Goal: Task Accomplishment & Management: Manage account settings

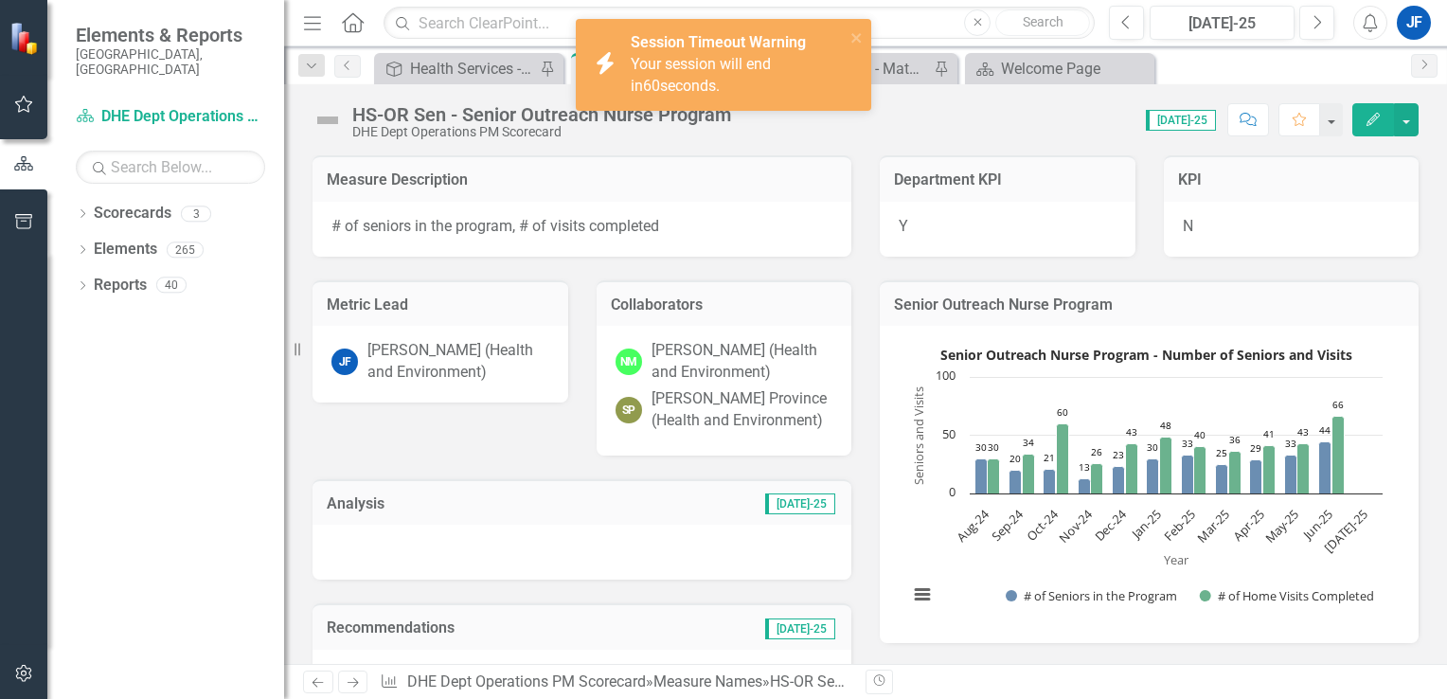
scroll to position [2517, 0]
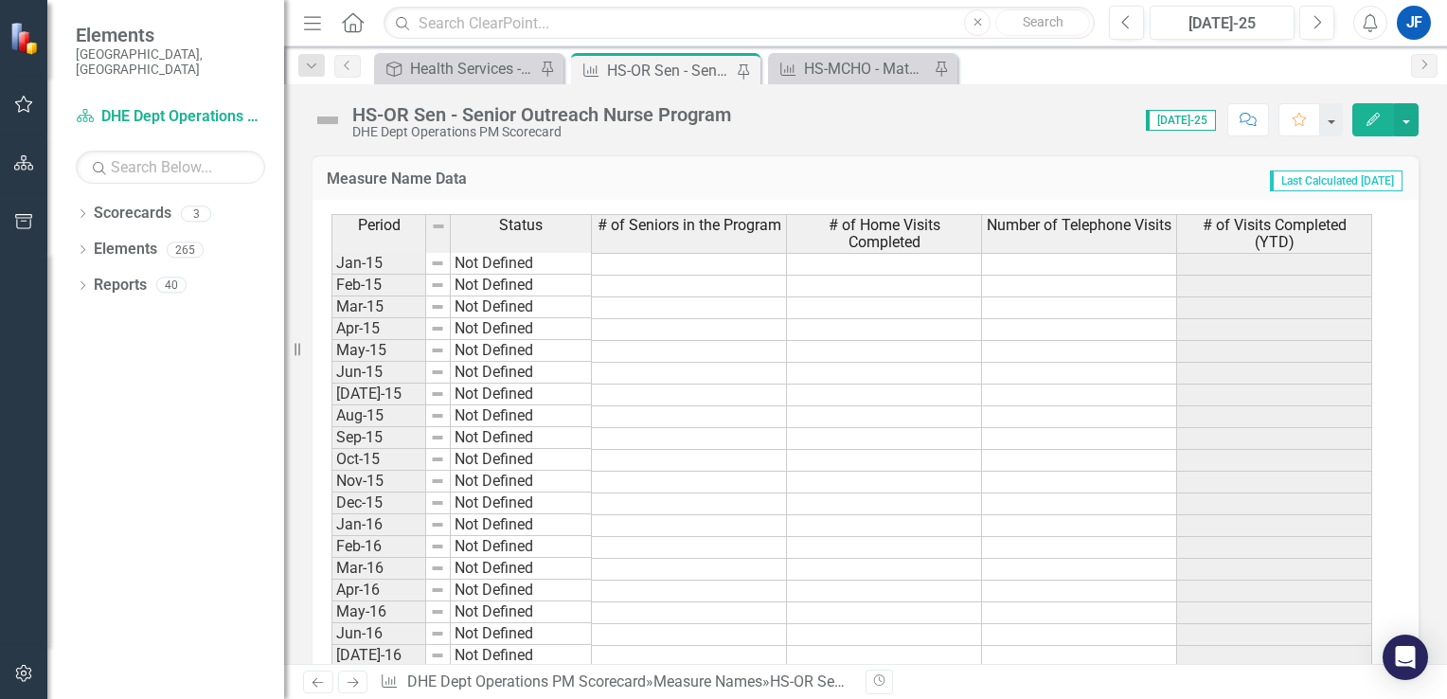
scroll to position [897, 0]
click at [1359, 118] on button "Edit" at bounding box center [1373, 119] width 42 height 33
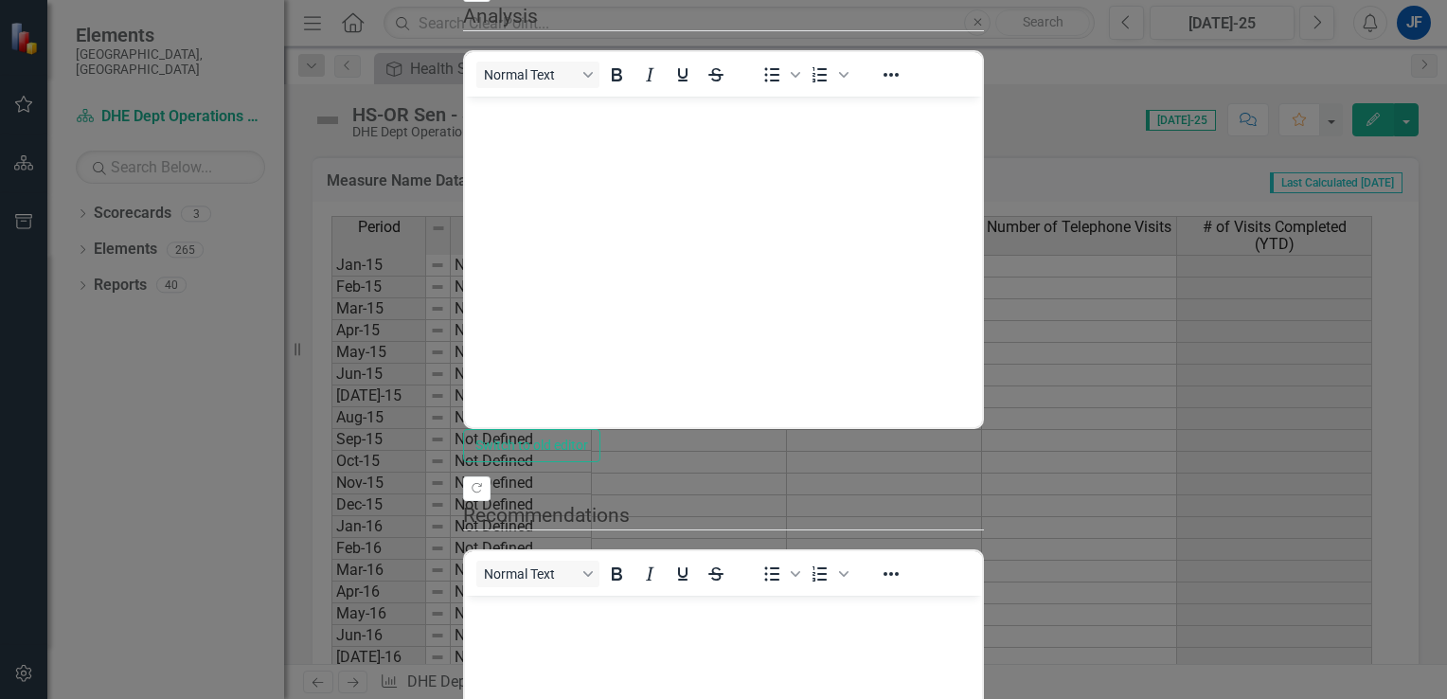
scroll to position [0, 0]
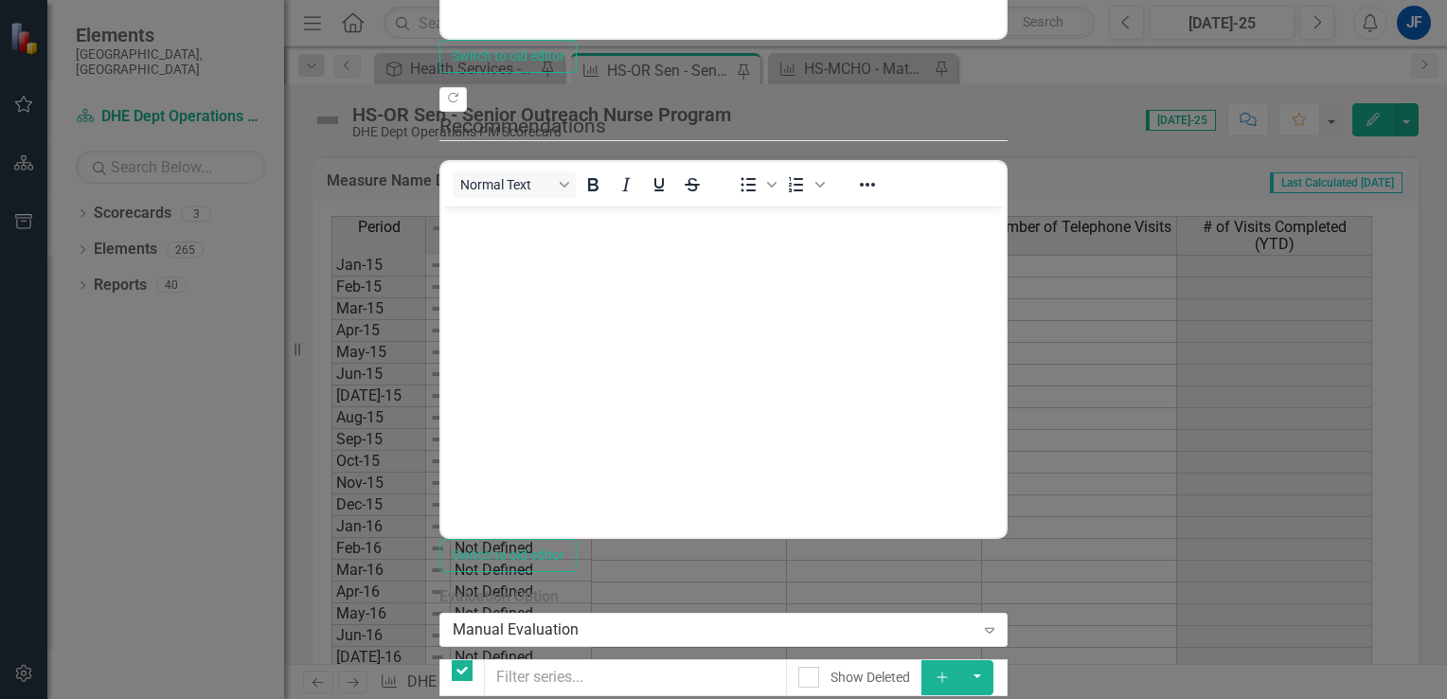
checkbox input "false"
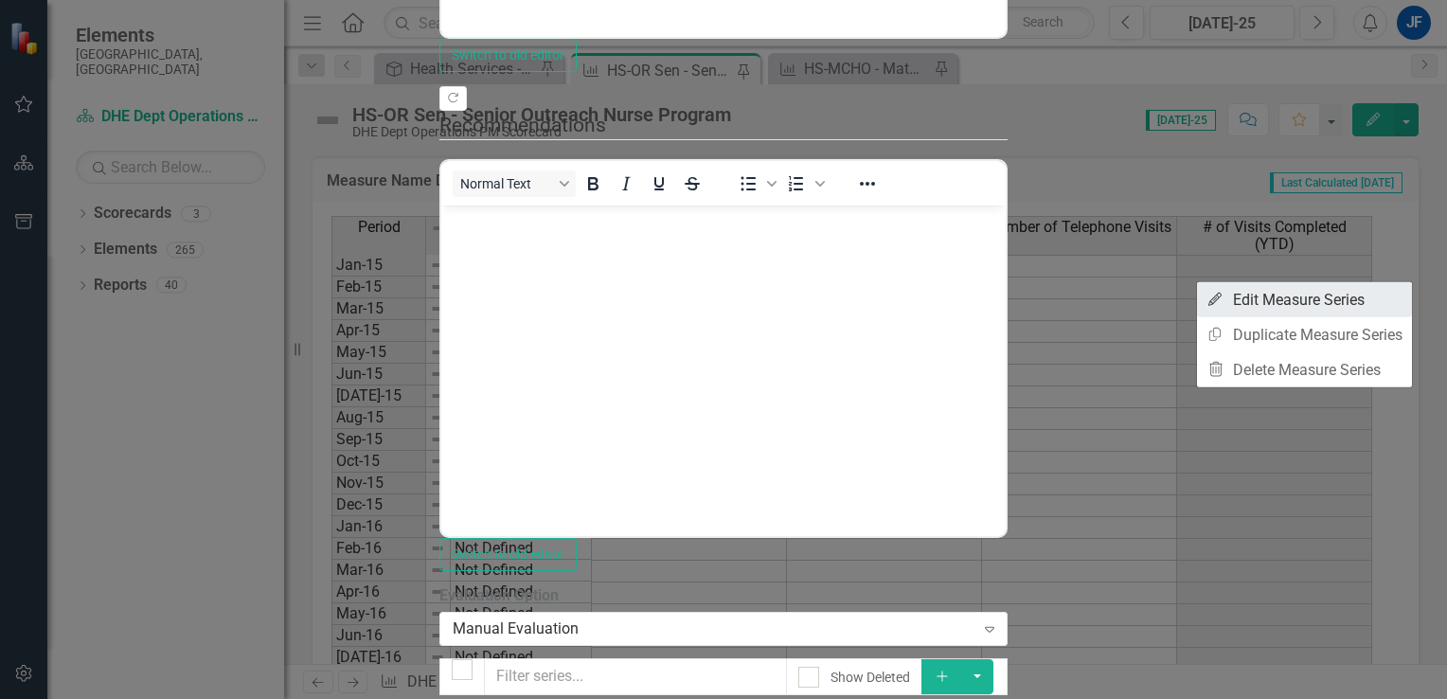
click at [1273, 302] on link "Edit Edit Measure Series" at bounding box center [1304, 299] width 215 height 35
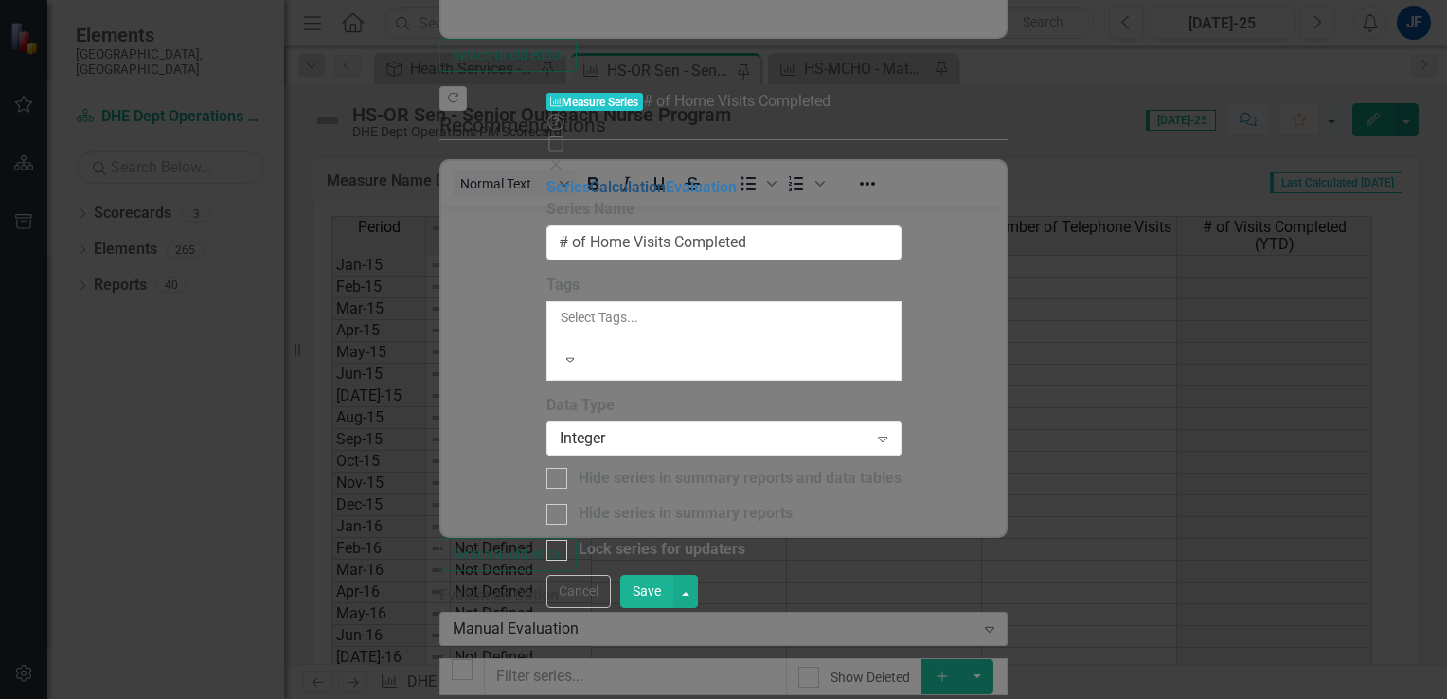
click at [590, 178] on link "Calculation" at bounding box center [628, 187] width 76 height 18
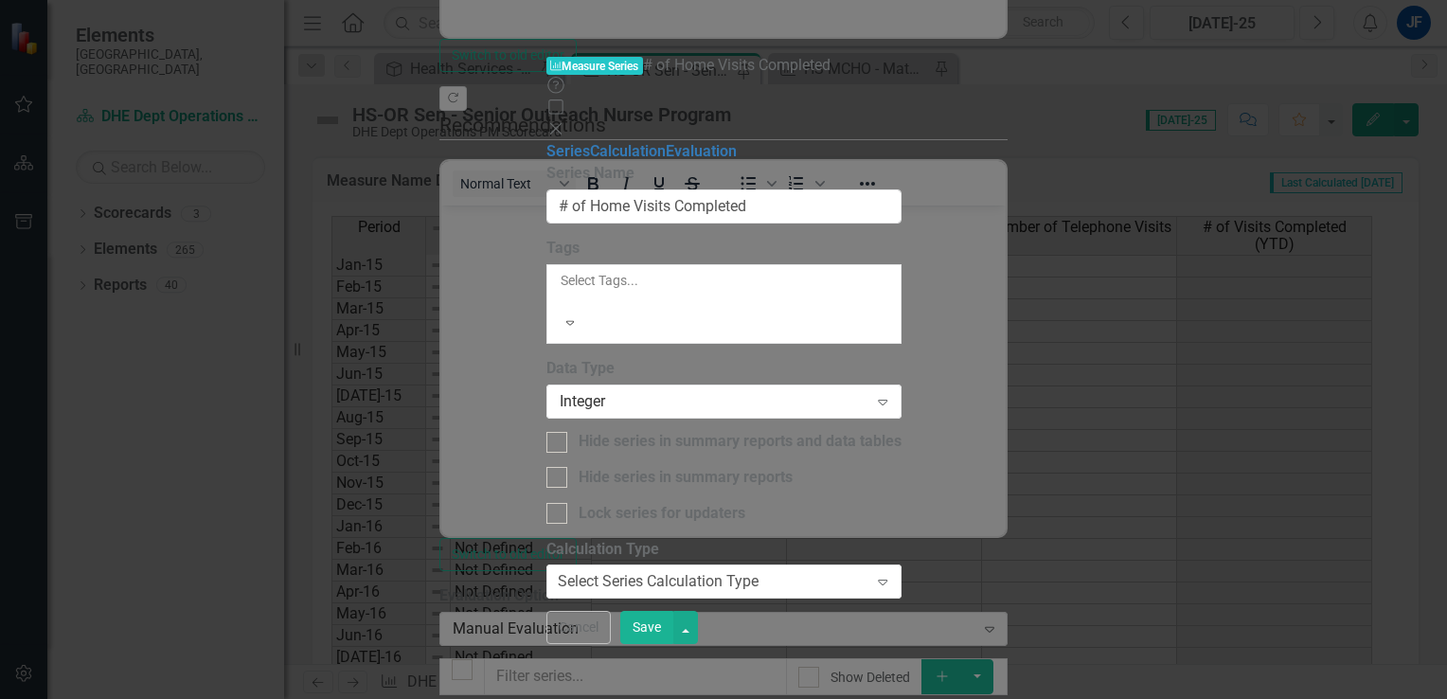
click at [565, 121] on icon "Close" at bounding box center [555, 128] width 19 height 15
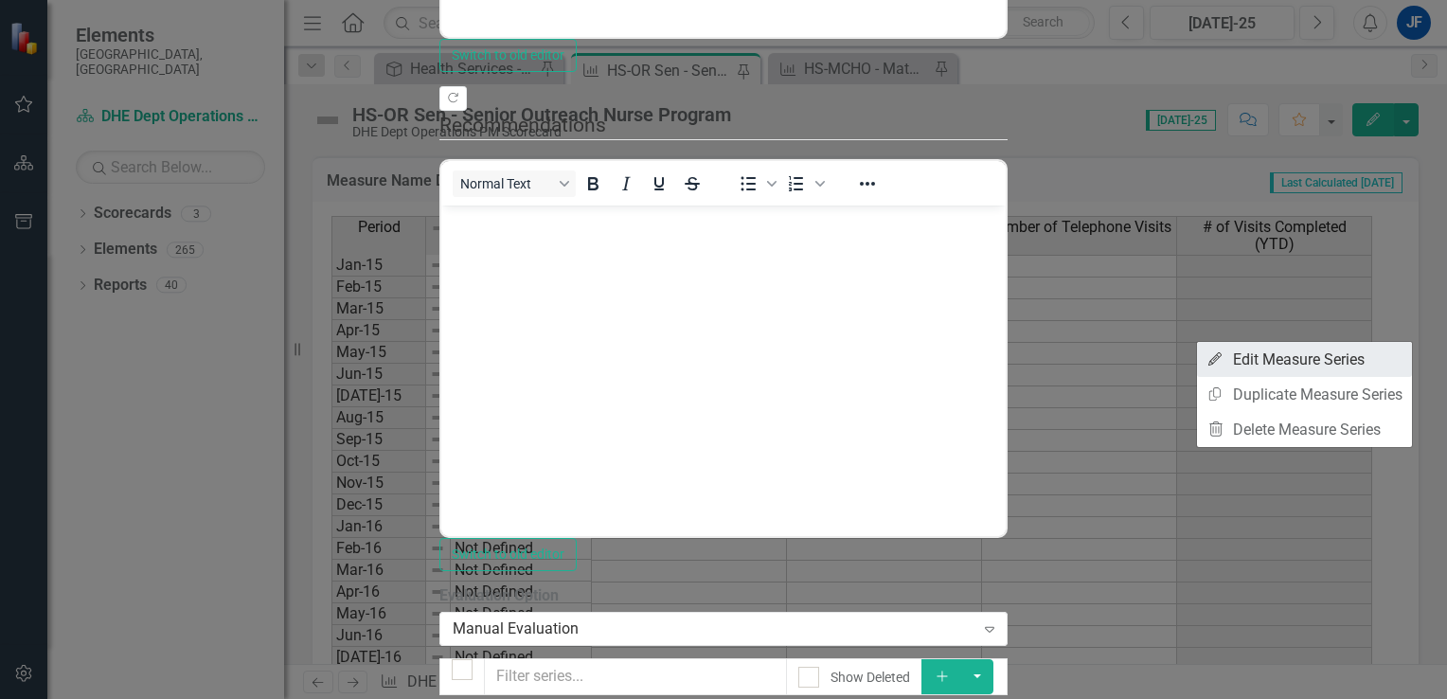
click at [1292, 365] on link "Edit Edit Measure Series" at bounding box center [1304, 359] width 215 height 35
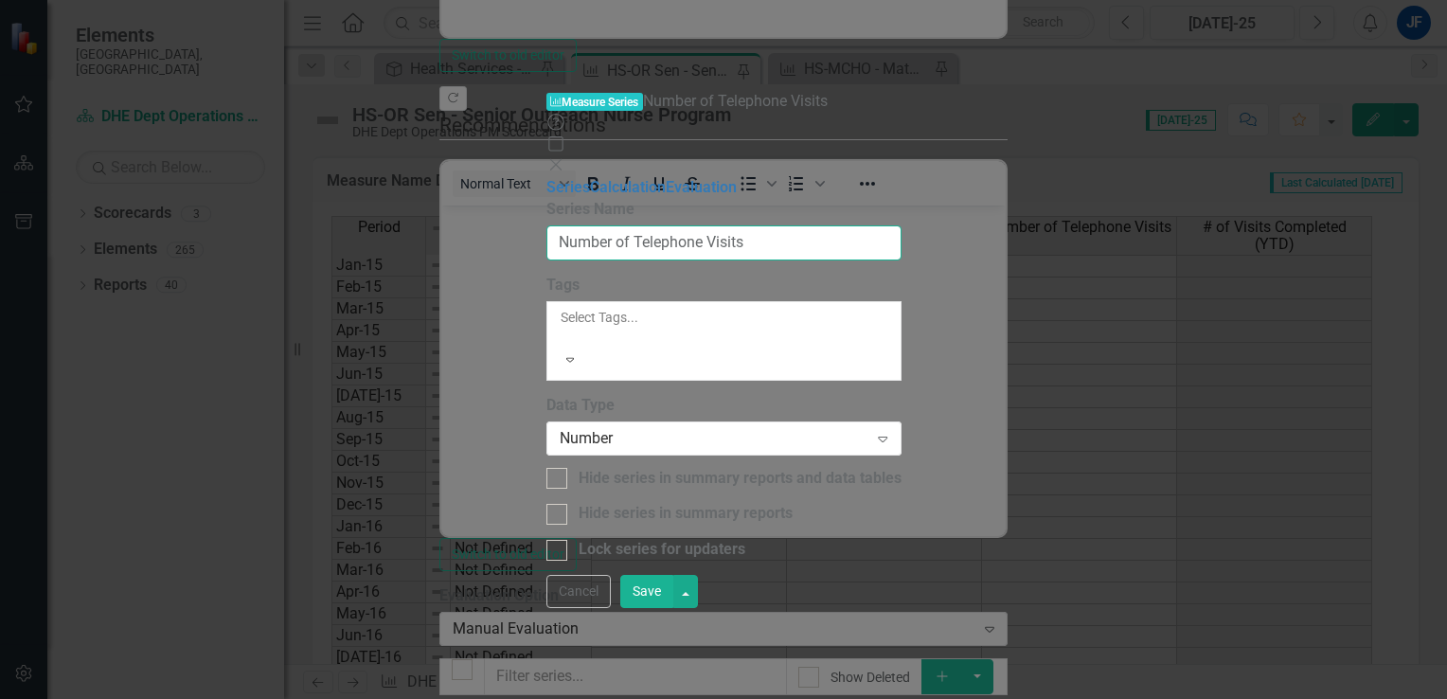
click at [581, 225] on input "Number of Telephone Visits" at bounding box center [723, 242] width 355 height 35
type input "# of Telephone Visits"
click at [673, 608] on button "Save" at bounding box center [646, 591] width 53 height 33
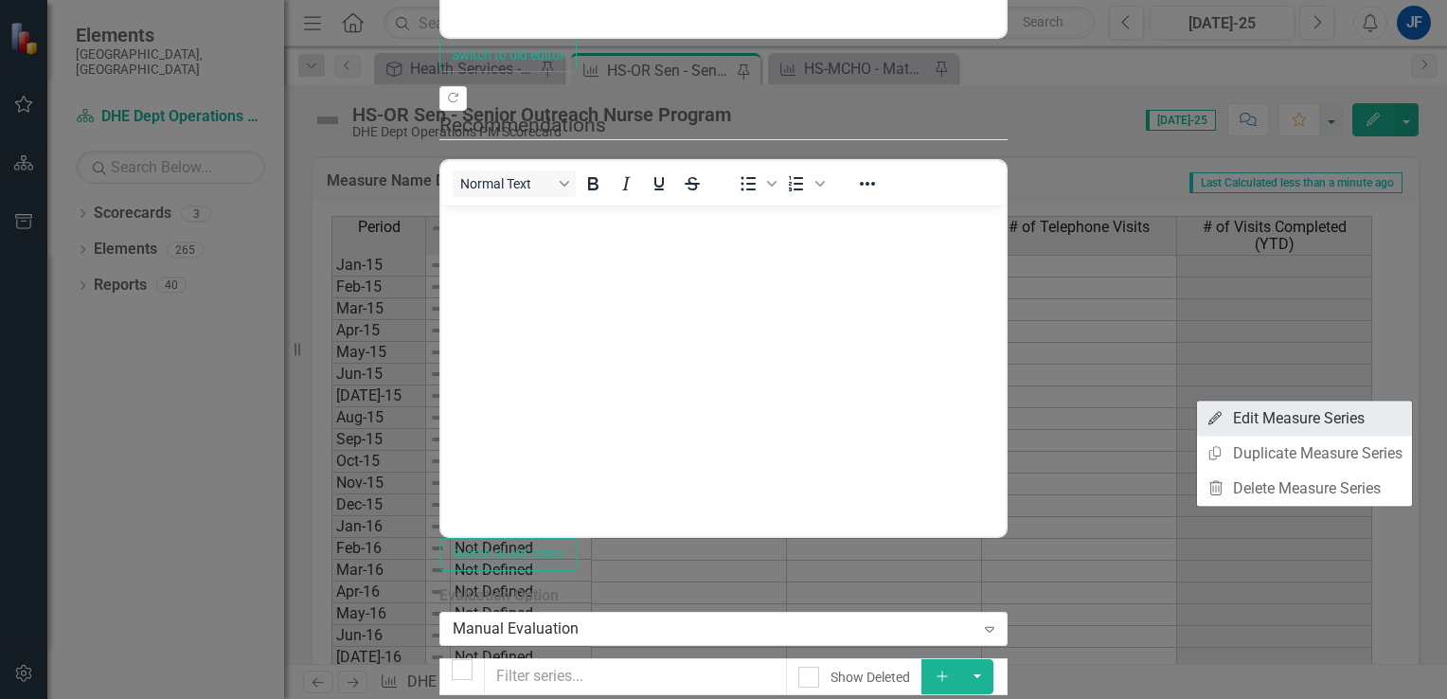
click at [1266, 425] on link "Edit Edit Measure Series" at bounding box center [1304, 417] width 215 height 35
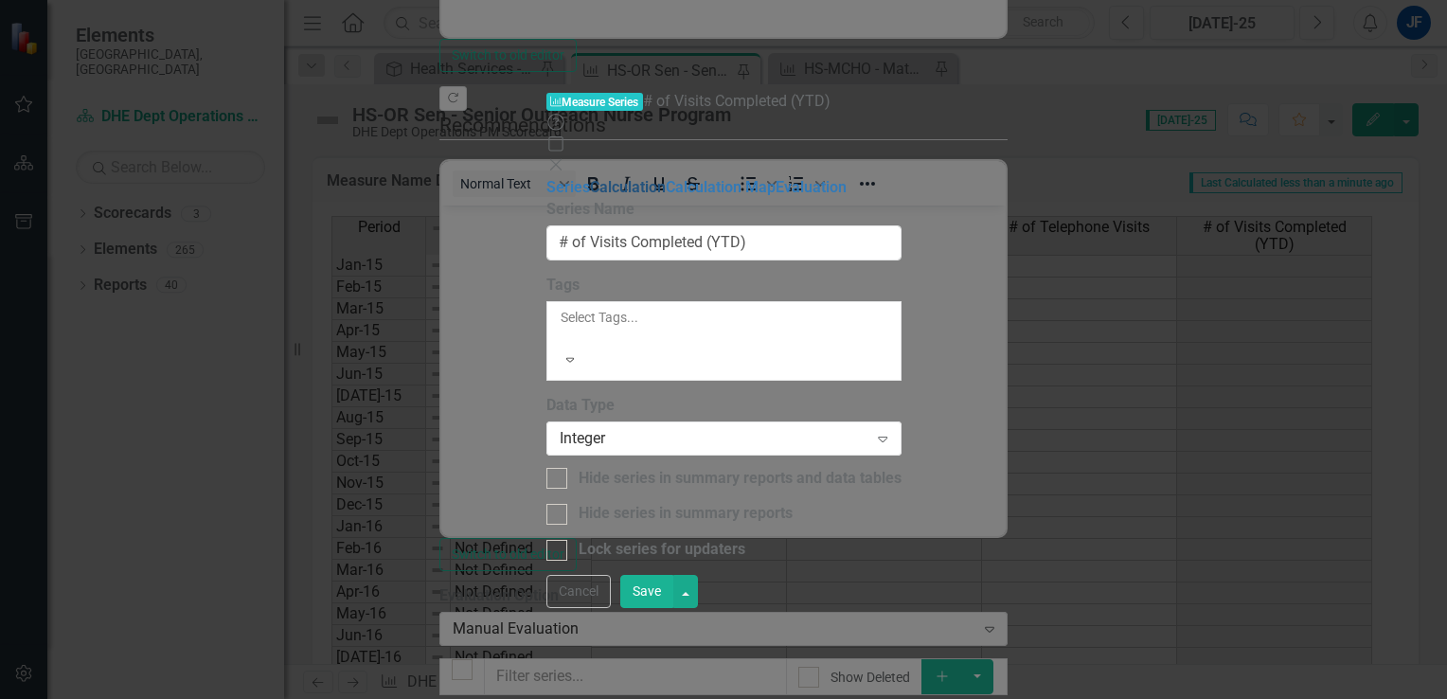
click at [590, 178] on link "Calculation" at bounding box center [628, 187] width 76 height 18
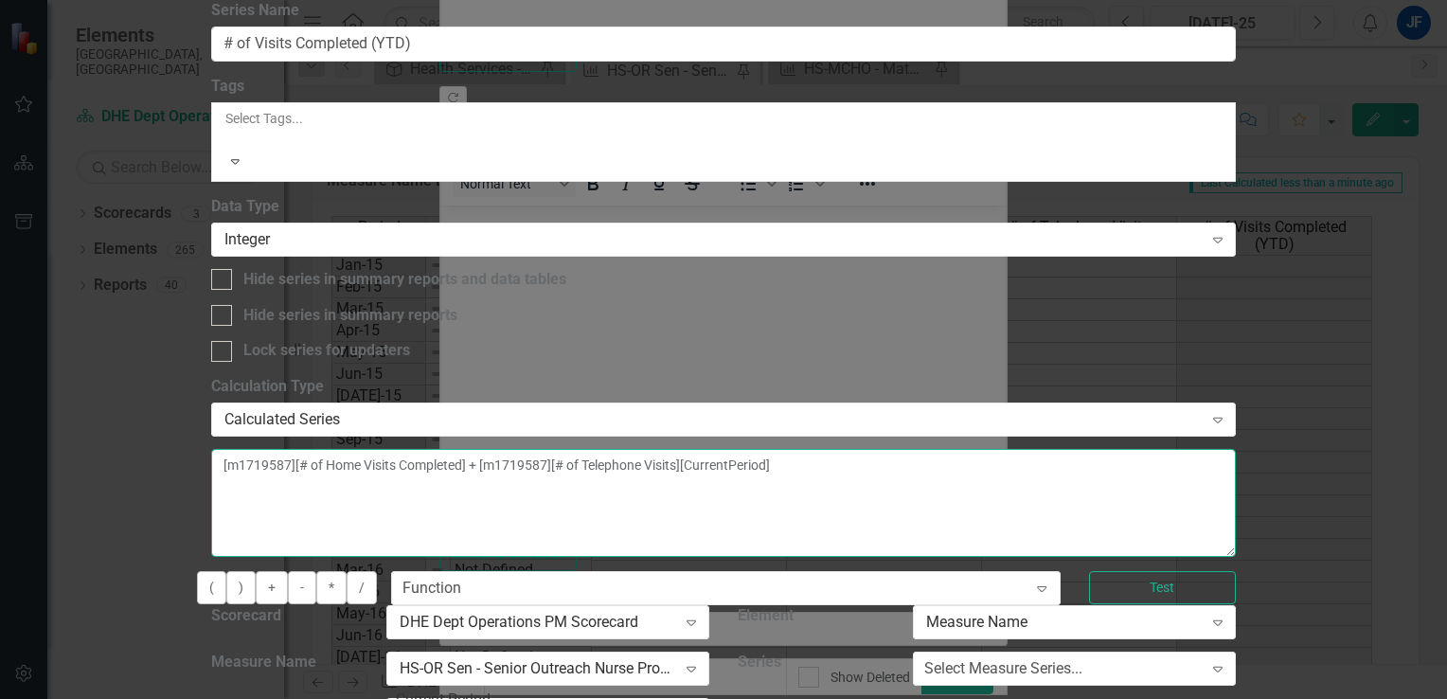
click at [1235, 449] on textarea "[m1719587][# of Home Visits Completed] + [m1719587][# of Telephone Visits][Curr…" at bounding box center [723, 503] width 1024 height 108
type textarea "["
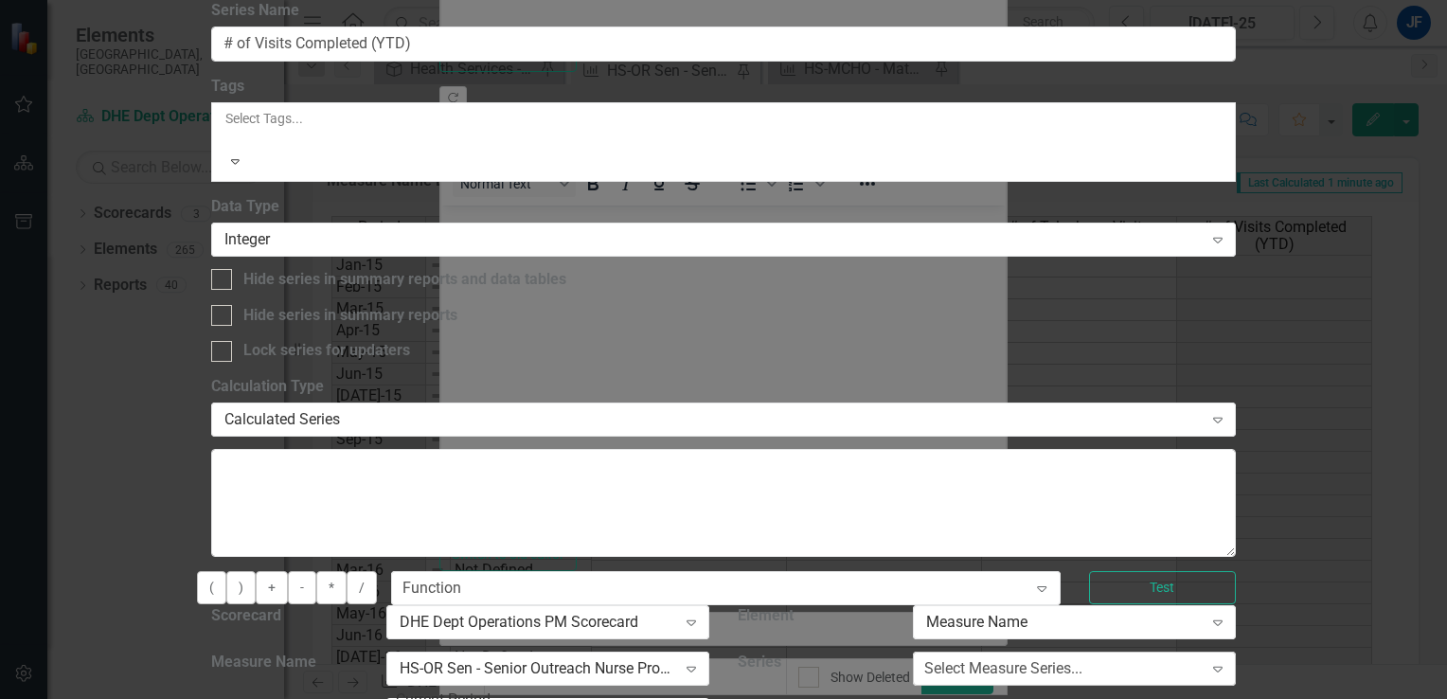
click at [1082, 658] on div "Select Measure Series..." at bounding box center [1003, 669] width 158 height 22
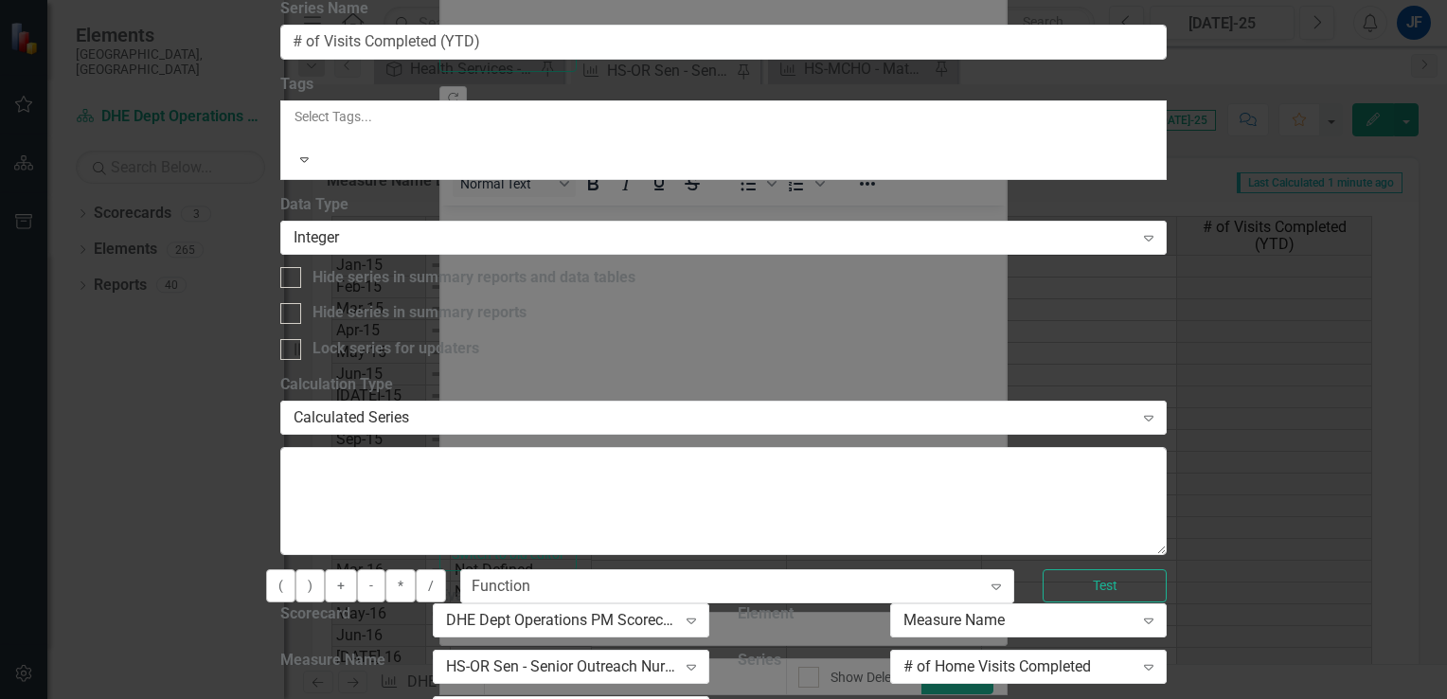
click at [357, 569] on button "+" at bounding box center [341, 585] width 32 height 33
click at [1133, 656] on div "# of Home Visits Completed" at bounding box center [1018, 667] width 230 height 22
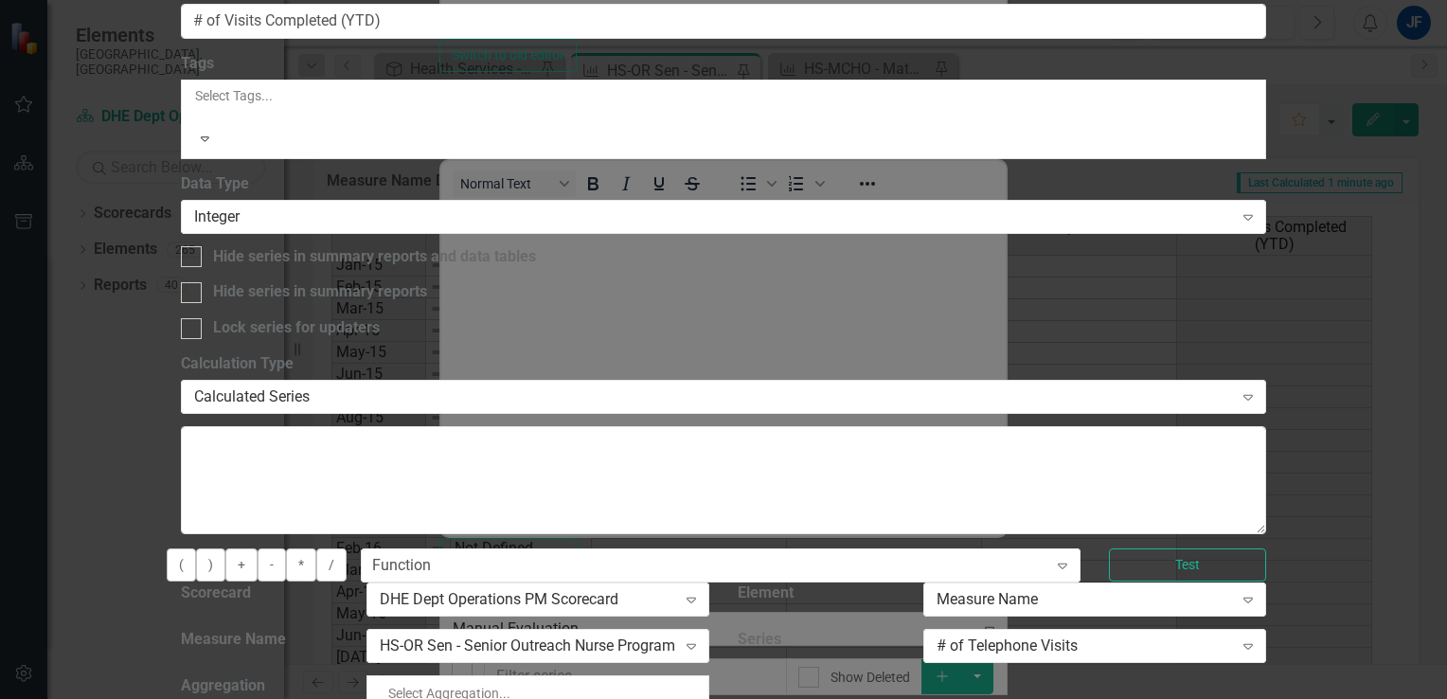
scroll to position [155, 0]
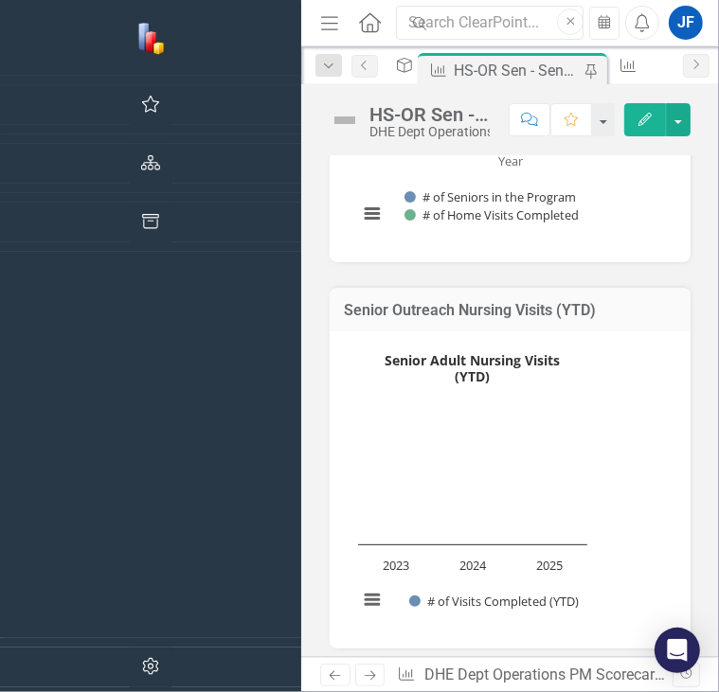
scroll to position [2492, 0]
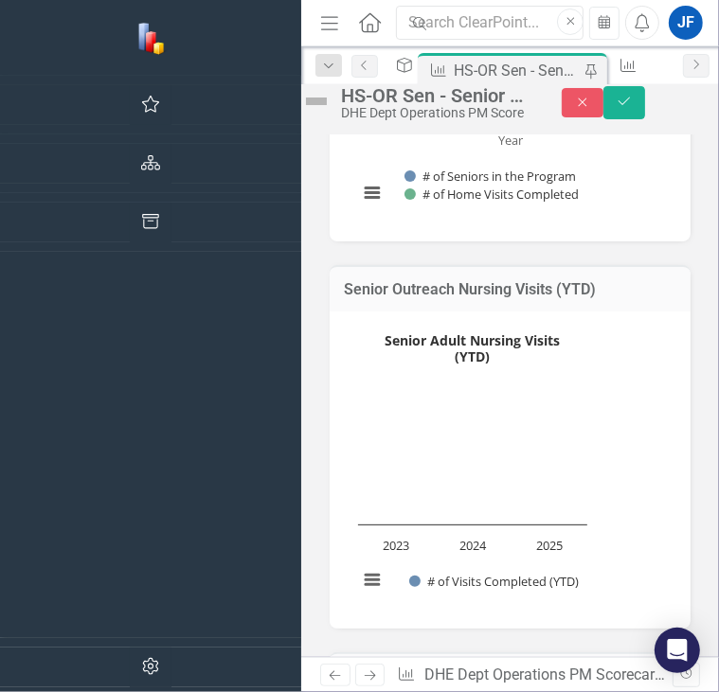
type textarea "14"
type textarea "28"
click at [645, 107] on button "Save" at bounding box center [624, 102] width 42 height 33
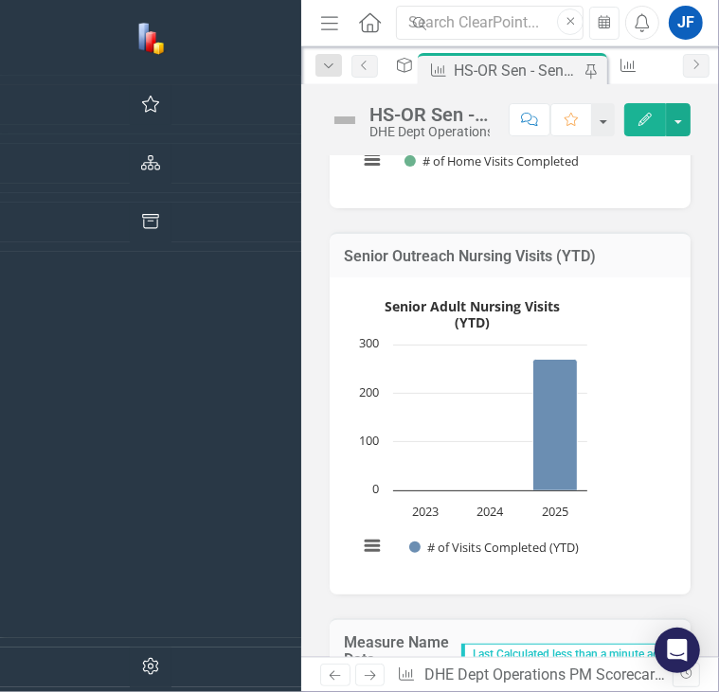
scroll to position [1965, 0]
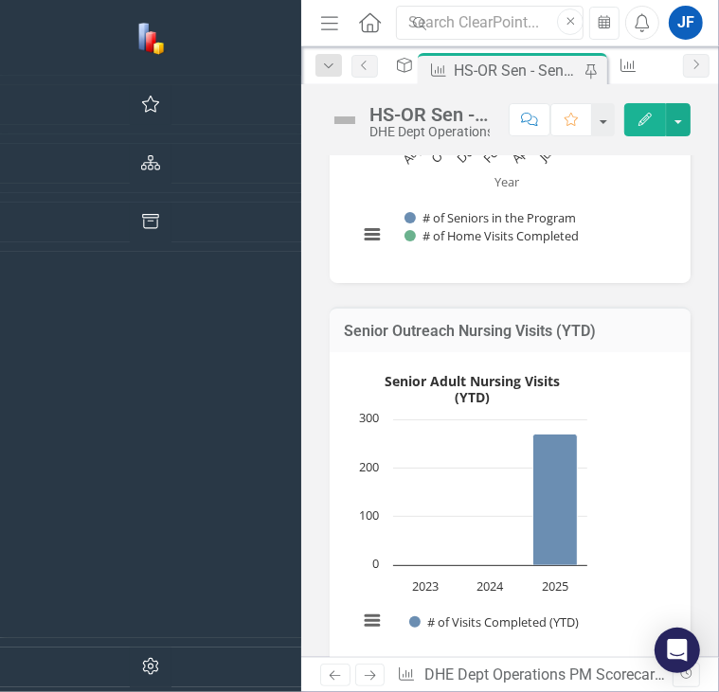
type textarea "10"
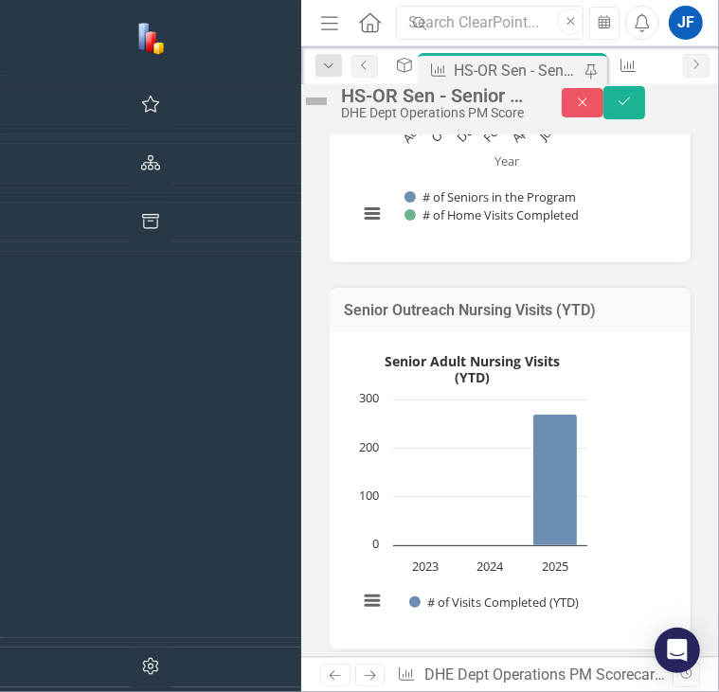
type textarea "16"
type textarea "18"
type textarea "23"
type textarea "24"
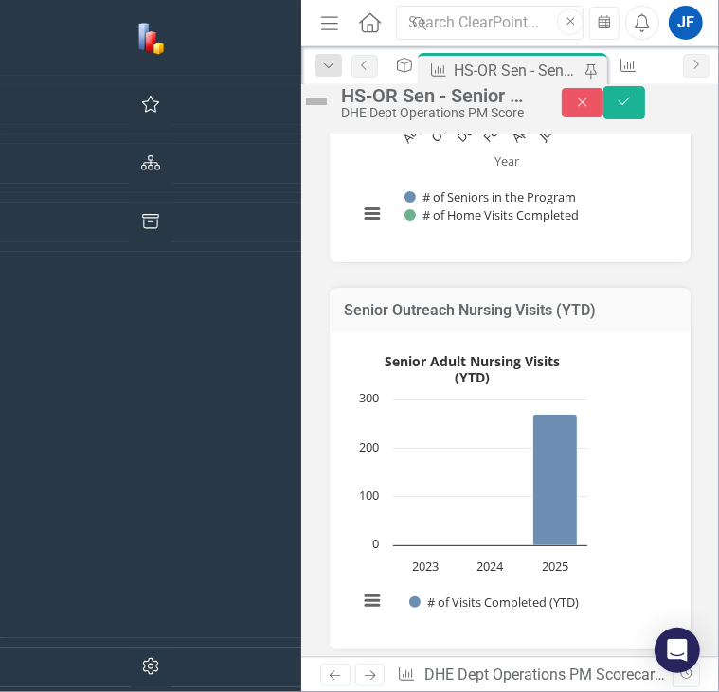
type textarea "19"
type textarea "24"
type textarea "19"
type textarea "45"
type textarea "21"
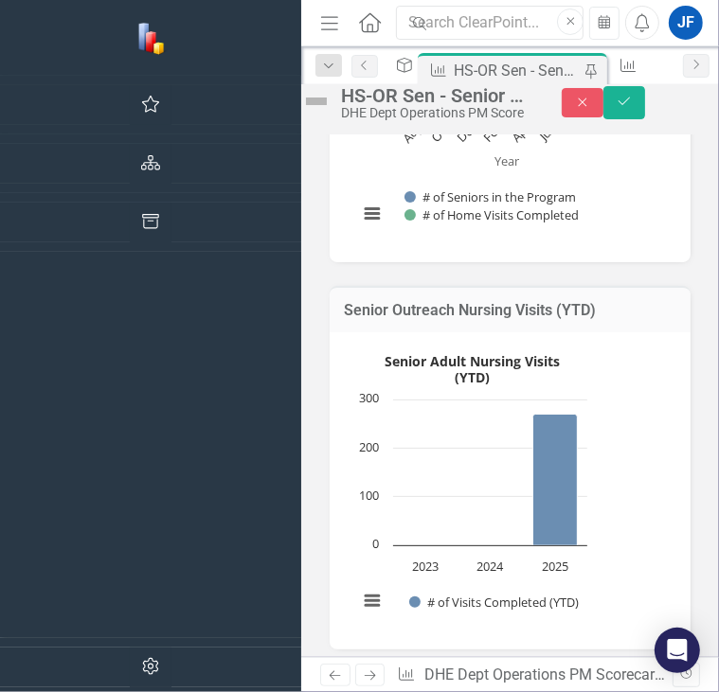
type textarea "41"
type textarea "33"
type textarea "20"
click at [632, 108] on icon "Save" at bounding box center [623, 101] width 17 height 13
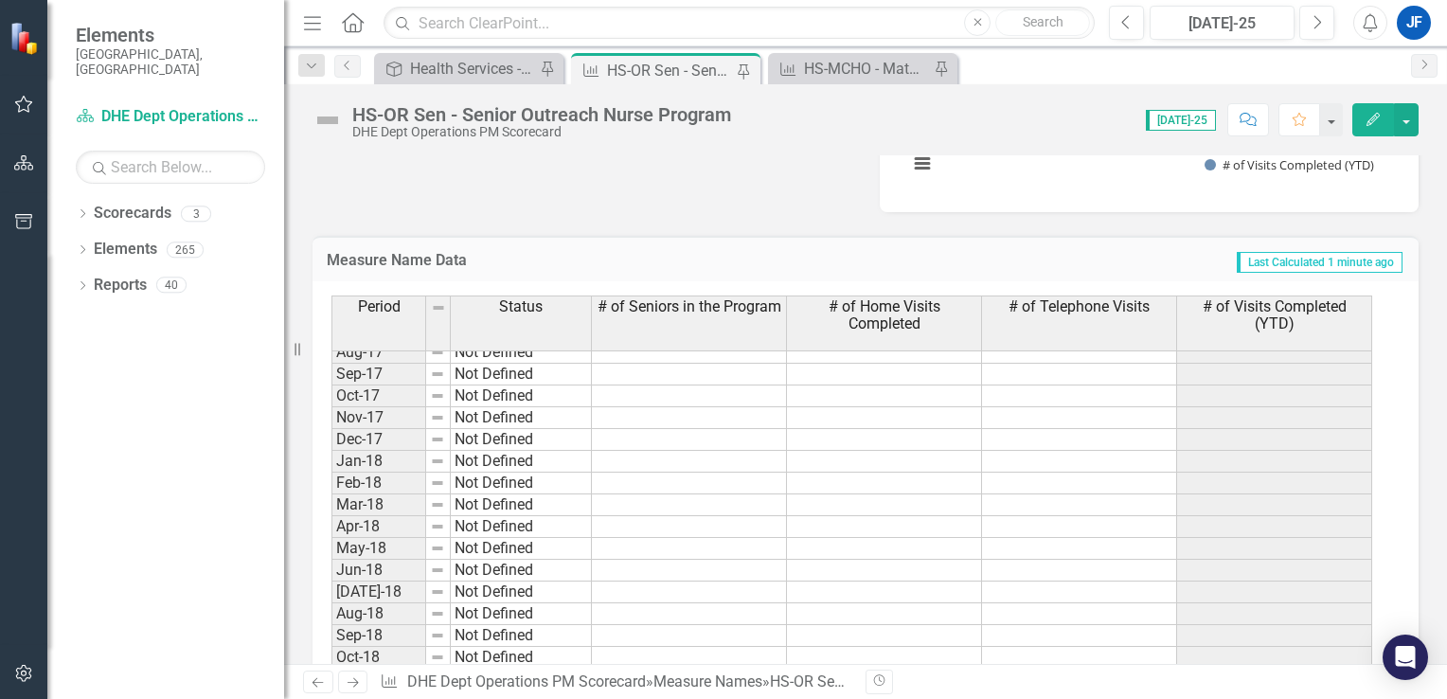
scroll to position [716, 0]
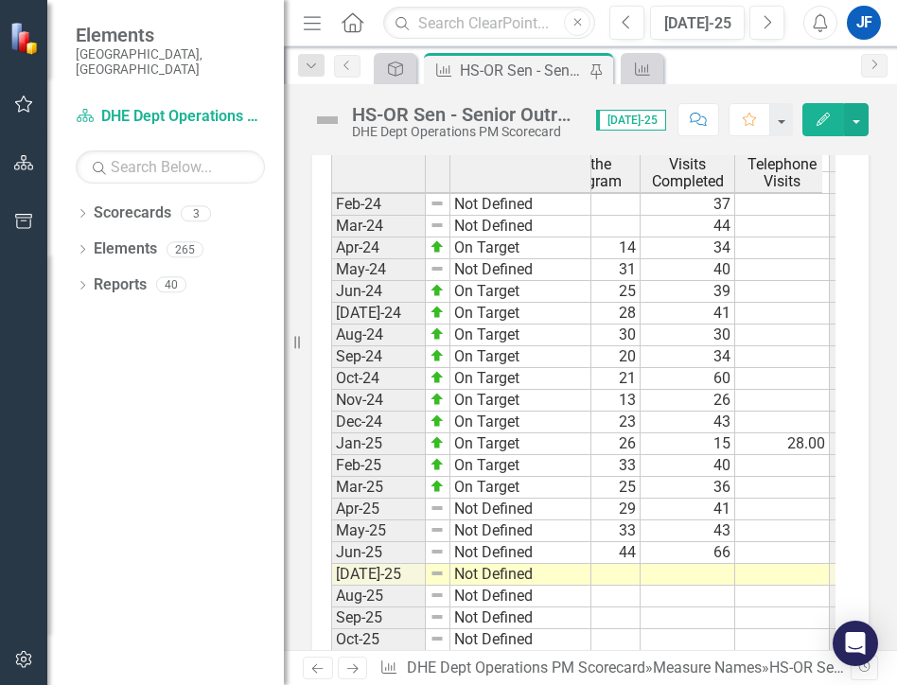
click at [619, 464] on td "33" at bounding box center [593, 466] width 95 height 22
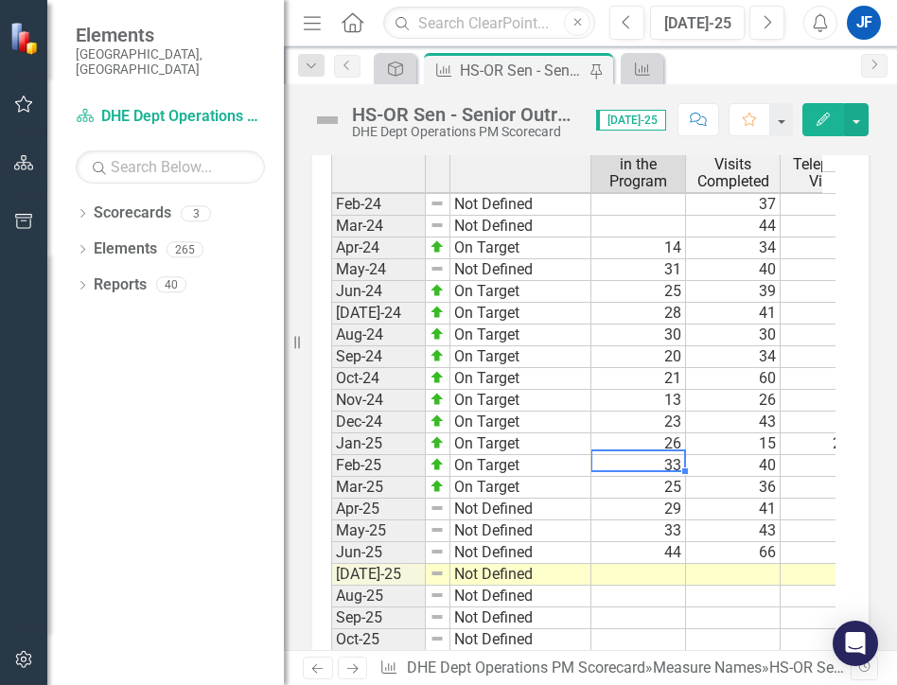
click at [619, 464] on td "33" at bounding box center [639, 466] width 95 height 22
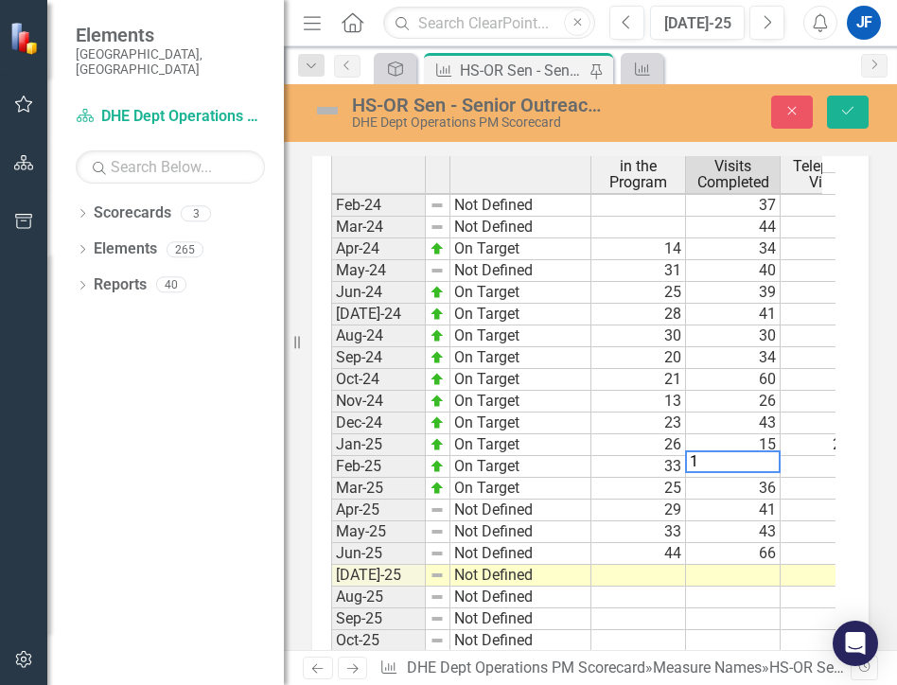
type textarea "10"
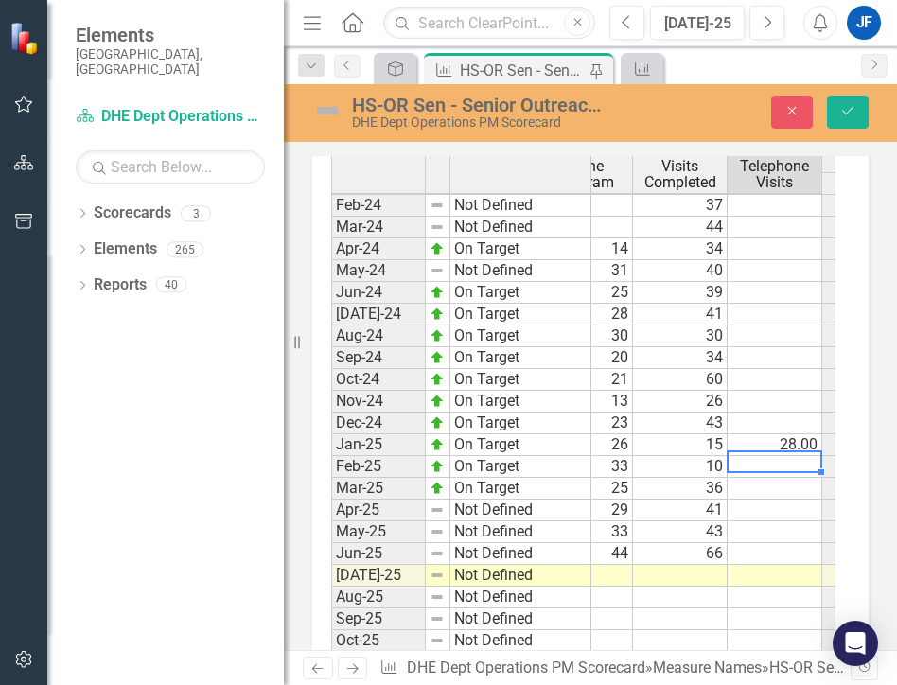
type textarea "30"
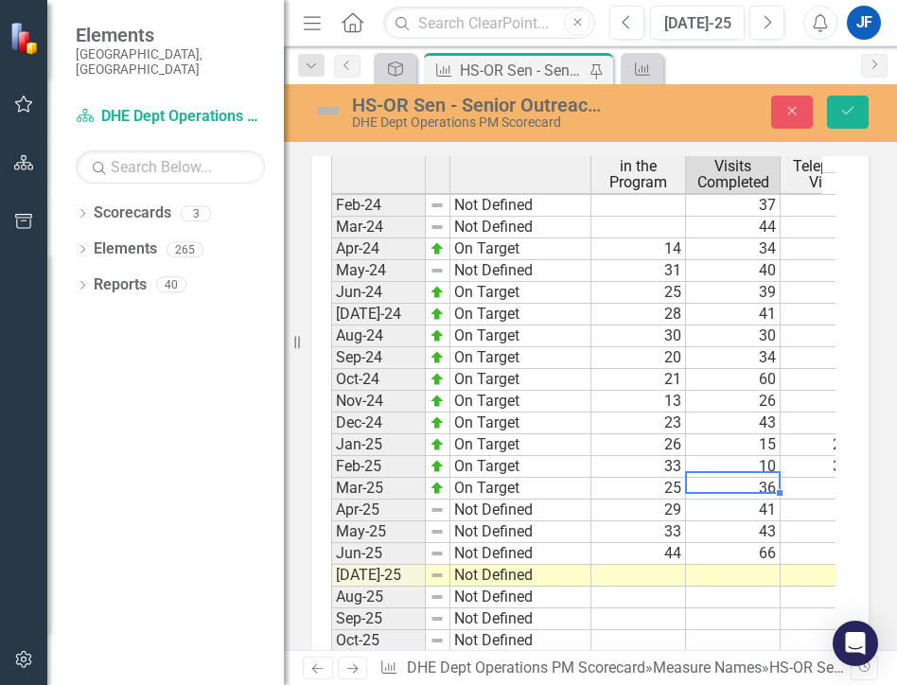
type textarea "16"
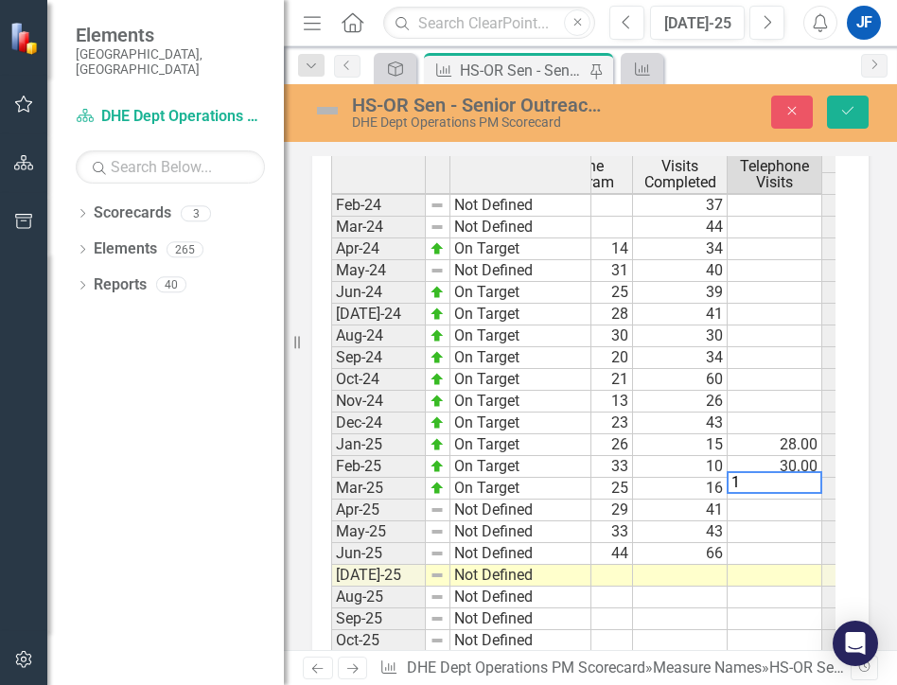
type textarea "18"
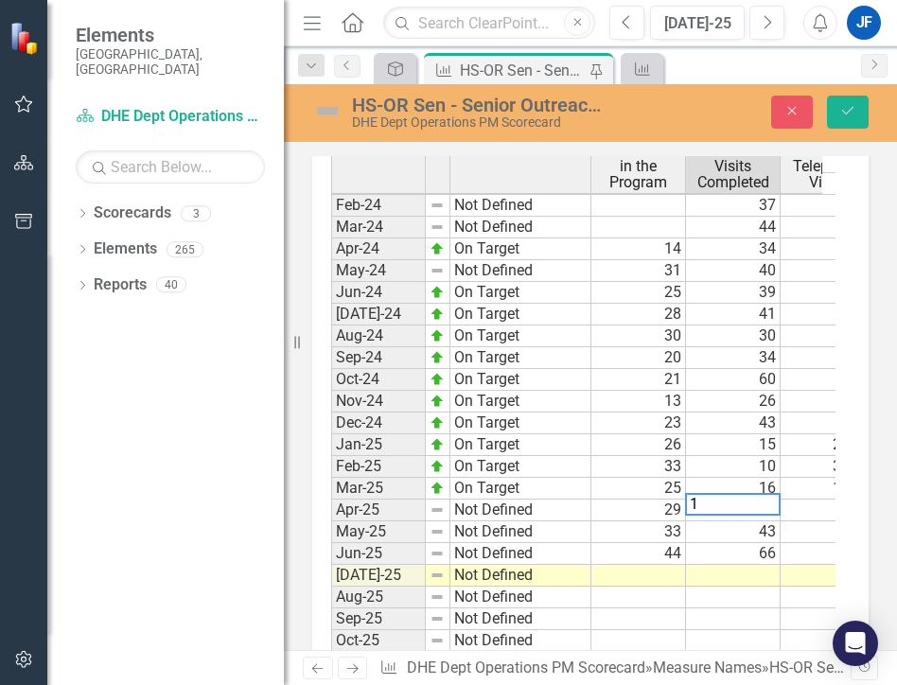
type textarea "18"
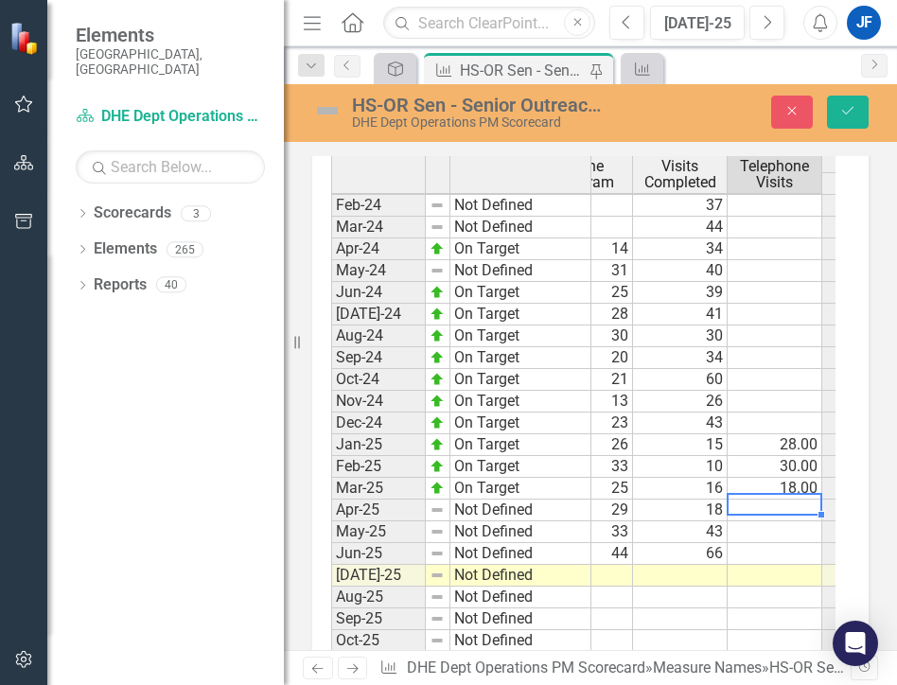
type textarea "23"
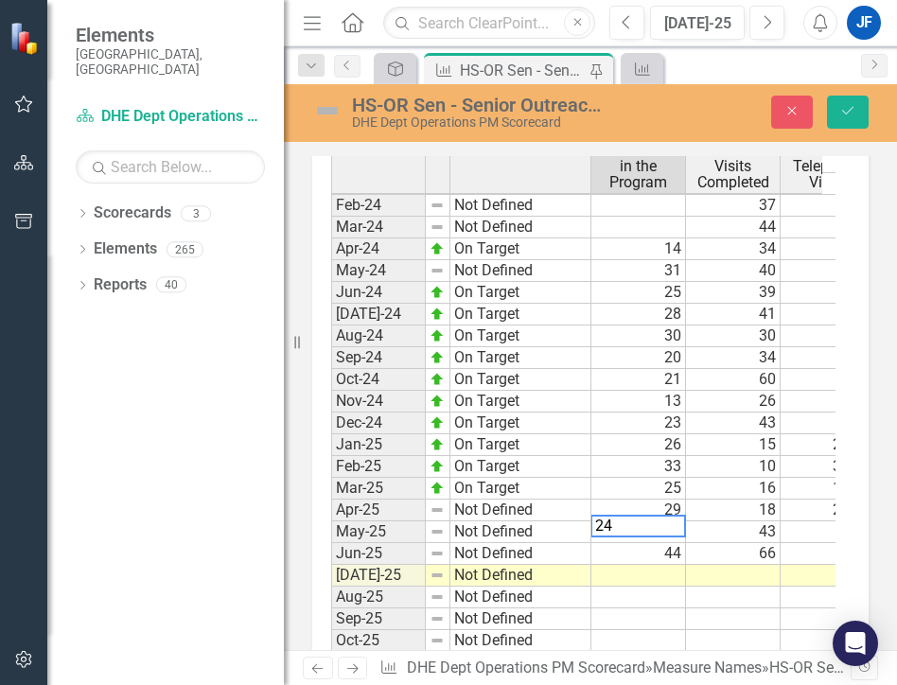
type textarea "2"
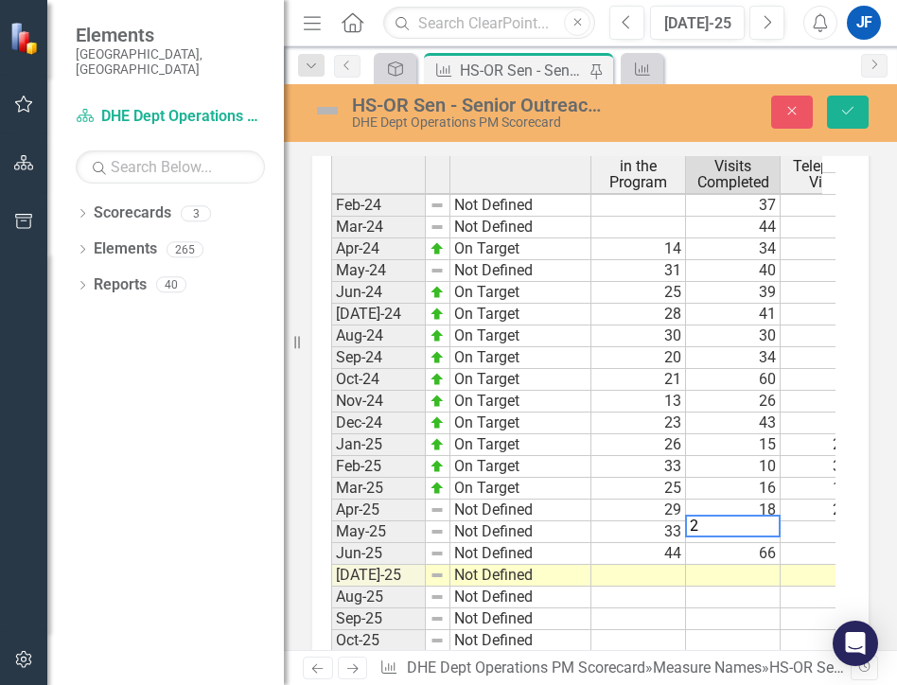
type textarea "24"
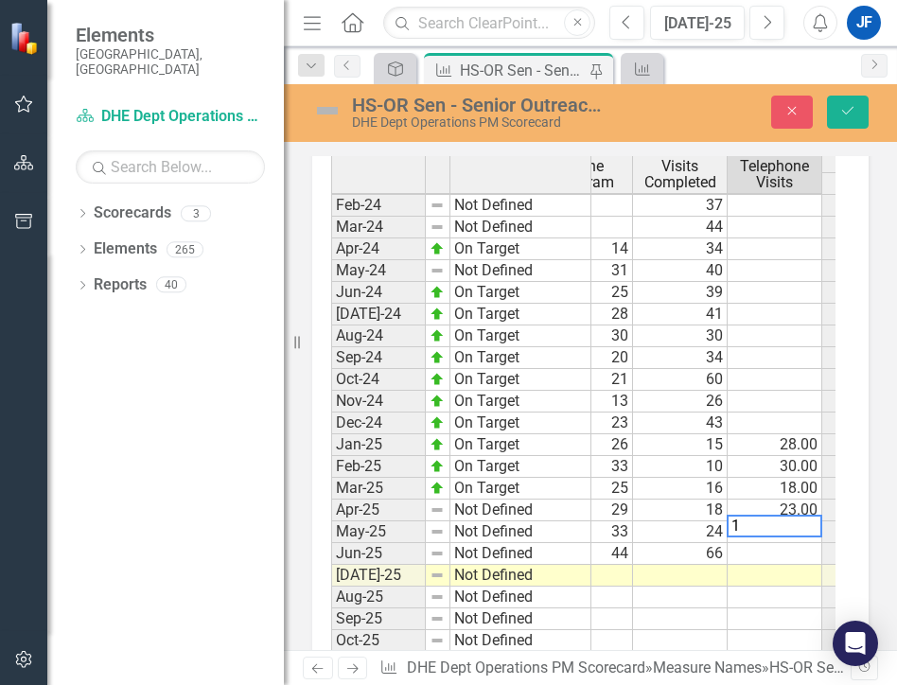
type textarea "19"
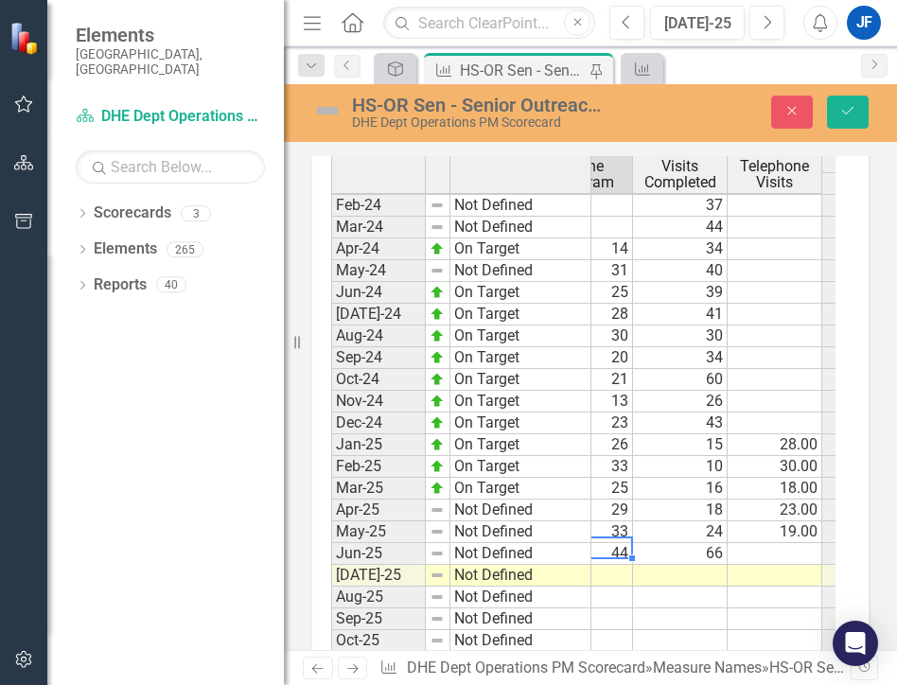
scroll to position [0, 0]
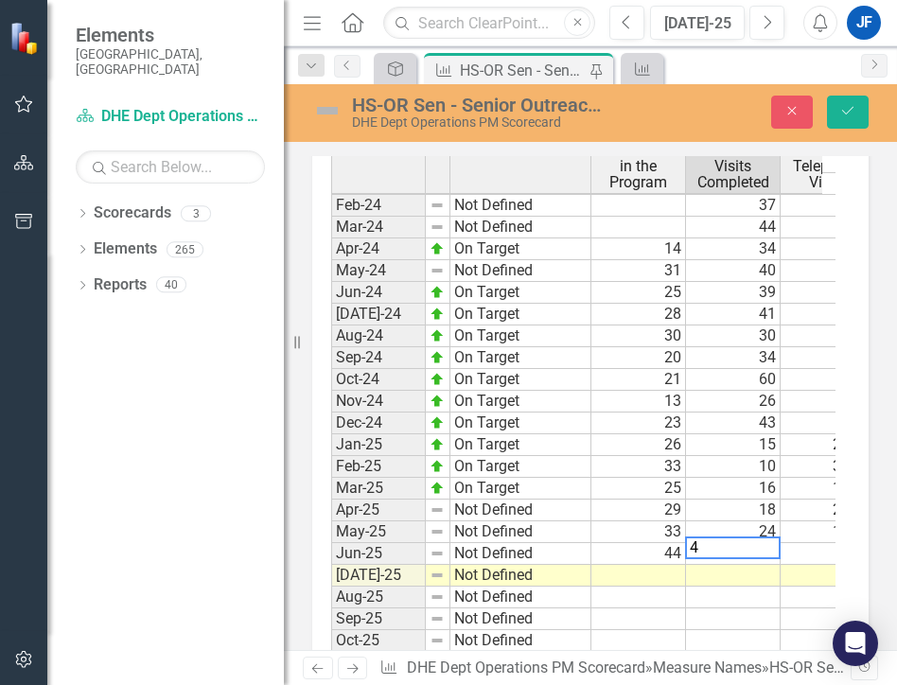
type textarea "45"
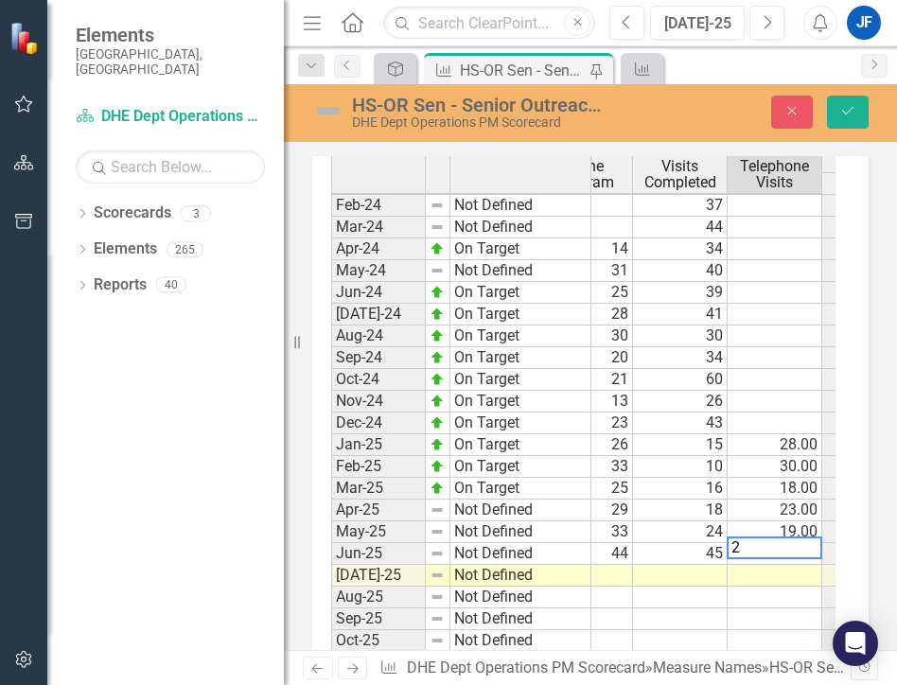
type textarea "21"
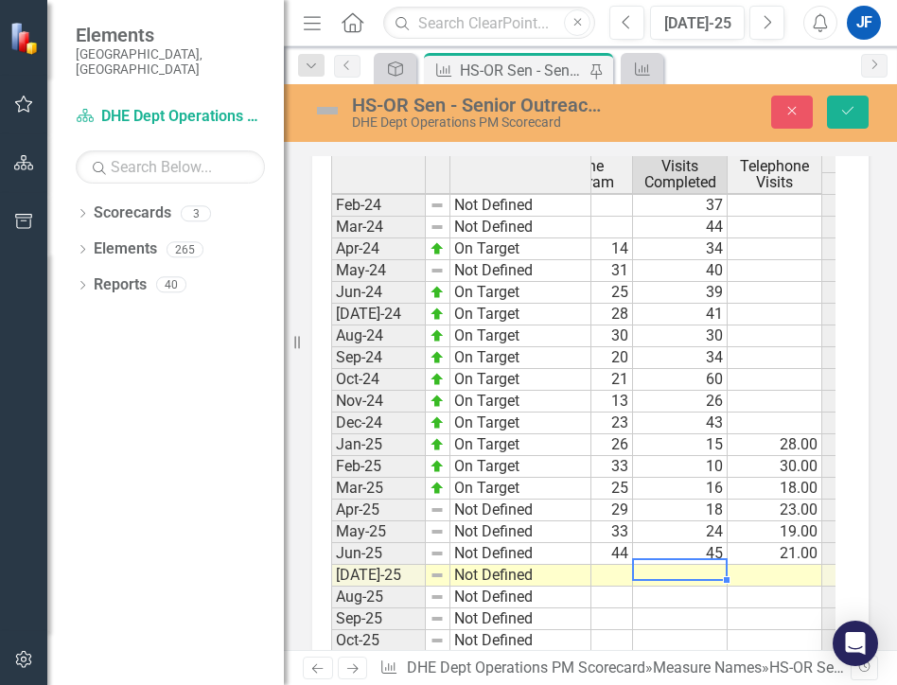
scroll to position [0, 0]
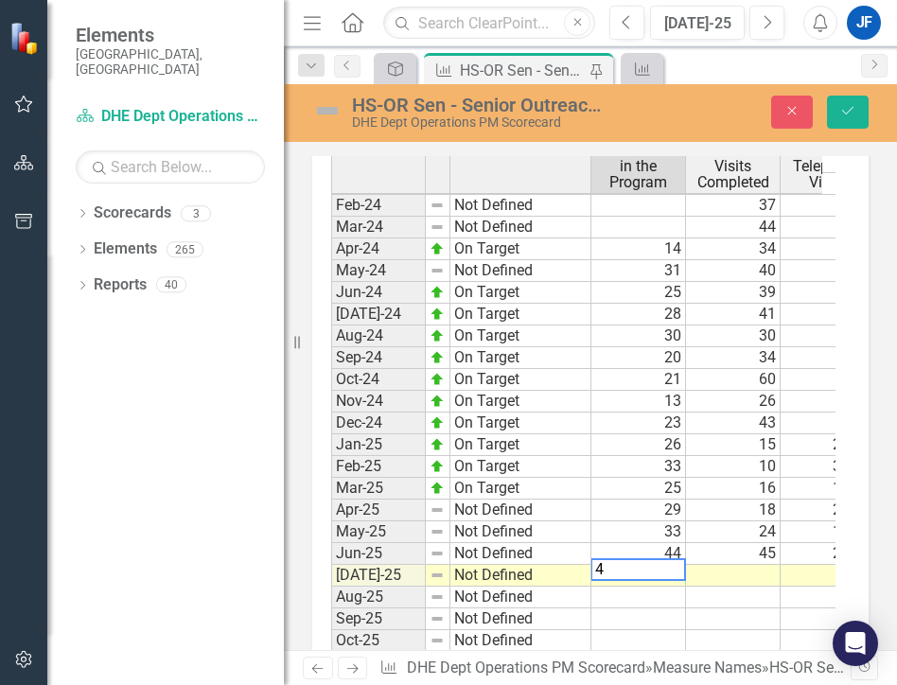
type textarea "41"
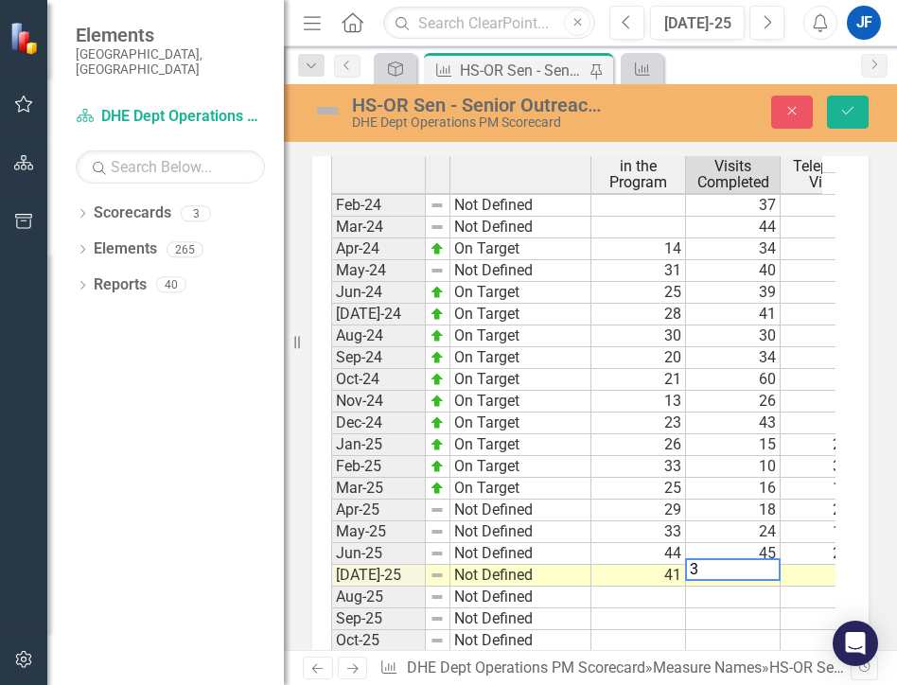
type textarea "33"
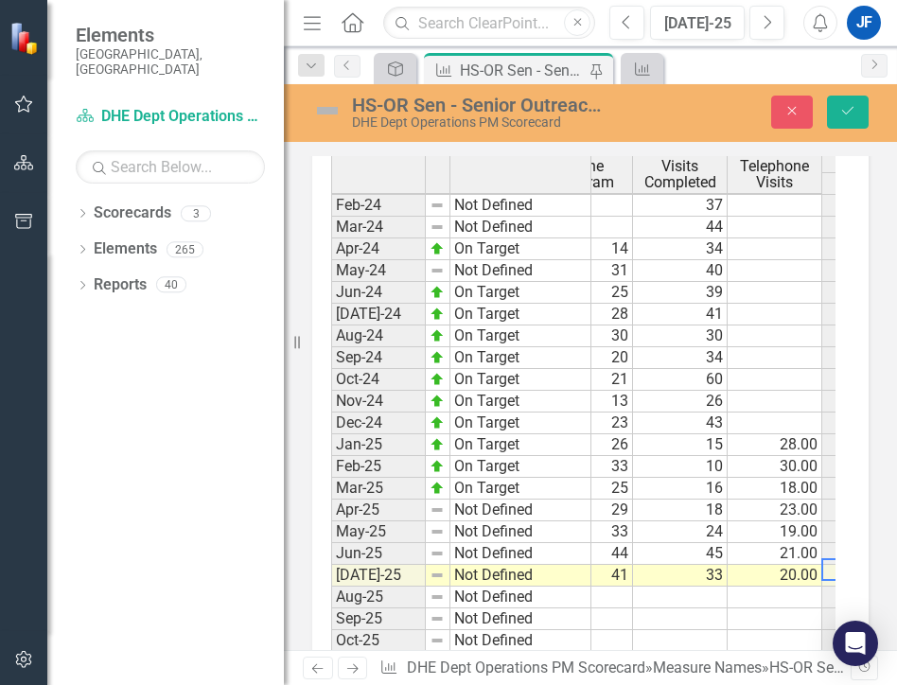
scroll to position [0, 148]
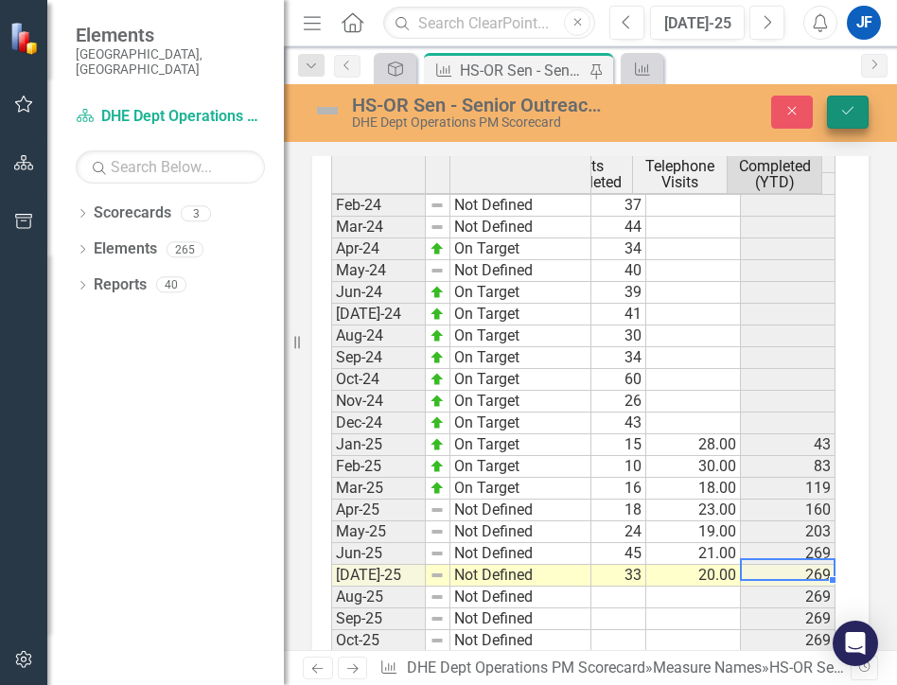
type textarea "20"
click at [718, 109] on icon "Save" at bounding box center [848, 110] width 17 height 13
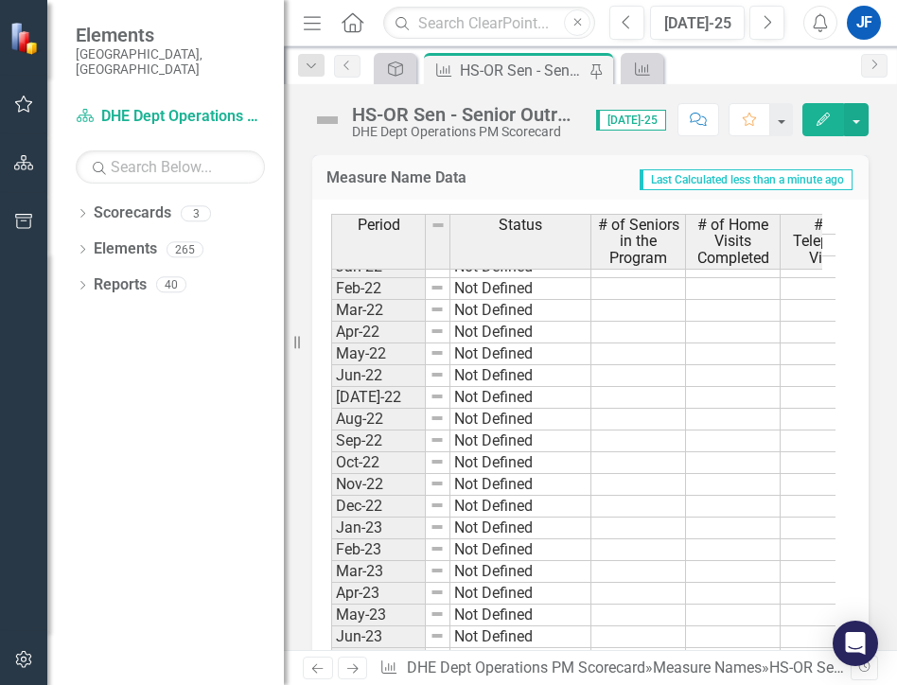
scroll to position [2018, 0]
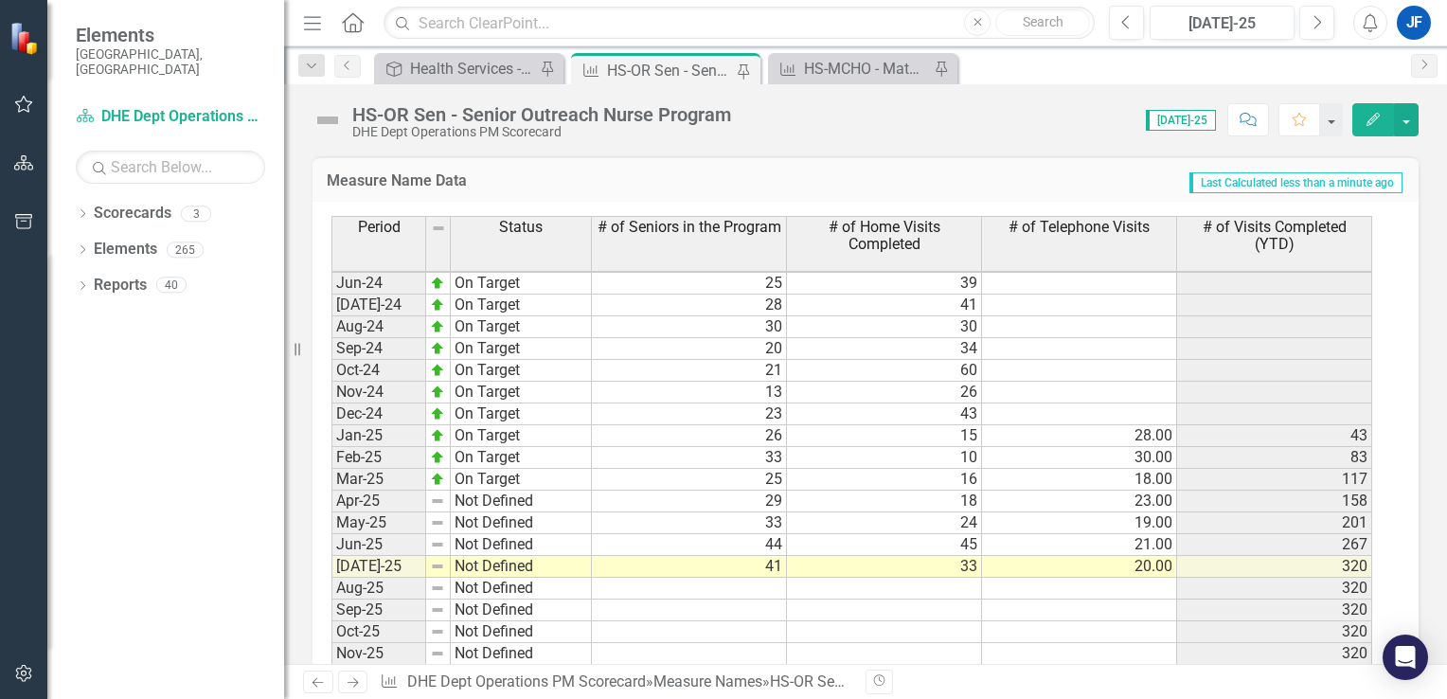
click at [718, 115] on icon "button" at bounding box center [1372, 119] width 13 height 13
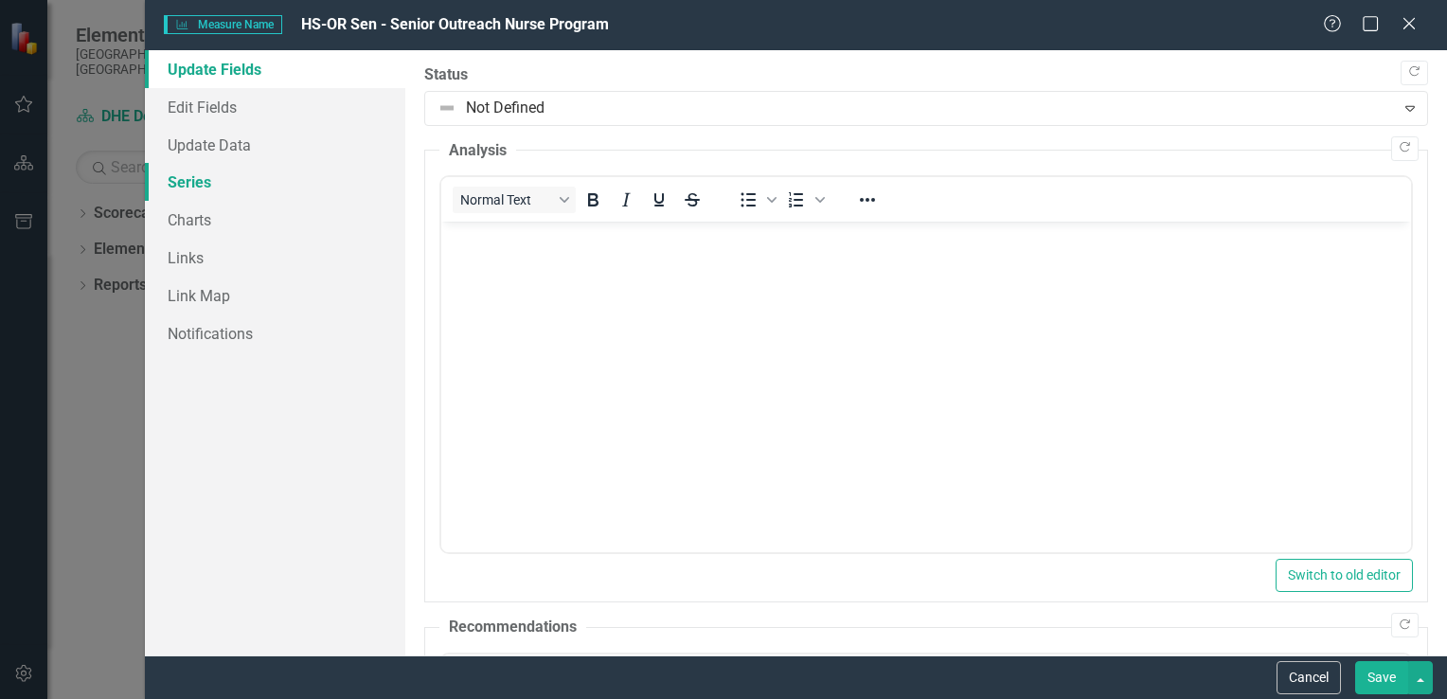
click at [212, 178] on link "Series" at bounding box center [275, 182] width 260 height 38
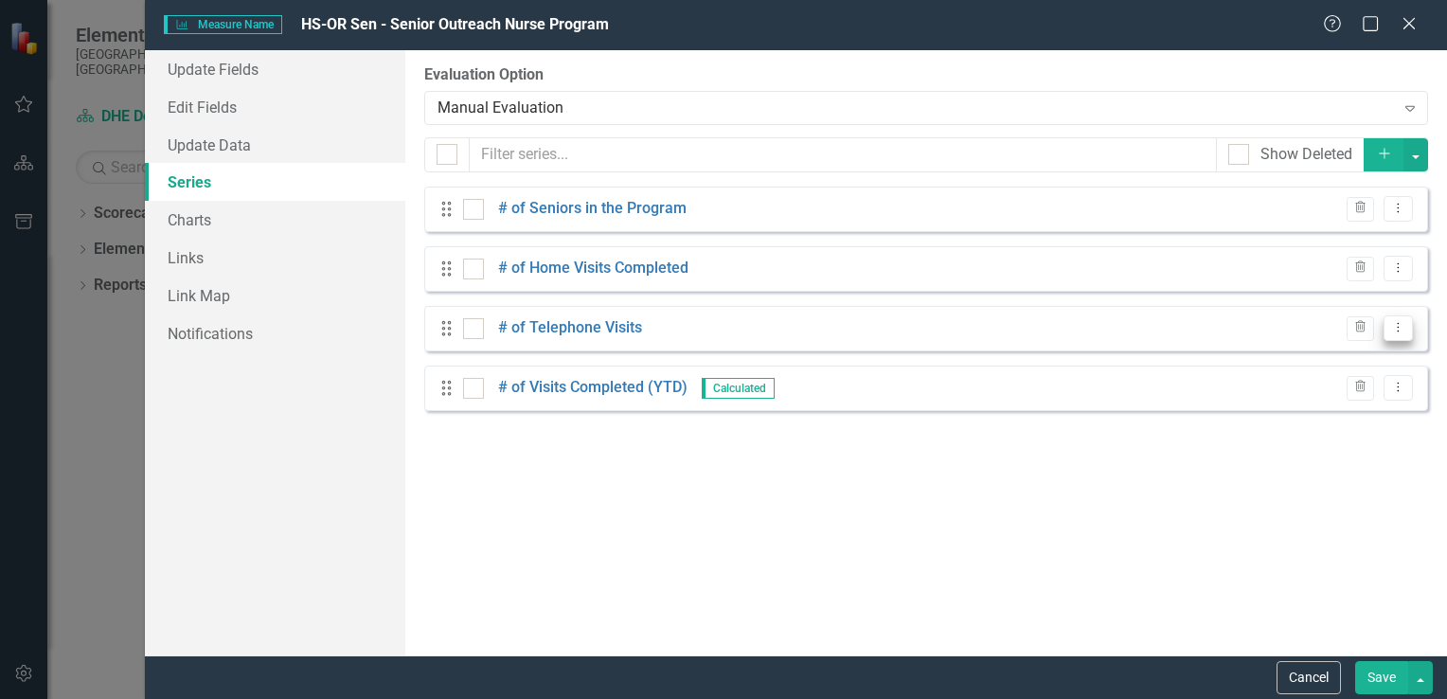
click at [718, 328] on icon "Dropdown Menu" at bounding box center [1398, 327] width 16 height 12
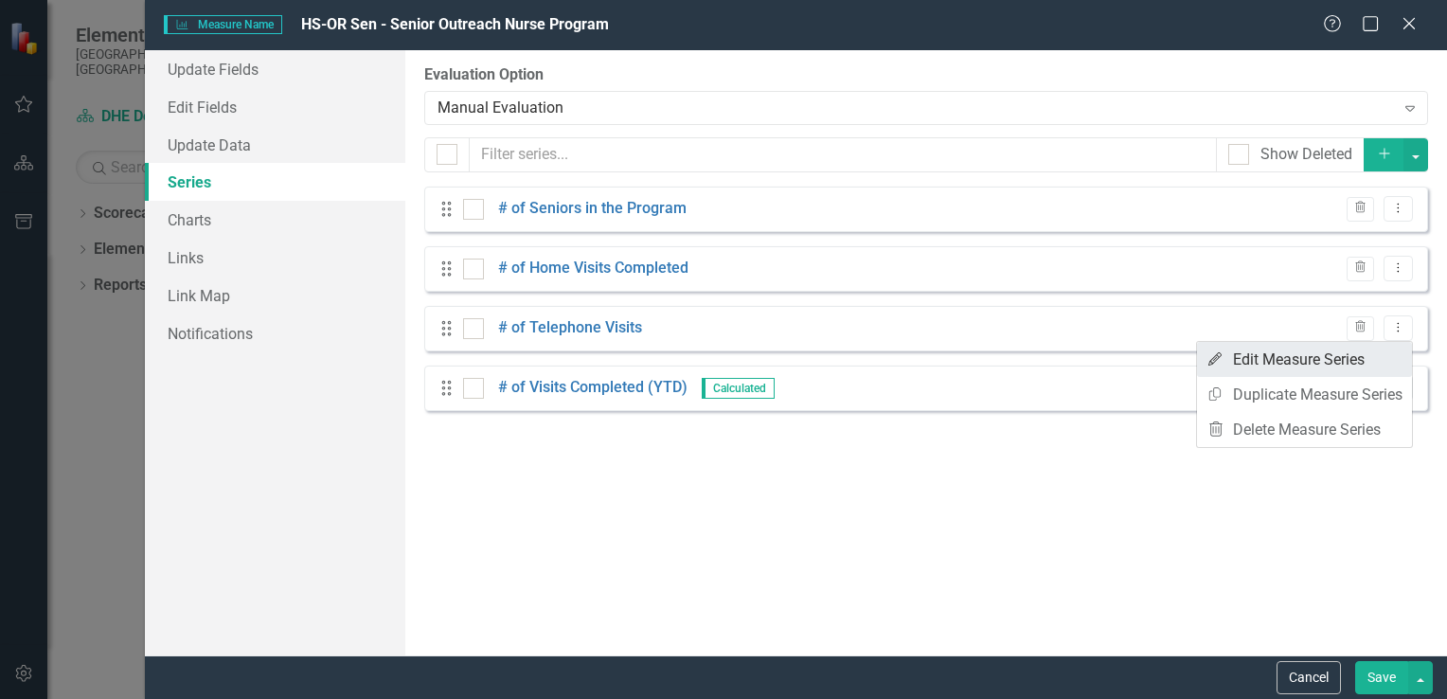
click at [718, 360] on link "Edit Edit Measure Series" at bounding box center [1304, 359] width 215 height 35
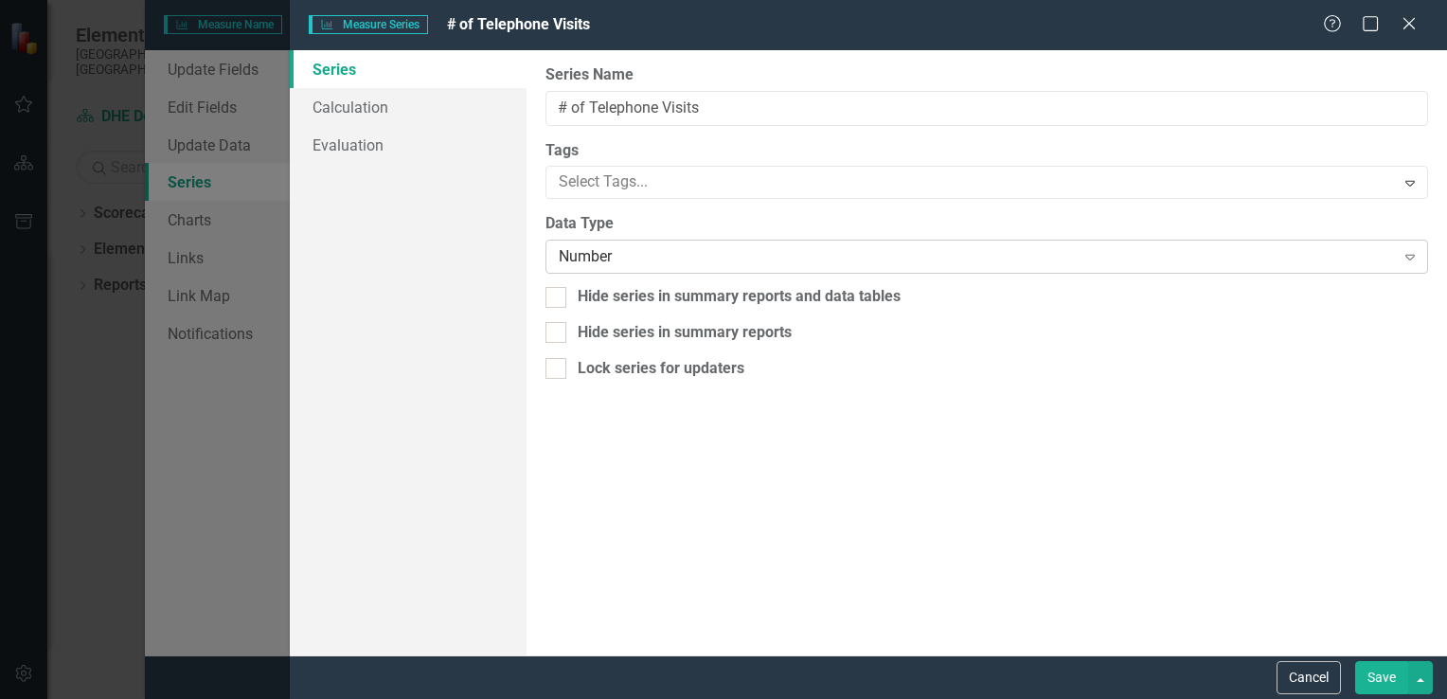
click at [704, 258] on div "Number" at bounding box center [977, 257] width 836 height 22
click at [653, 252] on div "Text" at bounding box center [977, 257] width 836 height 22
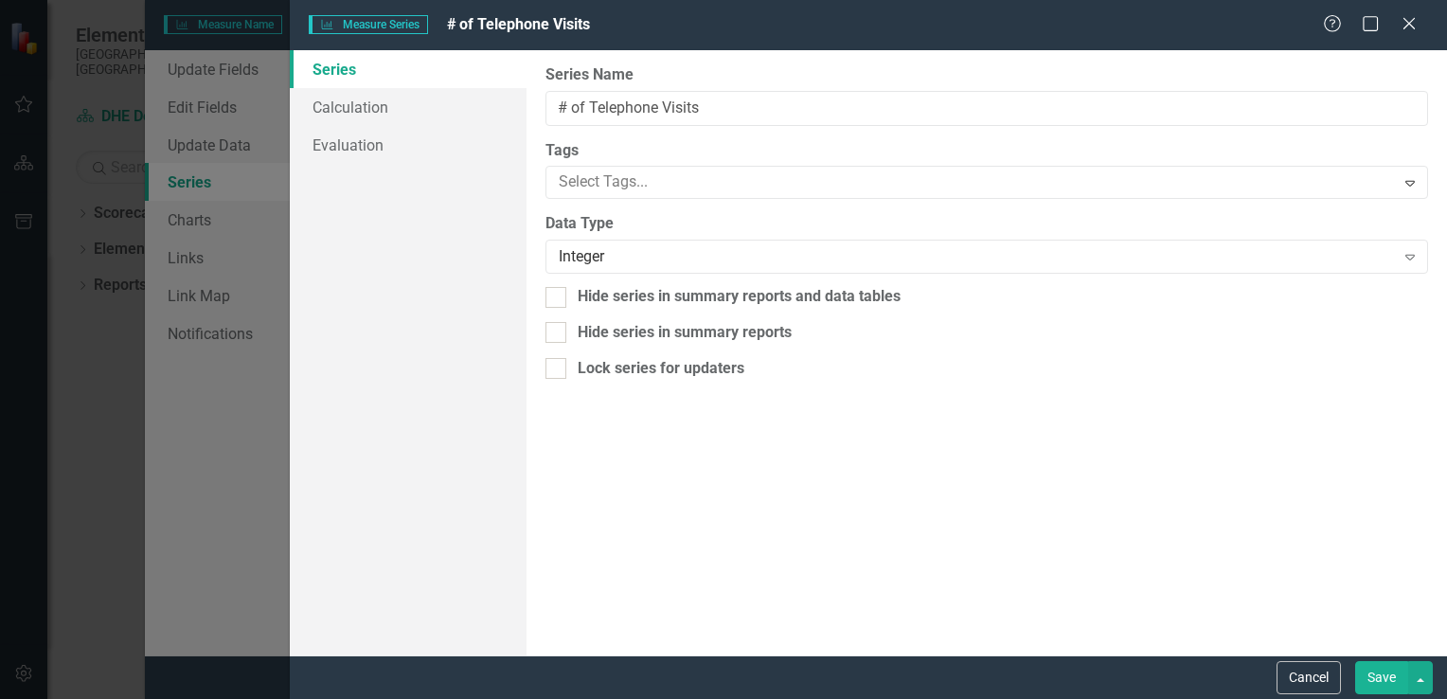
click at [718, 680] on button "Save" at bounding box center [1381, 677] width 53 height 33
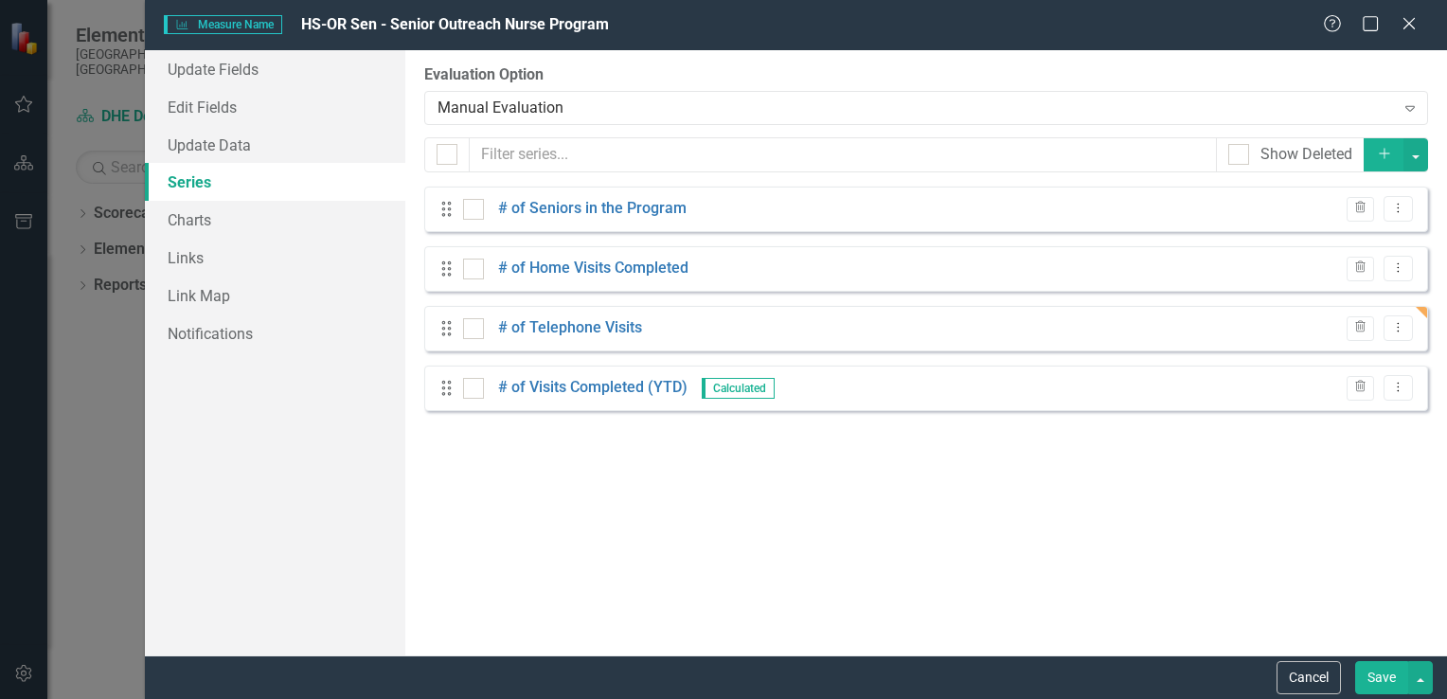
click at [718, 680] on button "Save" at bounding box center [1381, 677] width 53 height 33
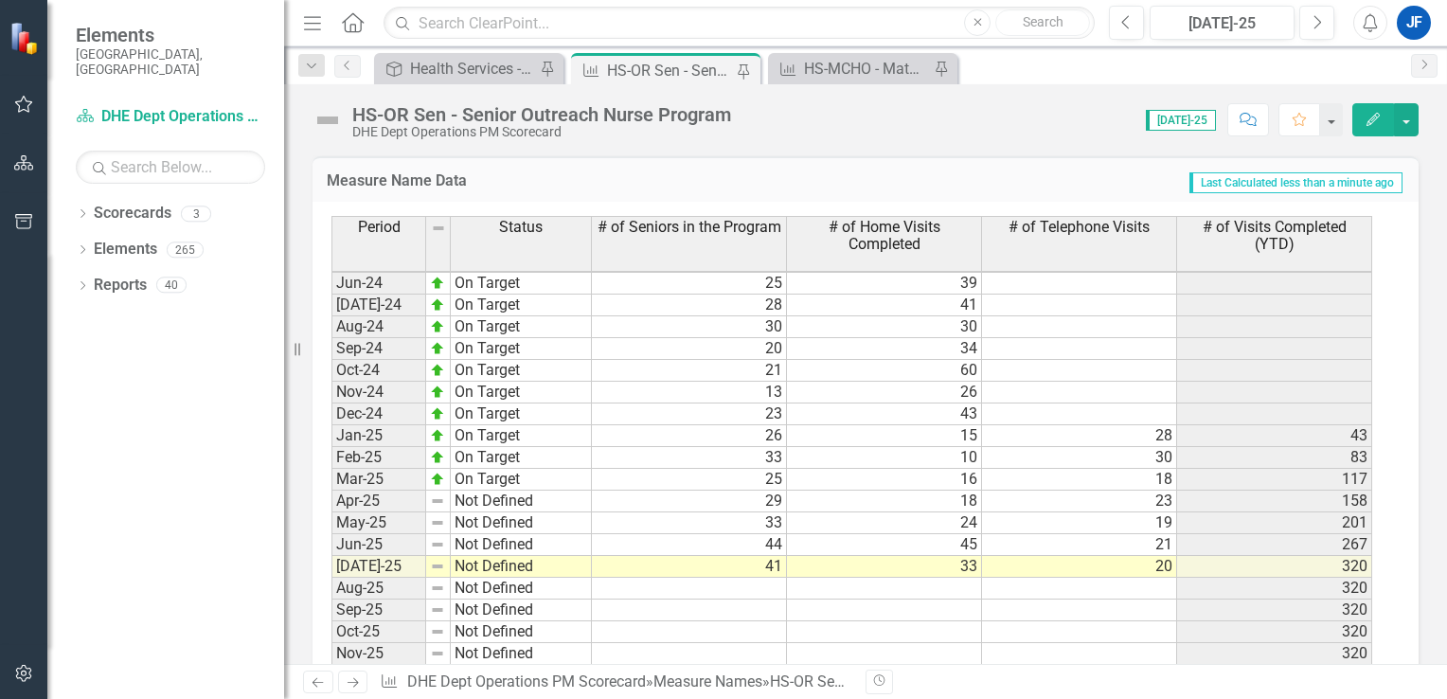
click at [718, 104] on button "Edit" at bounding box center [1373, 119] width 42 height 33
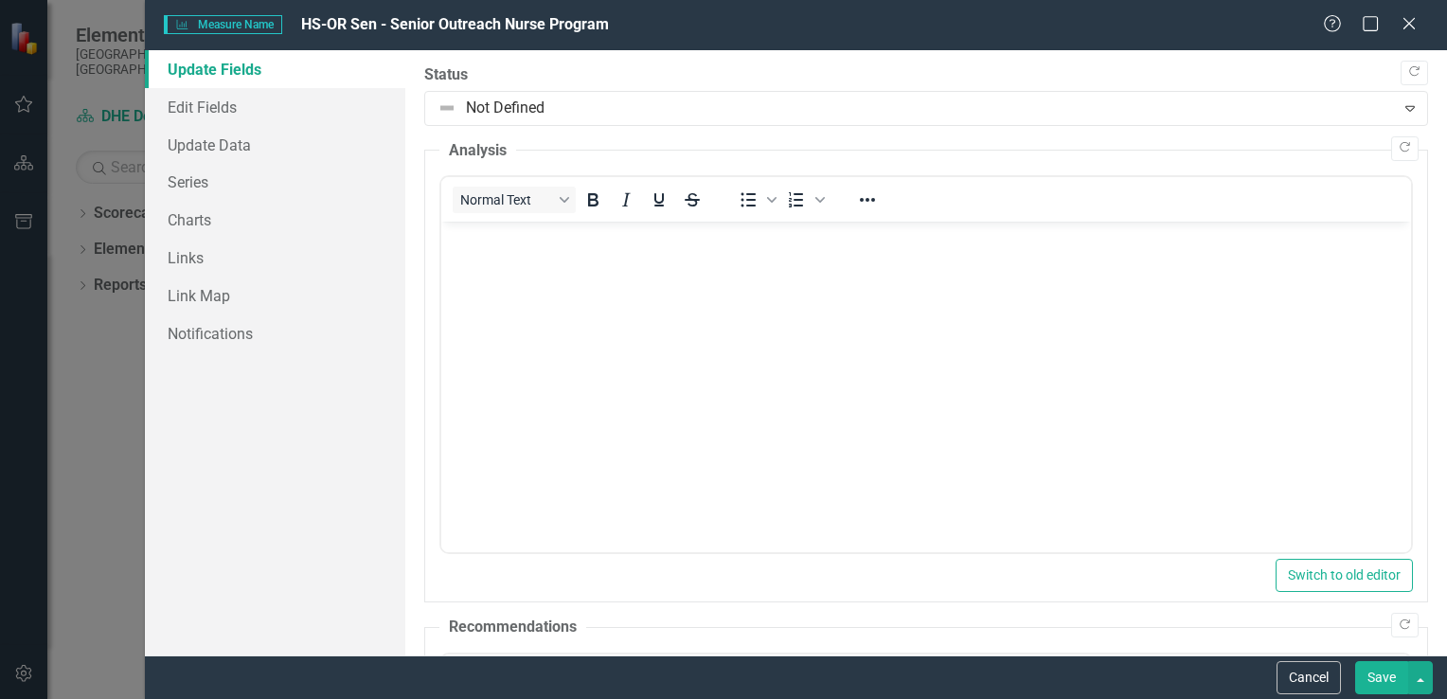
scroll to position [0, 0]
click at [192, 184] on link "Series" at bounding box center [275, 182] width 260 height 38
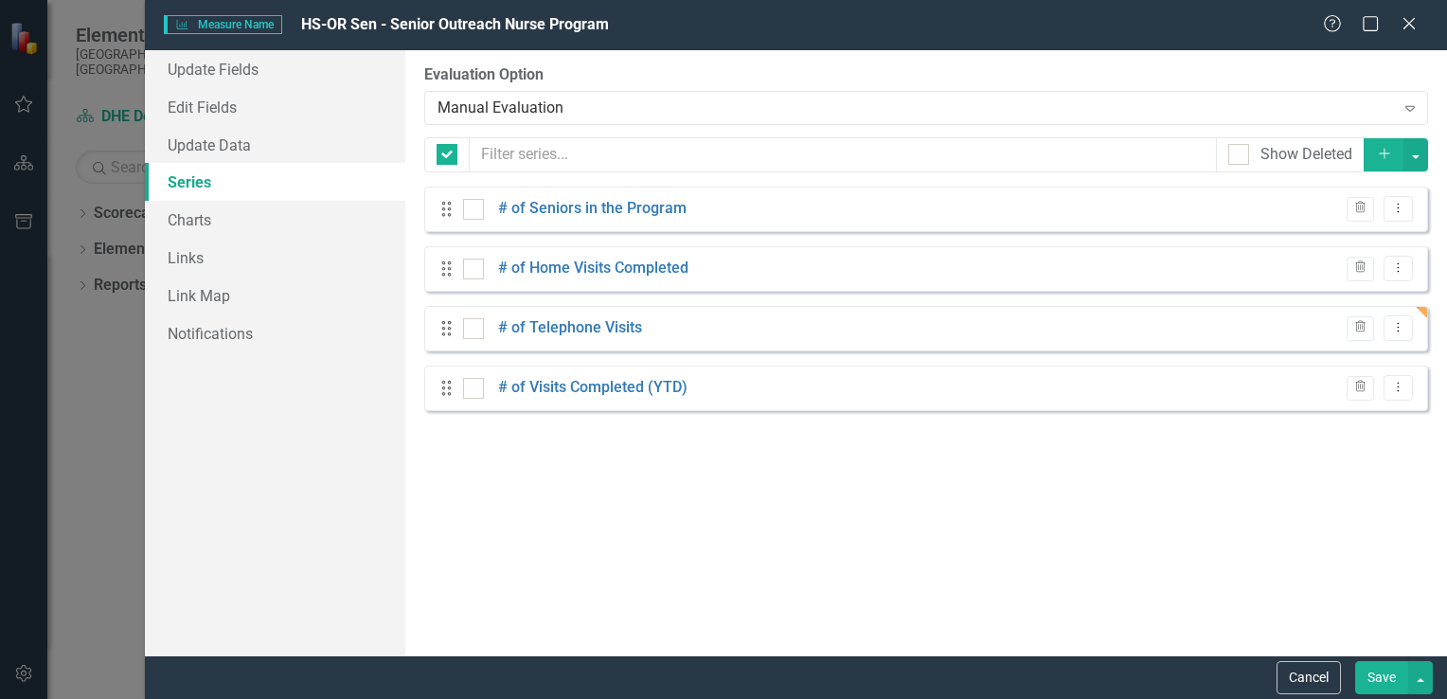
checkbox input "false"
click at [718, 150] on icon "Add" at bounding box center [1384, 153] width 17 height 13
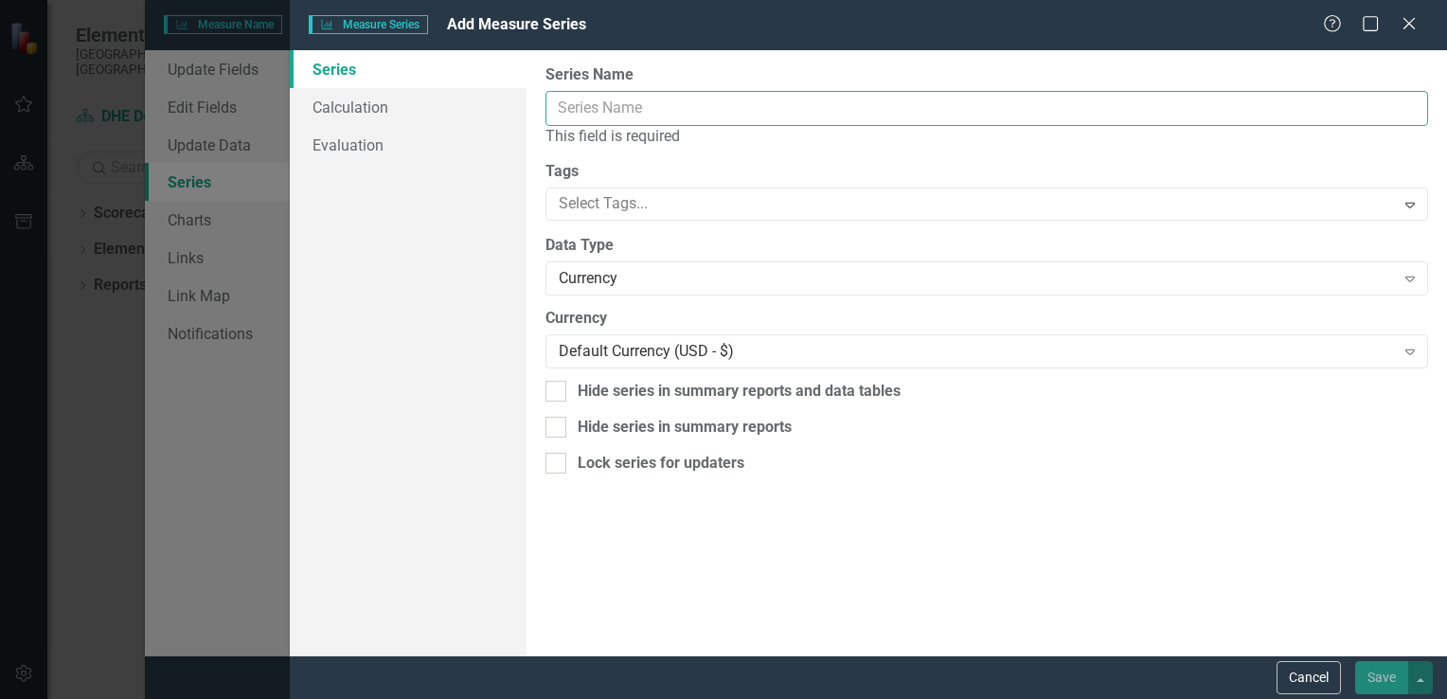
click at [718, 109] on input "Series Name" at bounding box center [986, 108] width 882 height 35
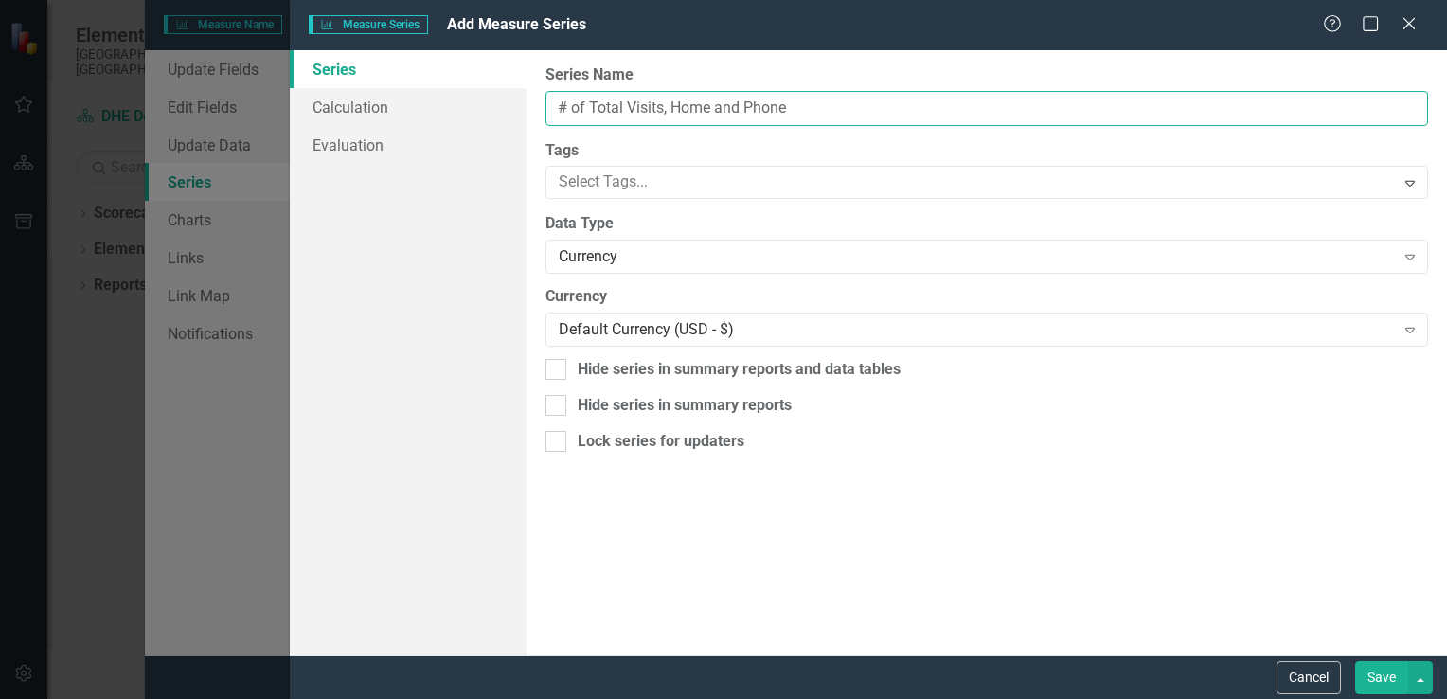
type input "# of Total Visits, Home and Phone"
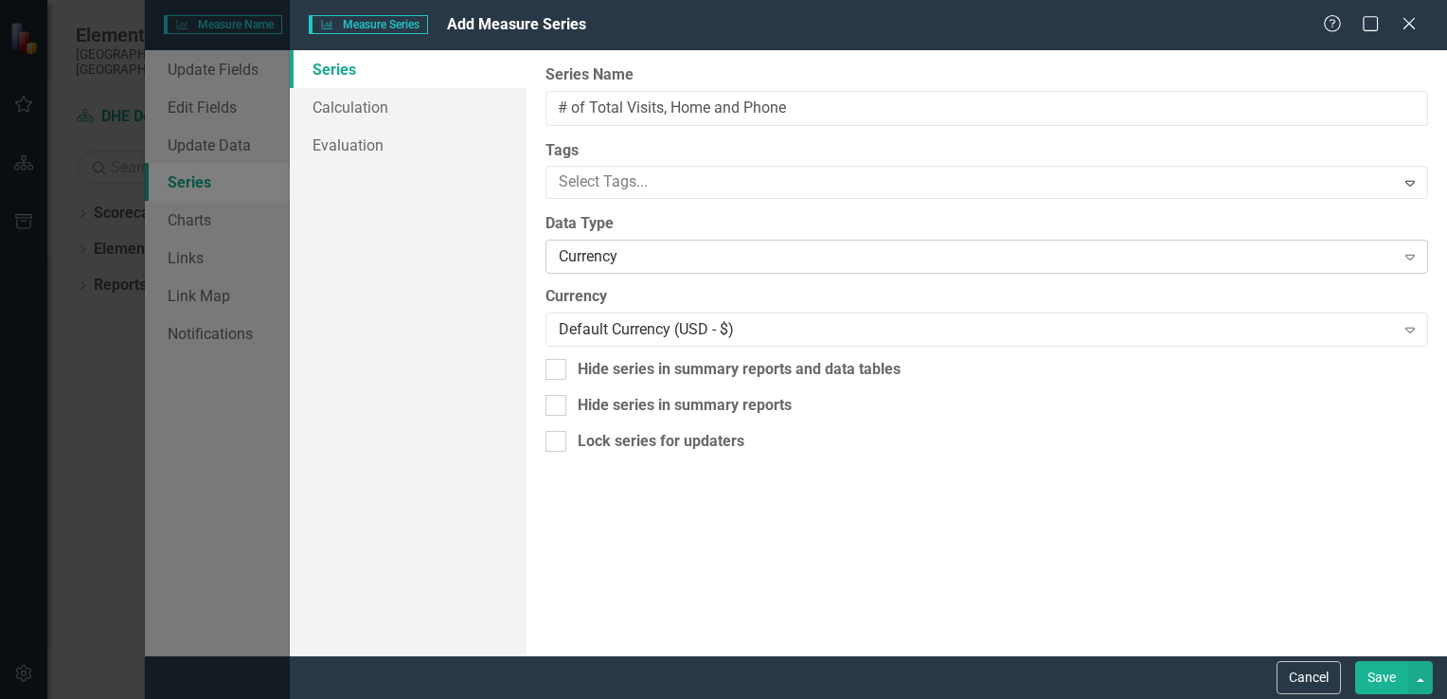
click at [707, 259] on div "Currency" at bounding box center [977, 257] width 836 height 22
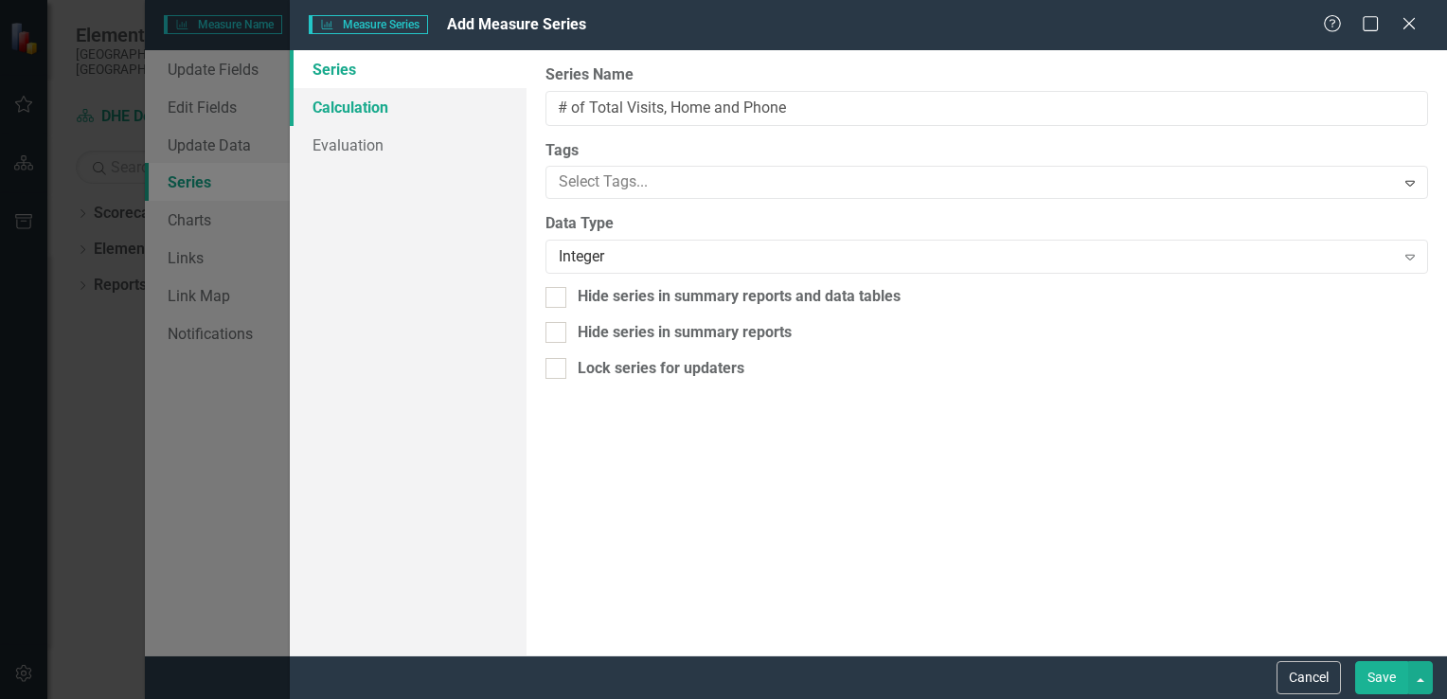
click at [342, 113] on link "Calculation" at bounding box center [408, 107] width 237 height 38
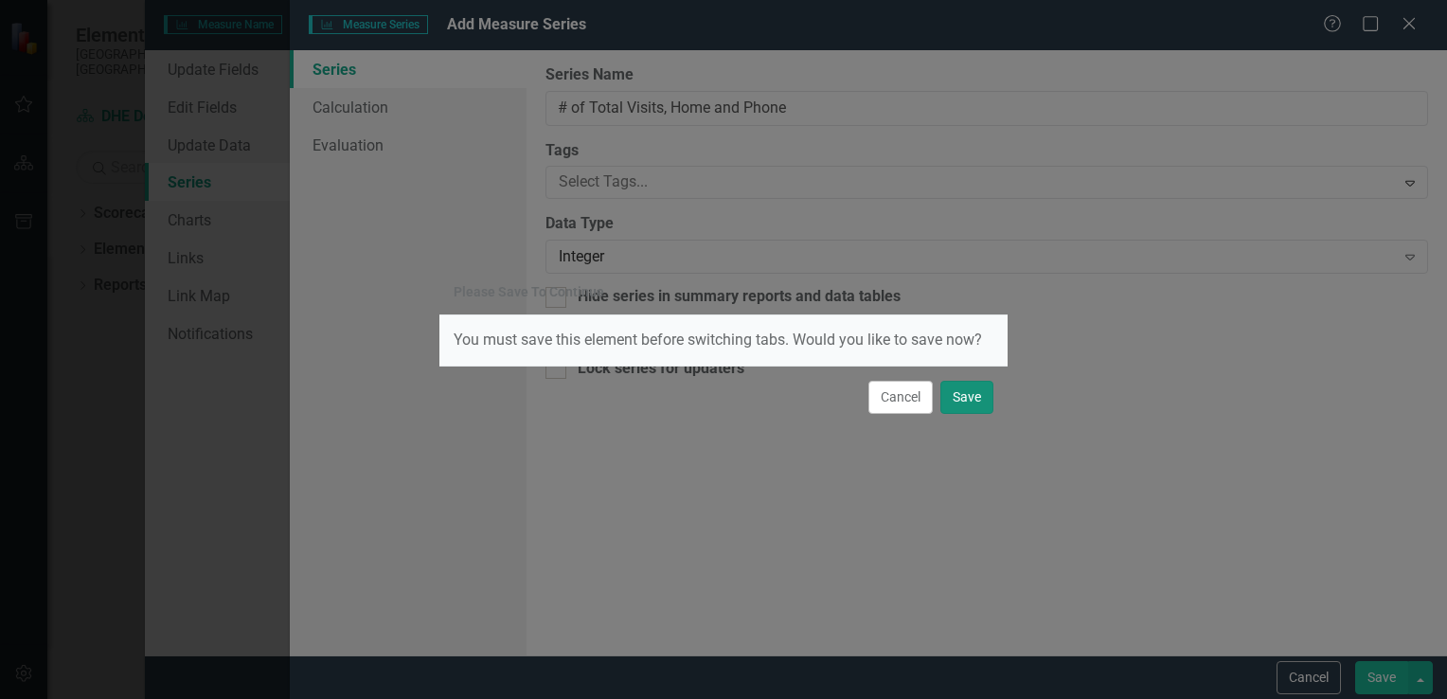
click at [718, 399] on button "Save" at bounding box center [966, 397] width 53 height 33
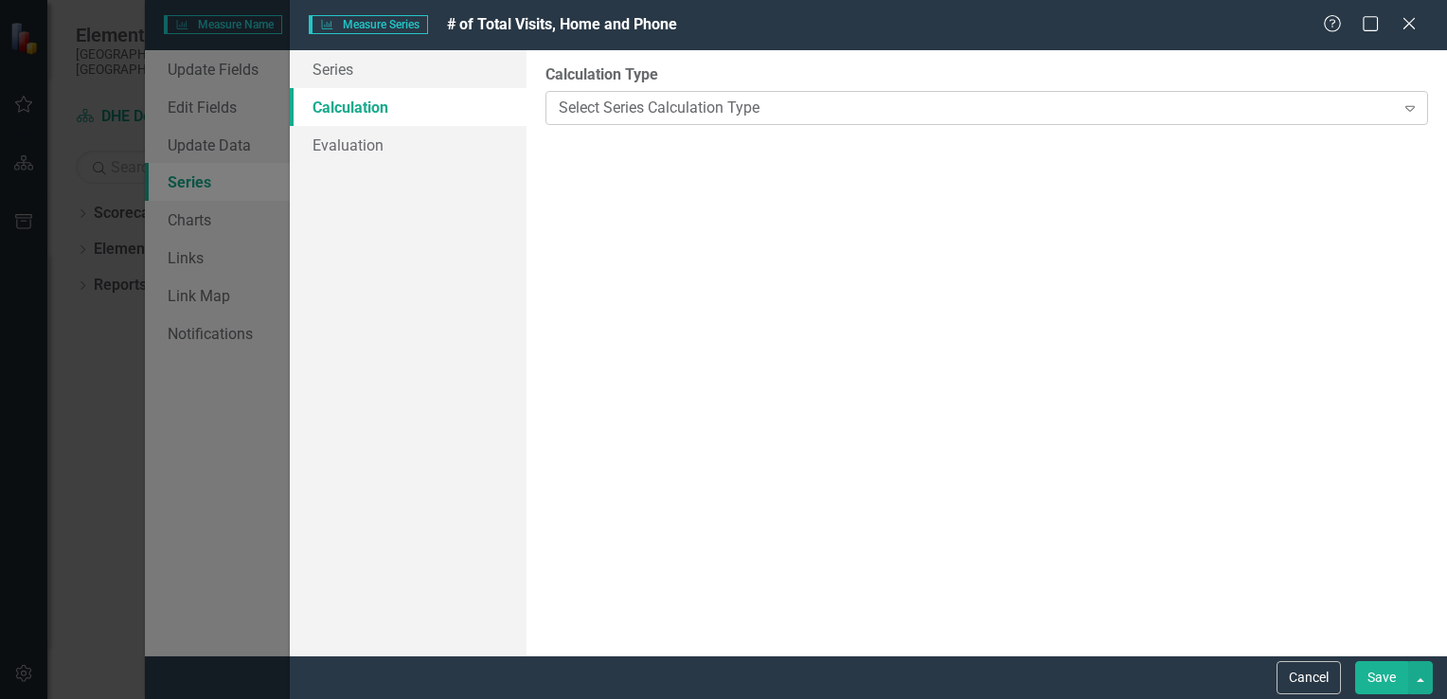
click at [718, 106] on div "Select Series Calculation Type" at bounding box center [977, 108] width 836 height 22
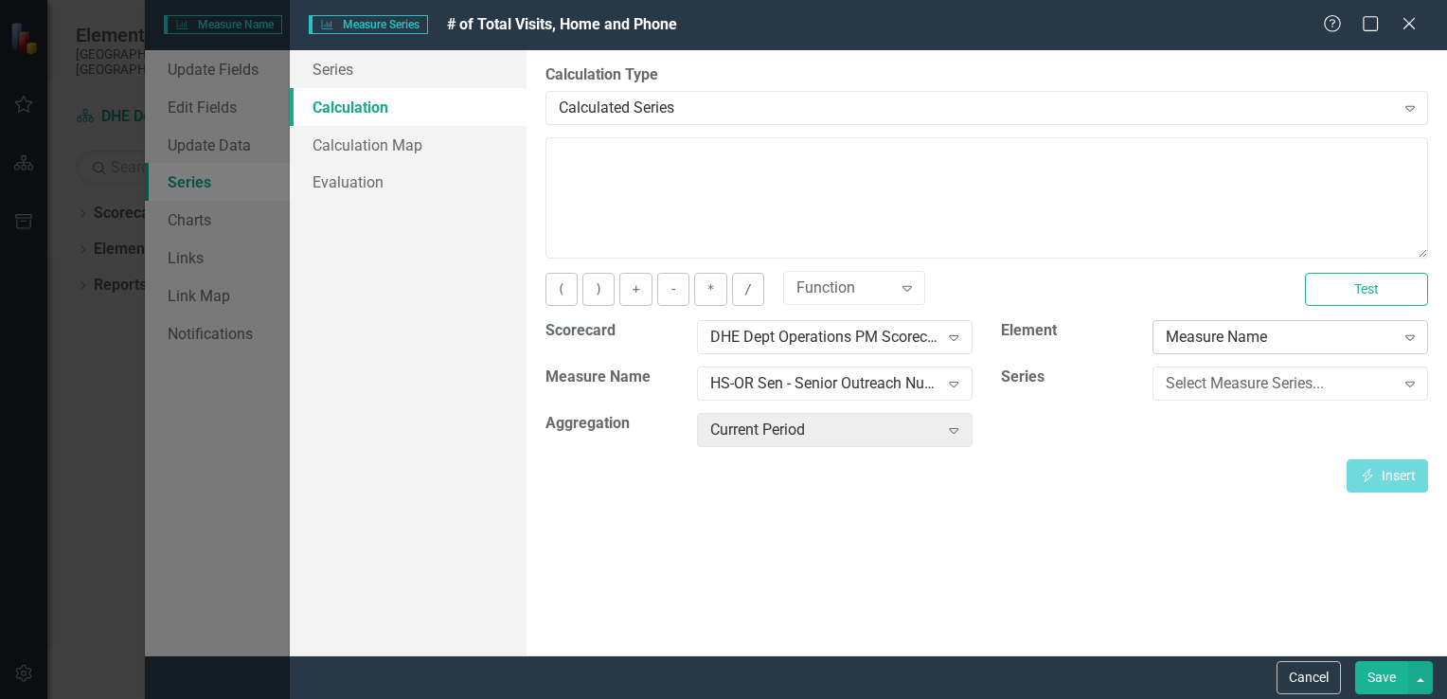
click at [718, 331] on div "Measure Name" at bounding box center [1279, 338] width 228 height 22
click at [718, 394] on div "Select Measure Series... Expand" at bounding box center [1289, 383] width 275 height 34
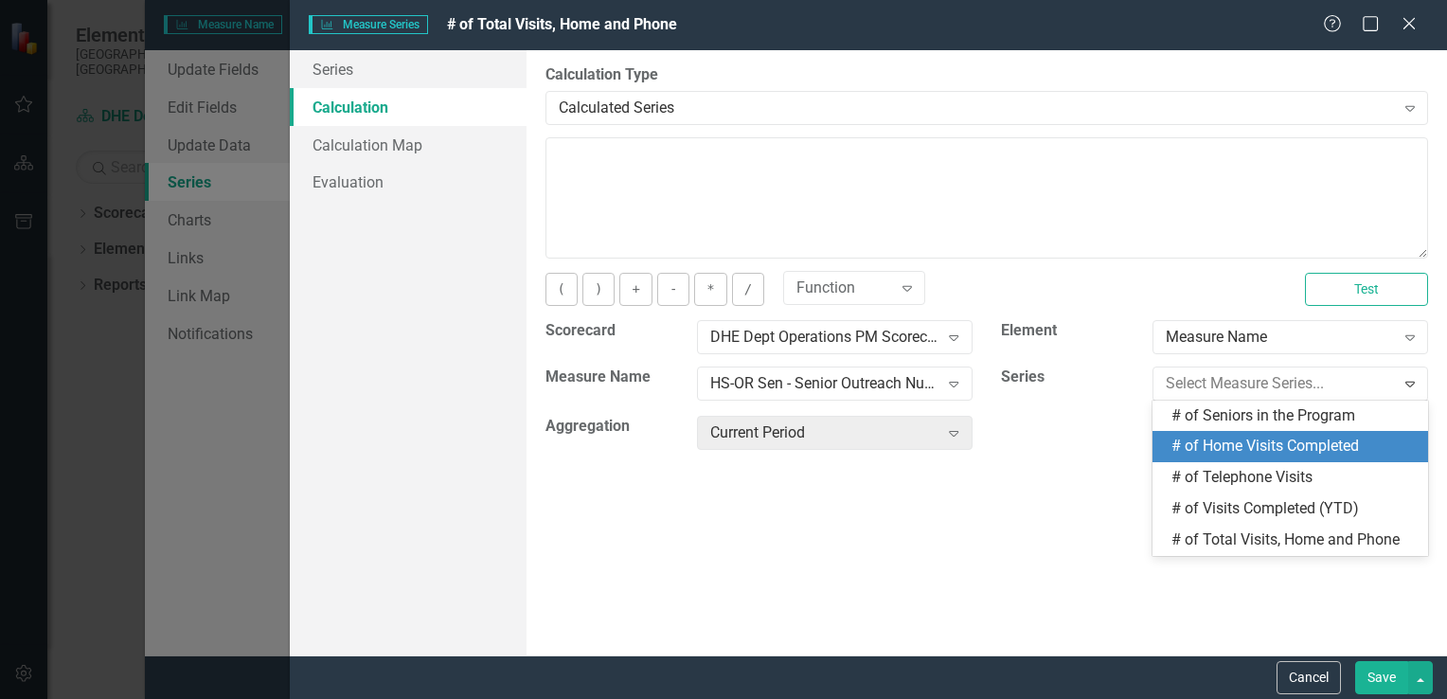
click at [718, 444] on div "# of Home Visits Completed" at bounding box center [1293, 446] width 245 height 22
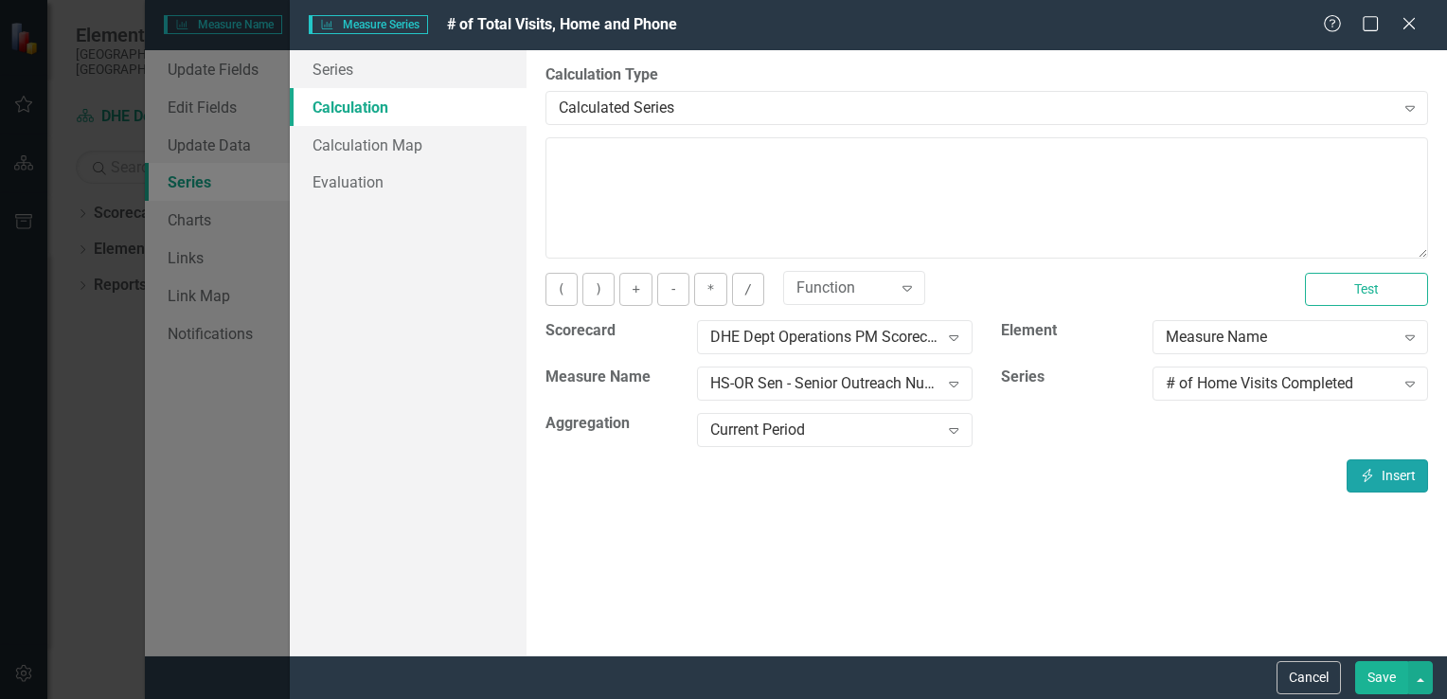
click at [718, 480] on button "Insert Insert" at bounding box center [1386, 475] width 81 height 33
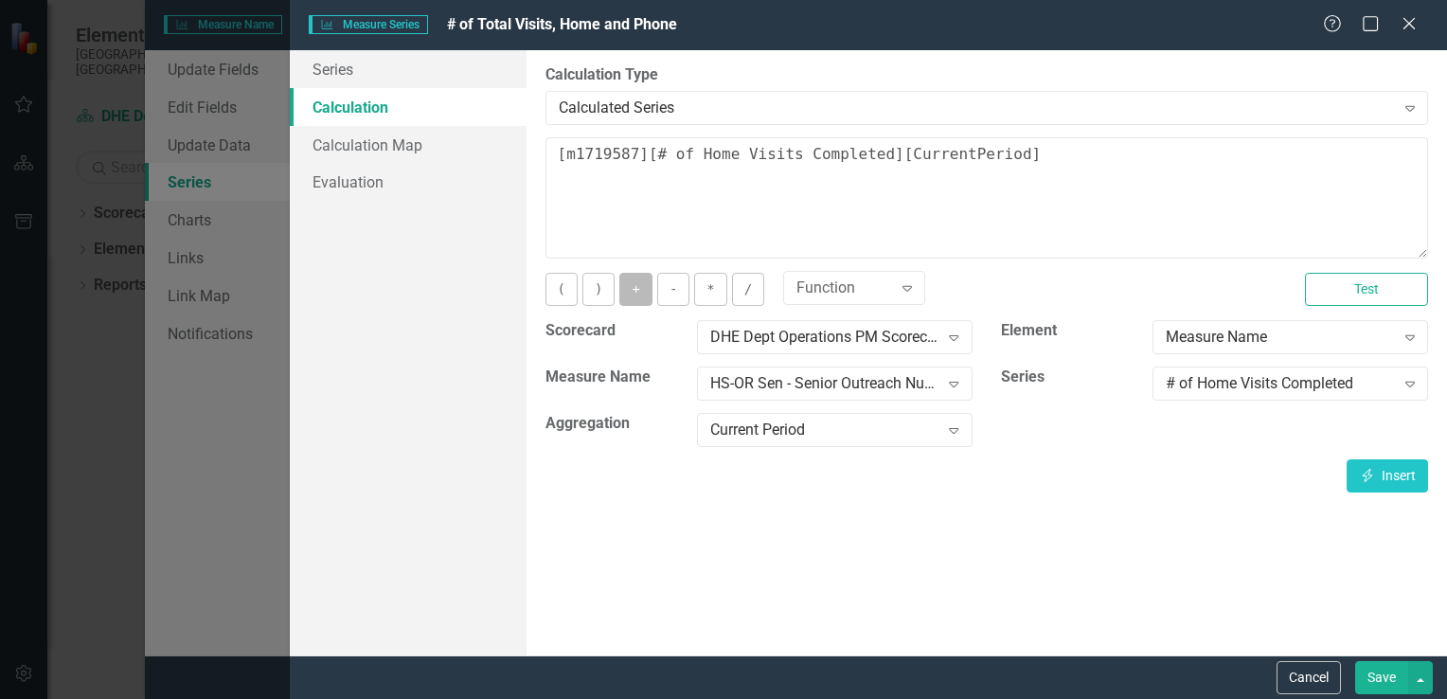
click at [640, 286] on button "+" at bounding box center [635, 289] width 32 height 33
click at [718, 389] on div "# of Home Visits Completed" at bounding box center [1279, 384] width 228 height 22
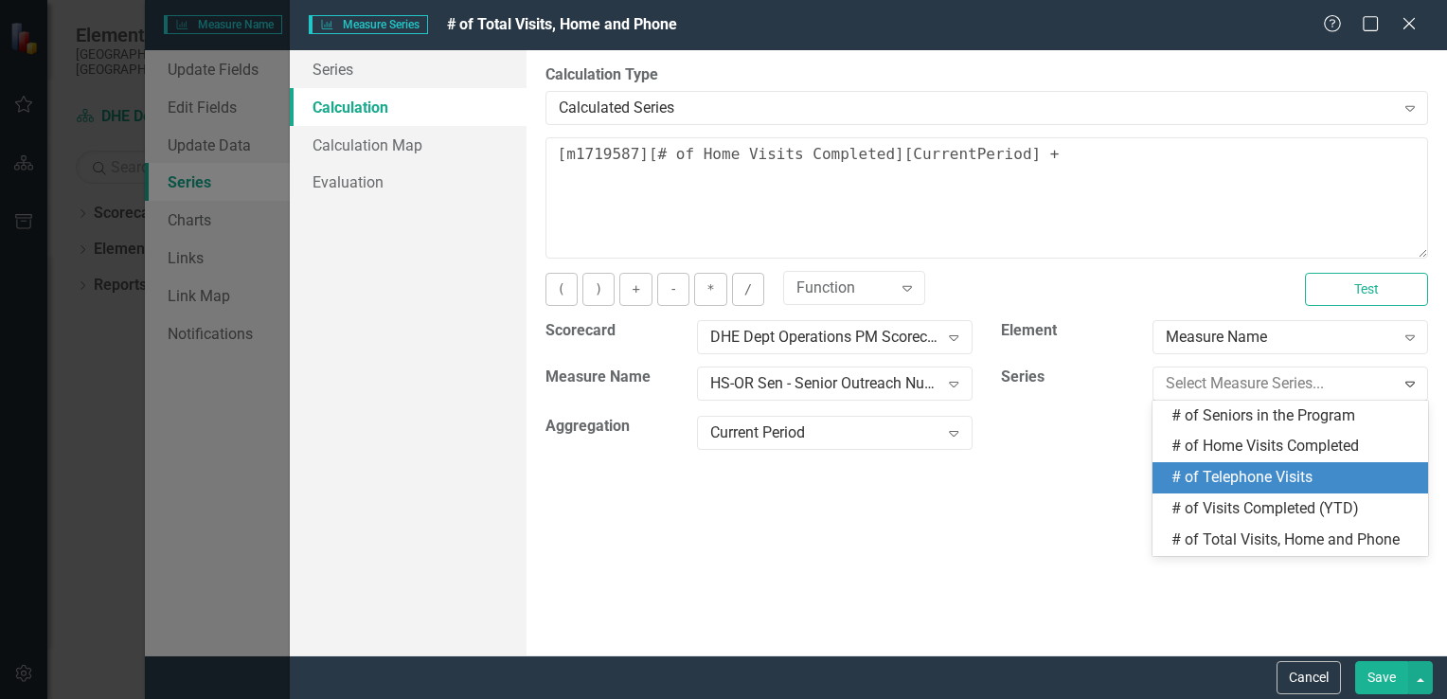
click at [718, 468] on div "# of Telephone Visits" at bounding box center [1293, 478] width 245 height 22
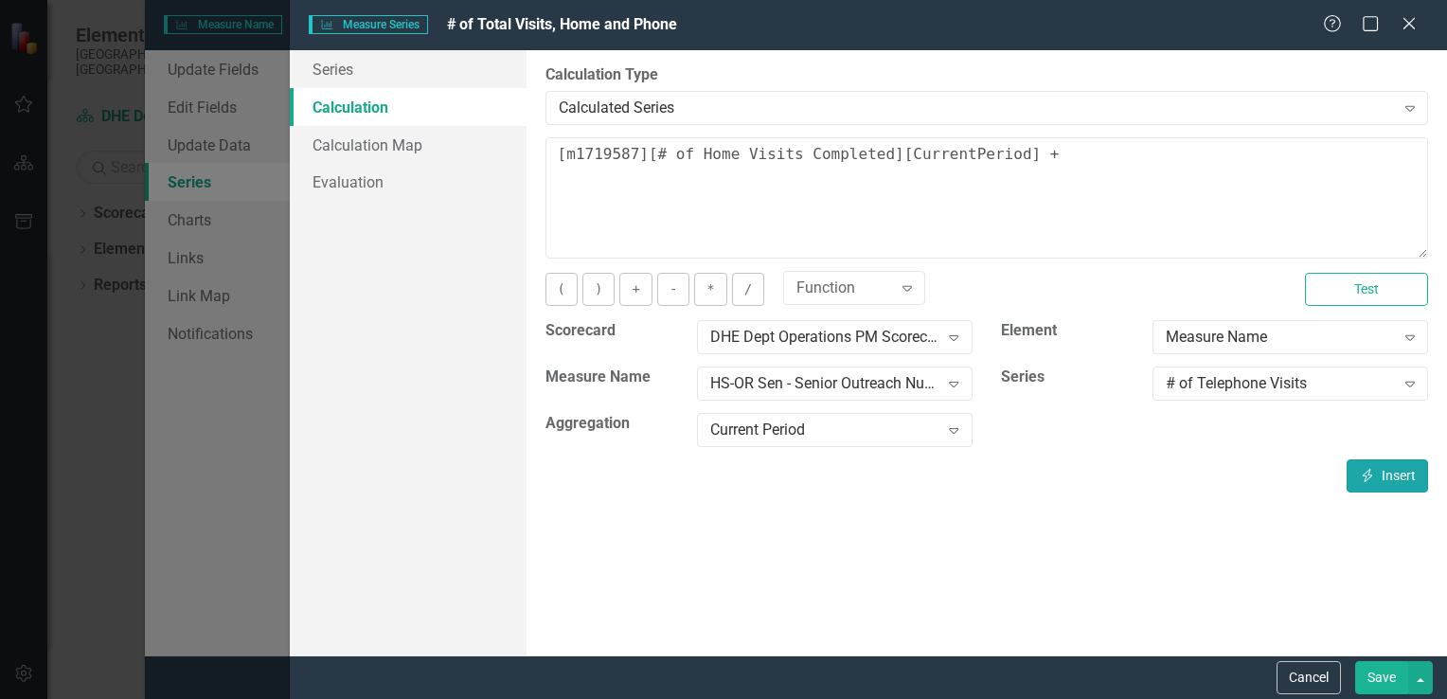
click at [718, 471] on button "Insert Insert" at bounding box center [1386, 475] width 81 height 33
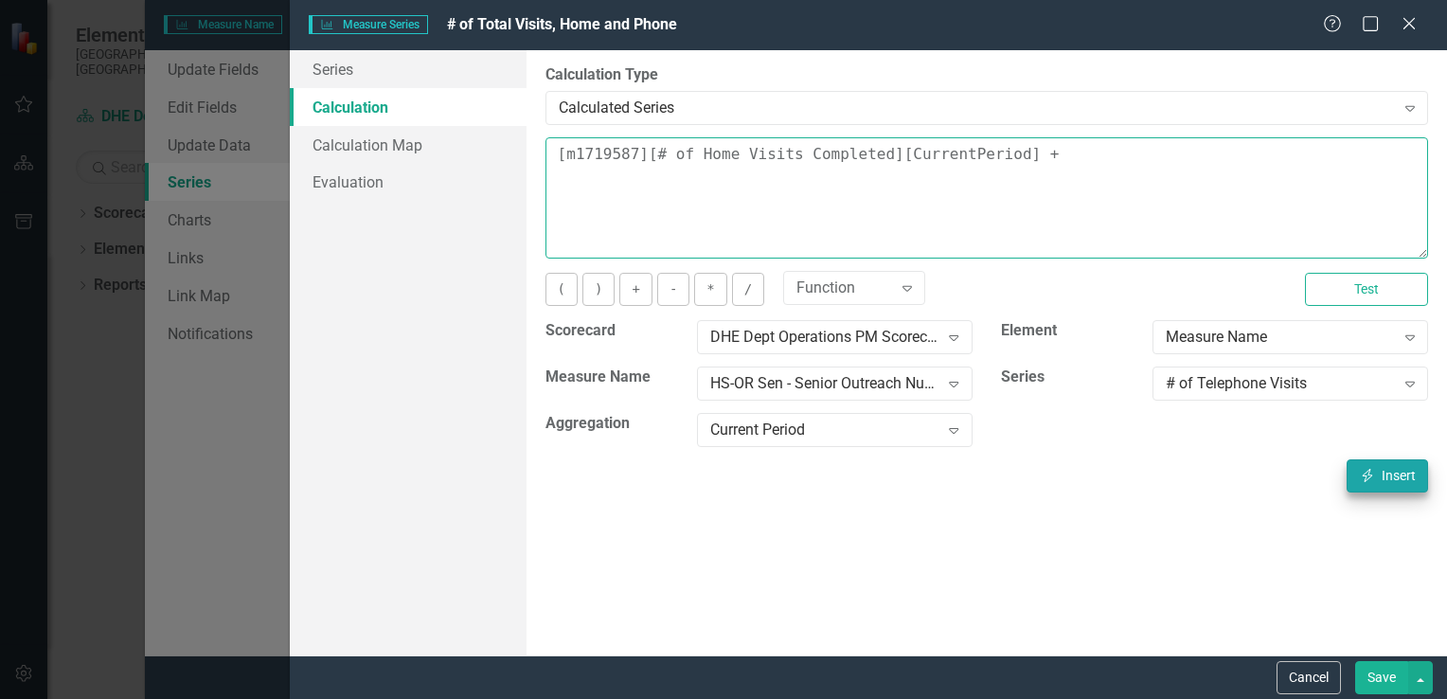
type textarea "[m1719587][# of Home Visits Completed][CurrentPeriod] + [m1719587][# of Telepho…"
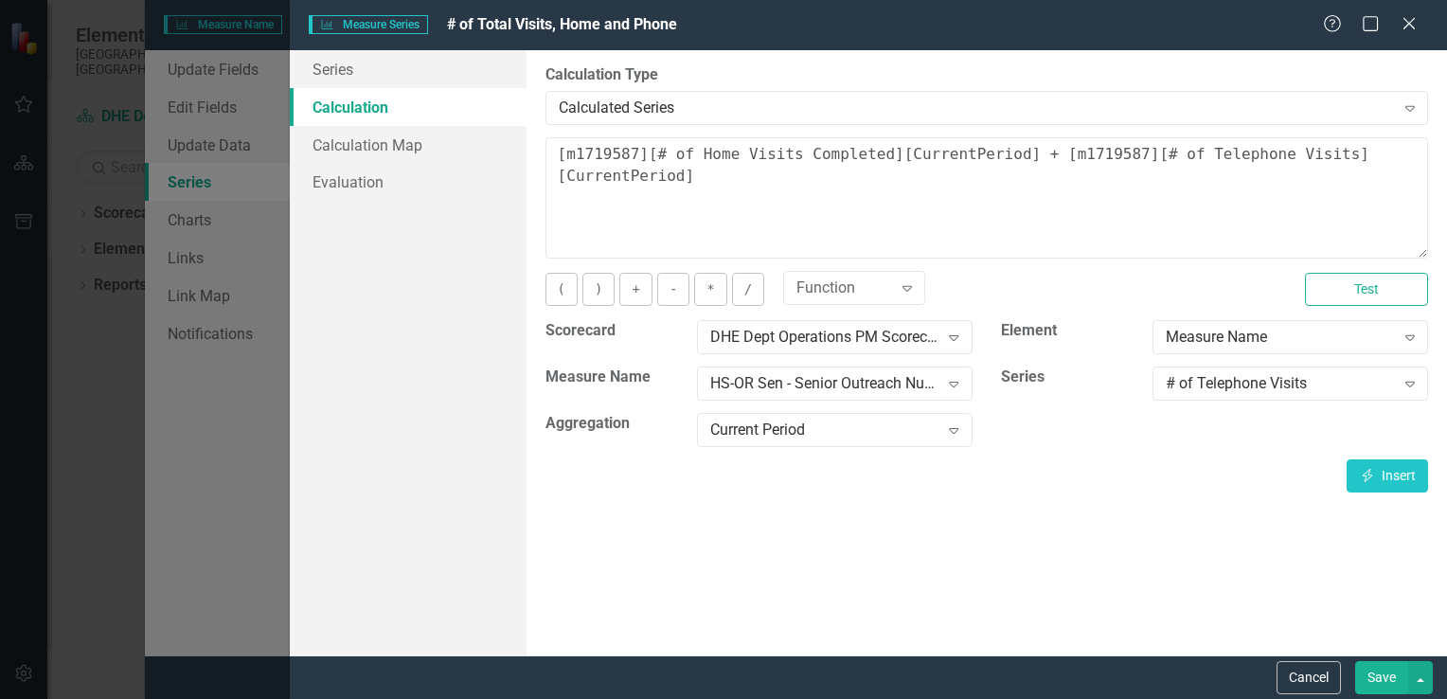
click at [718, 675] on button "Save" at bounding box center [1381, 677] width 53 height 33
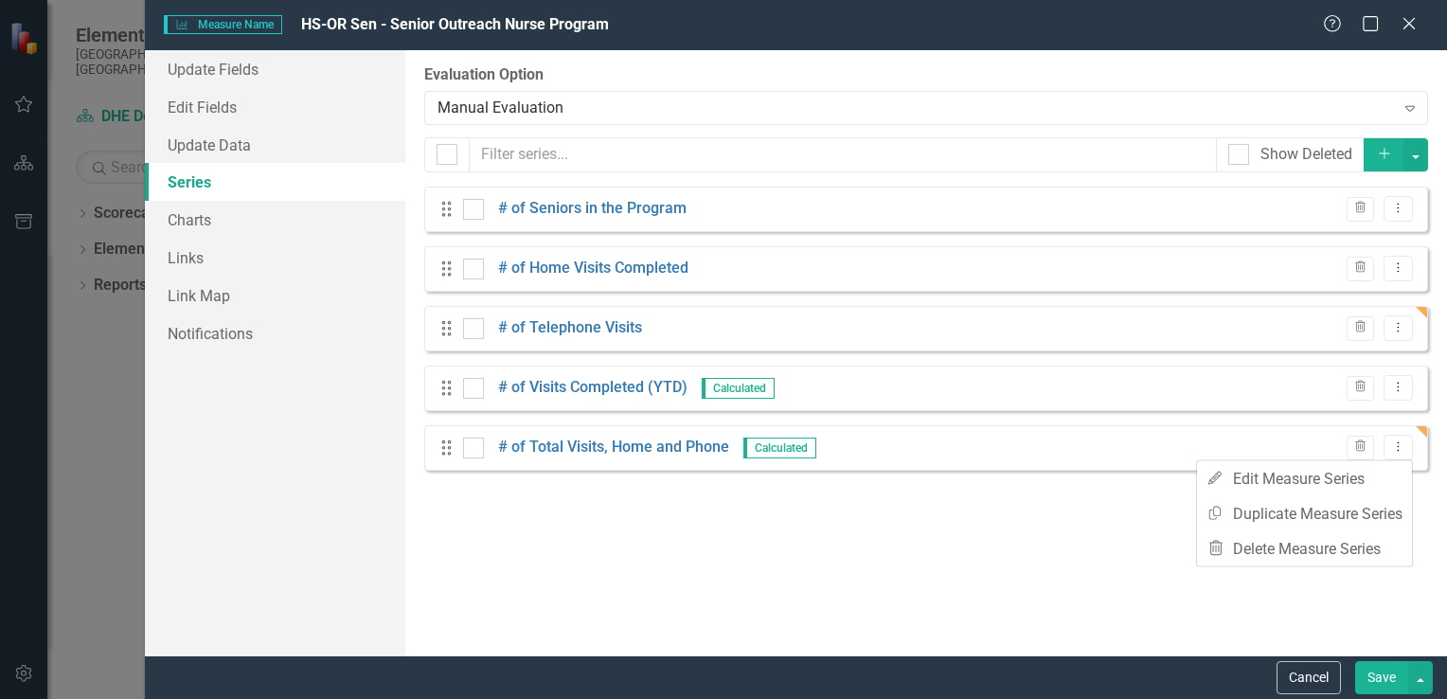
scroll to position [2461, 0]
click at [1396, 452] on icon "Dropdown Menu" at bounding box center [1398, 446] width 16 height 12
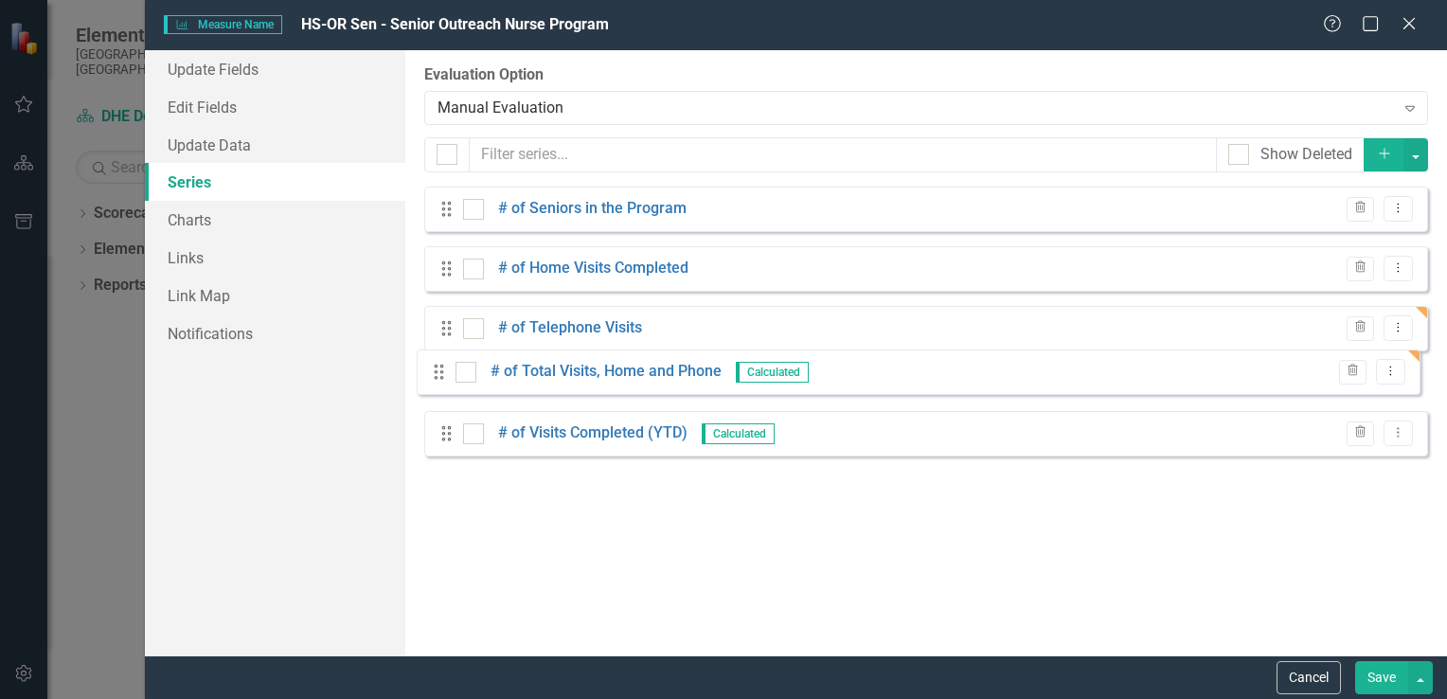
drag, startPoint x: 447, startPoint y: 451, endPoint x: 439, endPoint y: 375, distance: 76.1
click at [439, 375] on div "Drag # of Seniors in the Program Trash Dropdown Menu Drag # of Home Visits Comp…" at bounding box center [926, 329] width 1004 height 284
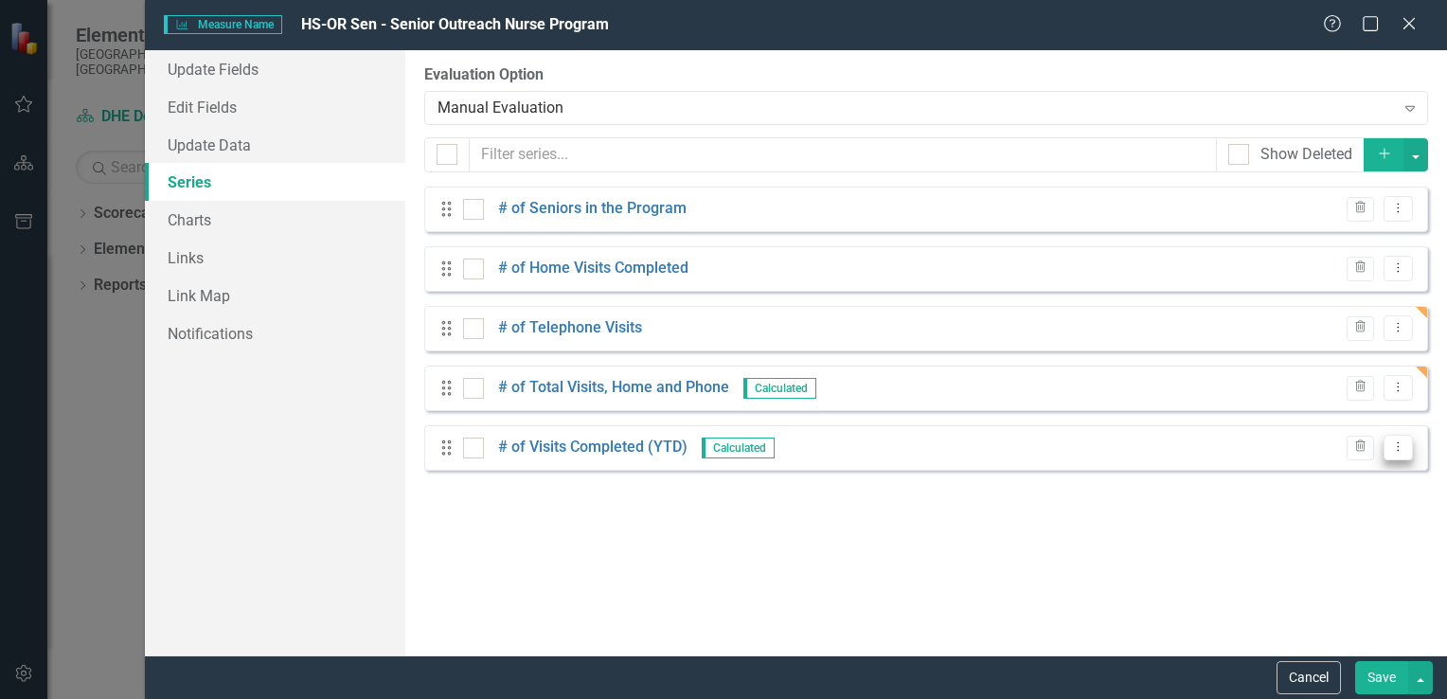
click at [1399, 445] on icon "Dropdown Menu" at bounding box center [1398, 446] width 16 height 12
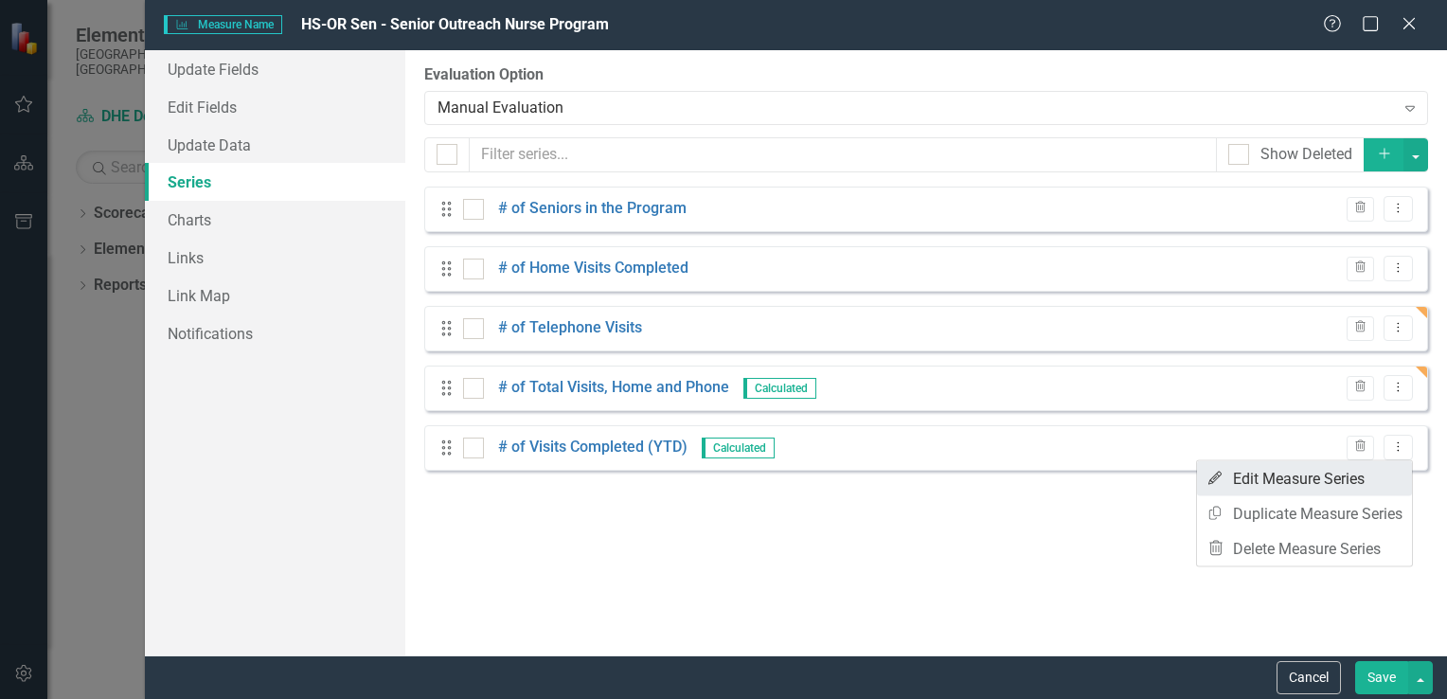
click at [1333, 479] on link "Edit Edit Measure Series" at bounding box center [1304, 478] width 215 height 35
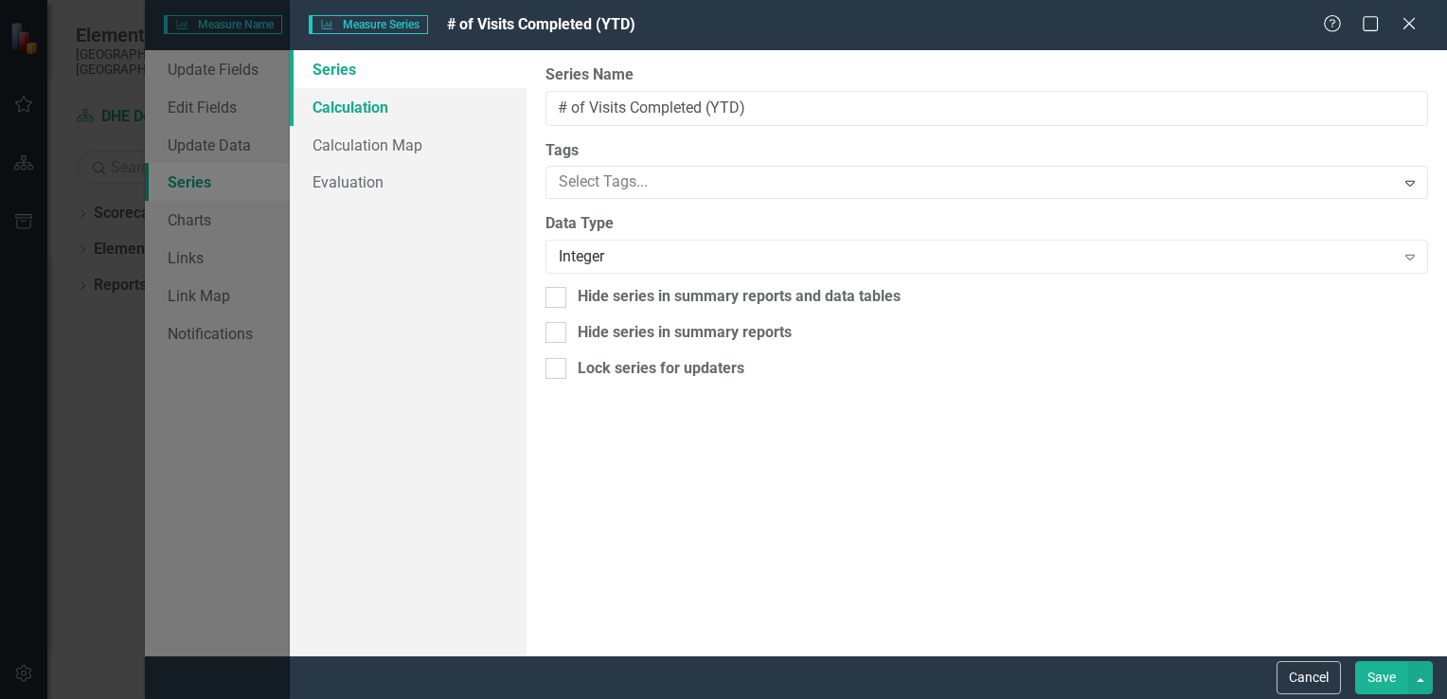
click at [372, 107] on link "Calculation" at bounding box center [408, 107] width 237 height 38
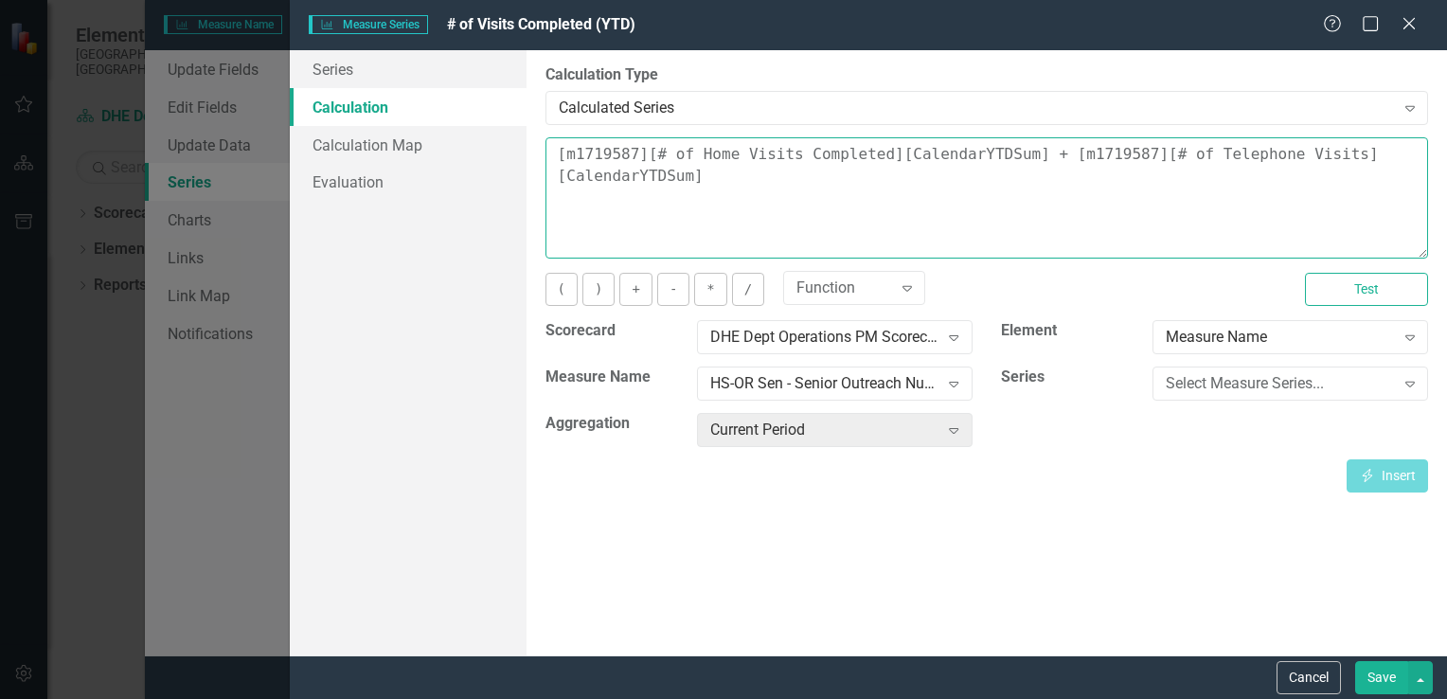
click at [723, 187] on textarea "[m1719587][# of Home Visits Completed][CalendarYTDSum] + [m1719587][# of Teleph…" at bounding box center [986, 197] width 882 height 121
drag, startPoint x: 723, startPoint y: 187, endPoint x: 552, endPoint y: 138, distance: 178.3
click at [552, 138] on textarea "[m1719587][# of Home Visits Completed][CalendarYTDSum] + [m1719587][# of Teleph…" at bounding box center [986, 197] width 882 height 121
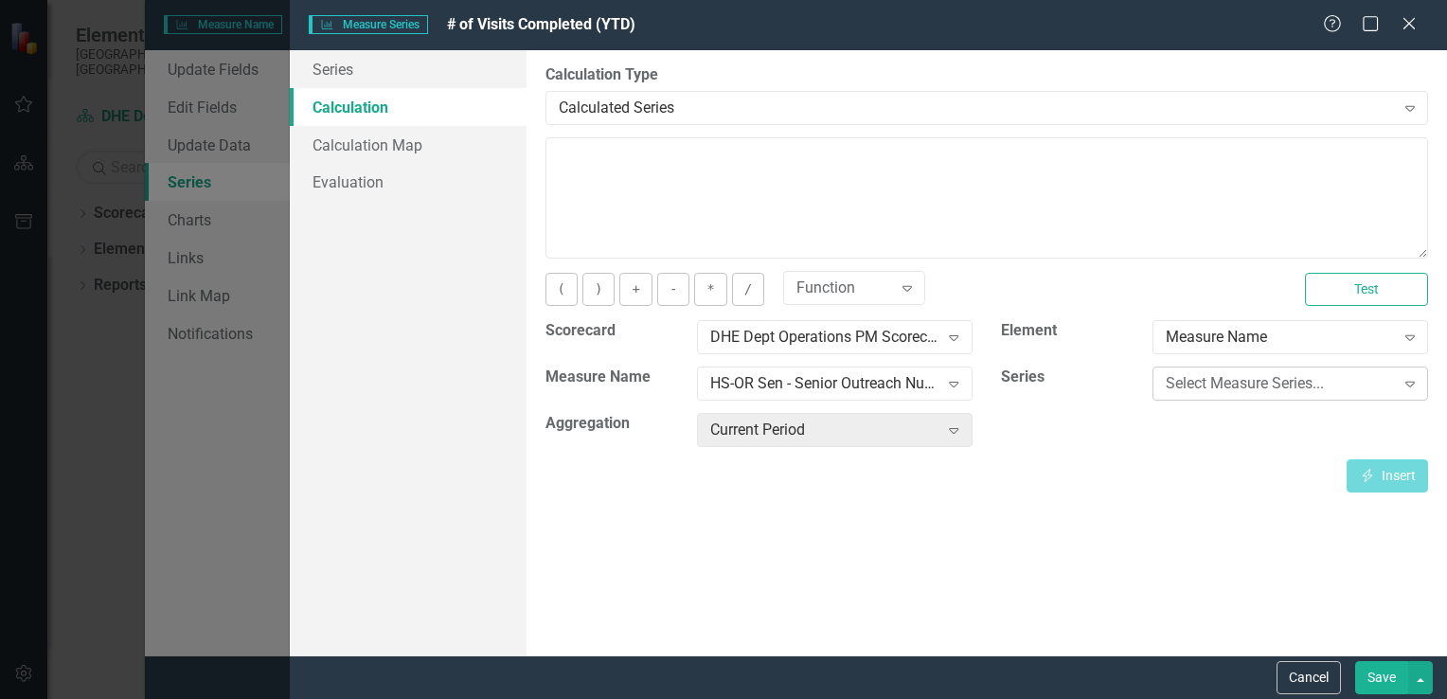
click at [1310, 381] on div "Select Measure Series..." at bounding box center [1279, 384] width 228 height 22
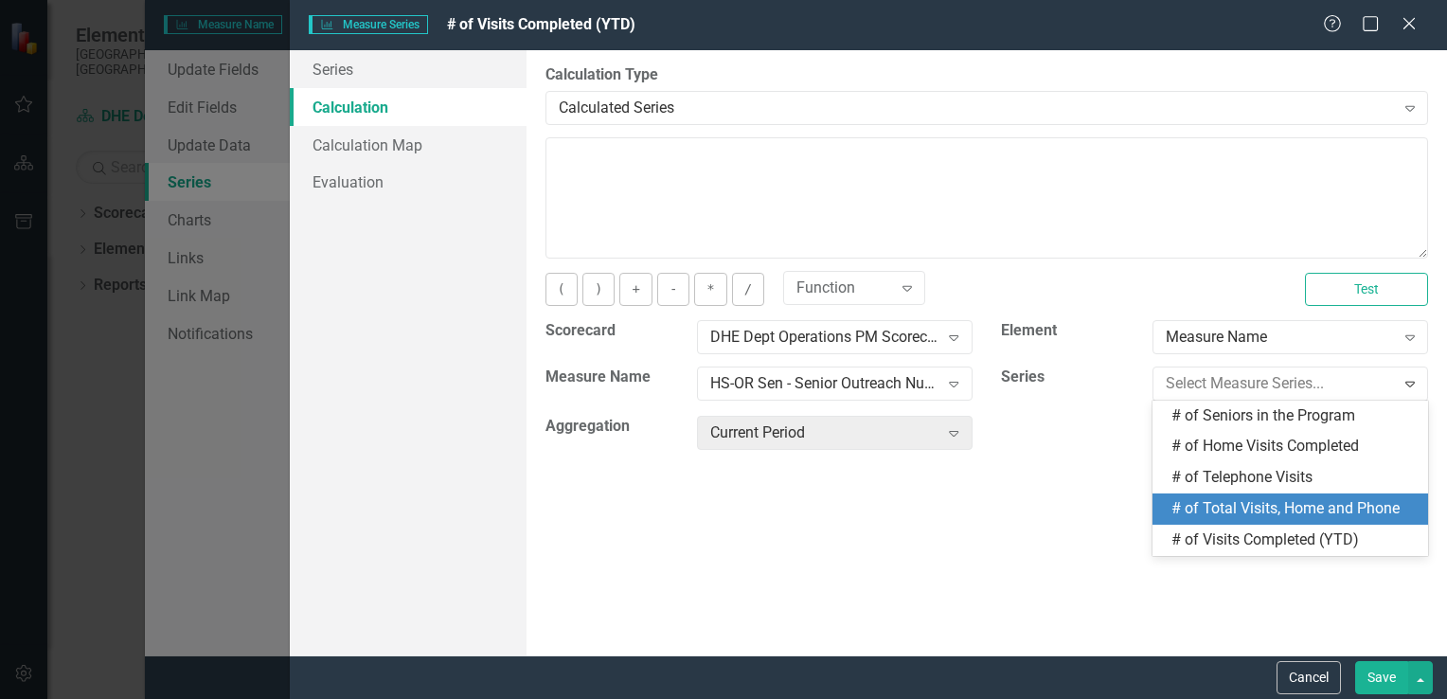
click at [1271, 515] on div "# of Total Visits, Home and Phone" at bounding box center [1293, 509] width 245 height 22
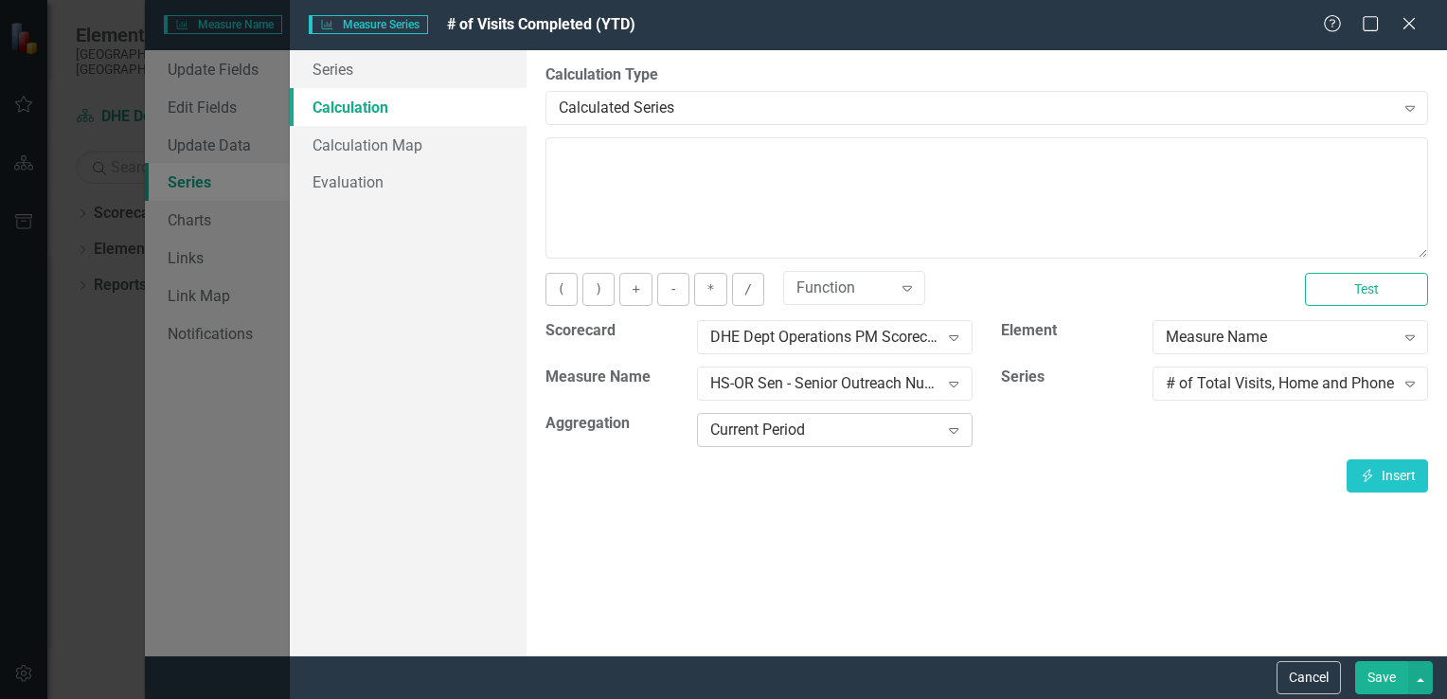
click at [931, 435] on div "Current Period" at bounding box center [824, 430] width 228 height 22
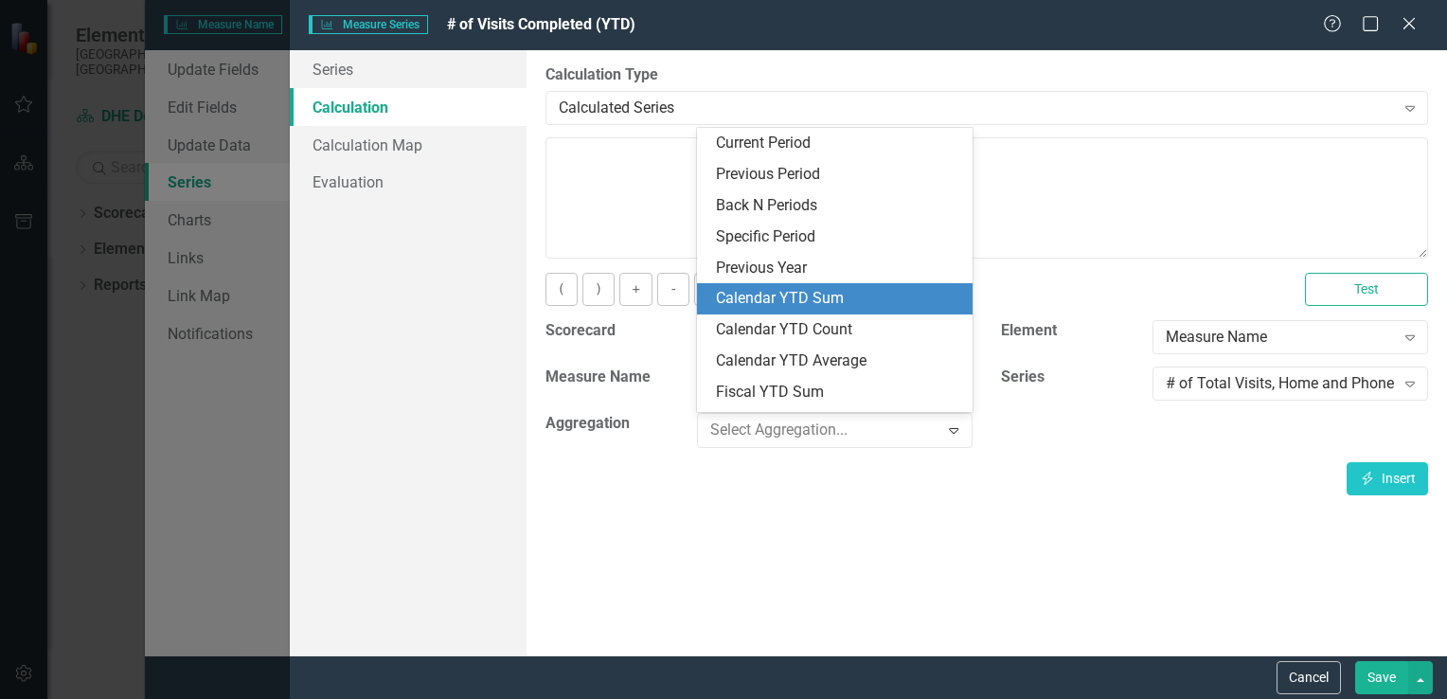
click at [843, 301] on div "Calendar YTD Sum" at bounding box center [838, 299] width 245 height 22
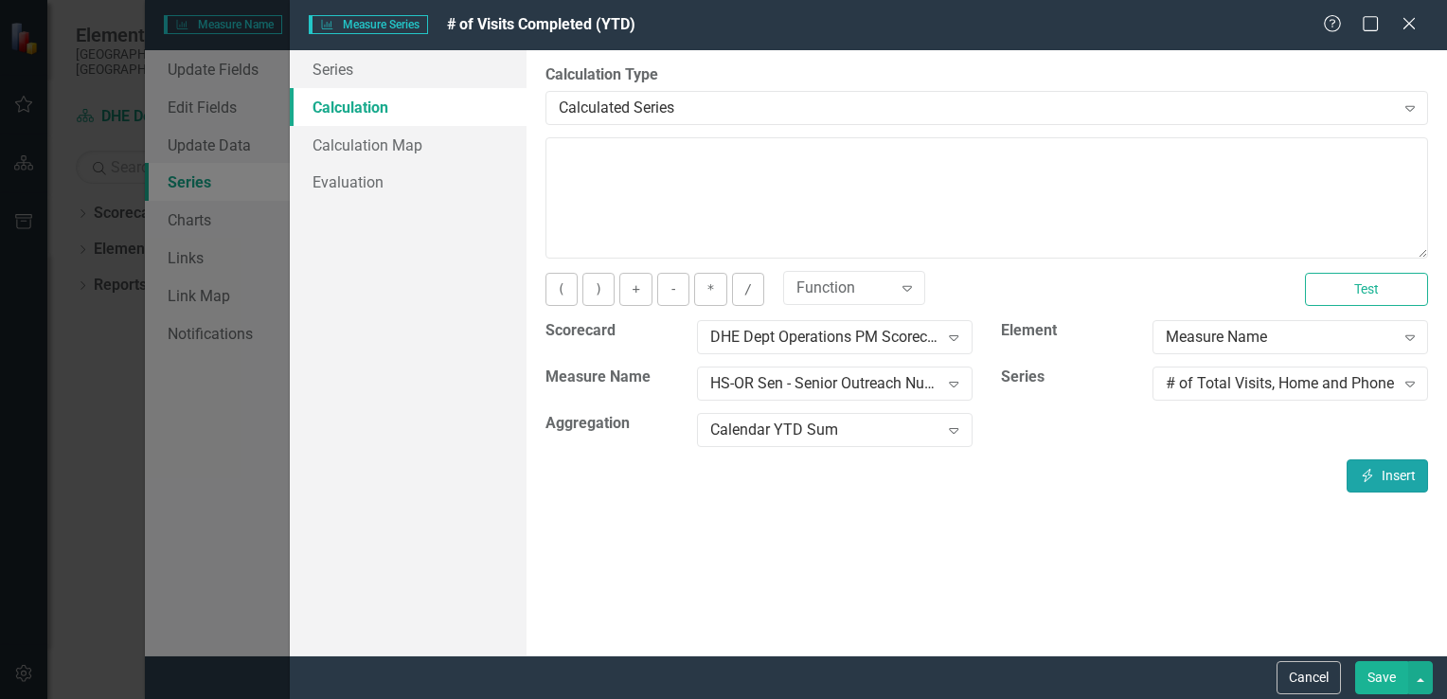
click at [1379, 479] on button "Insert Insert" at bounding box center [1386, 475] width 81 height 33
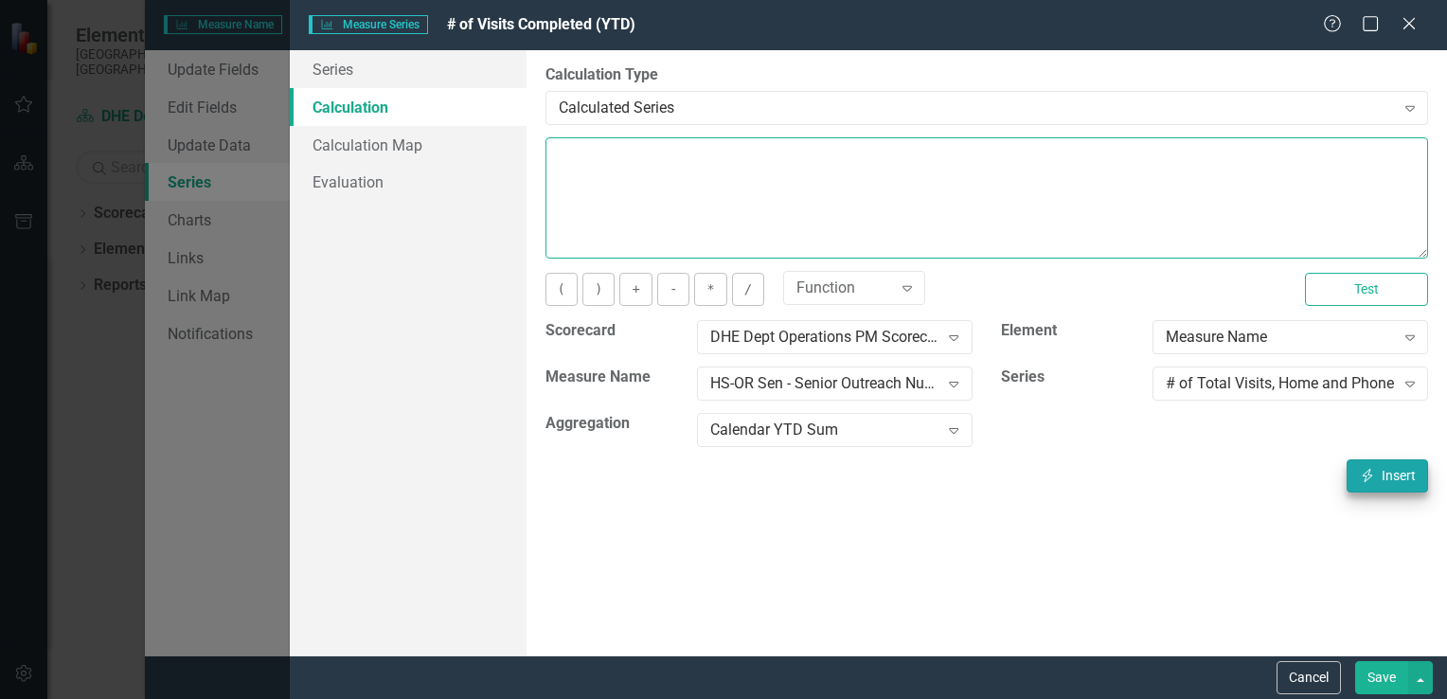
type textarea "[m1719587][# of Total Visits, Home and Phone][CalendarYTDSum]"
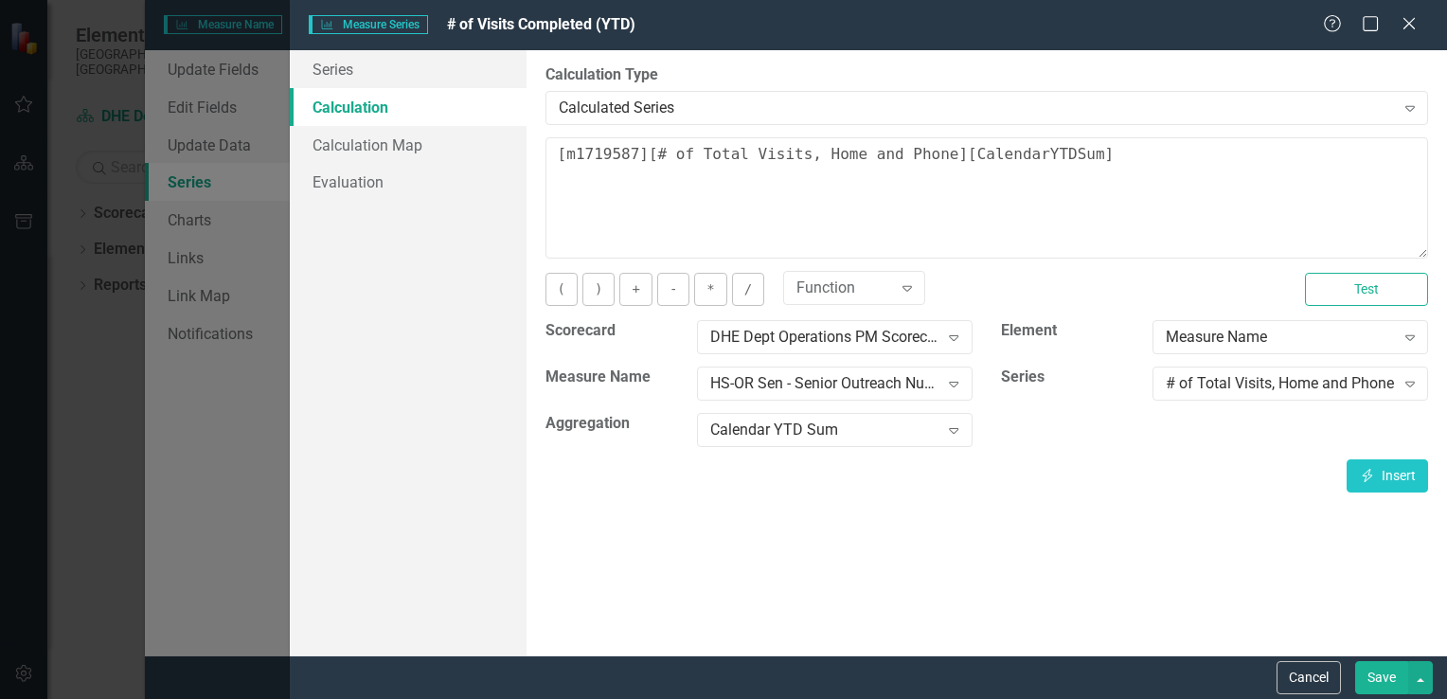
click at [1389, 680] on button "Save" at bounding box center [1381, 677] width 53 height 33
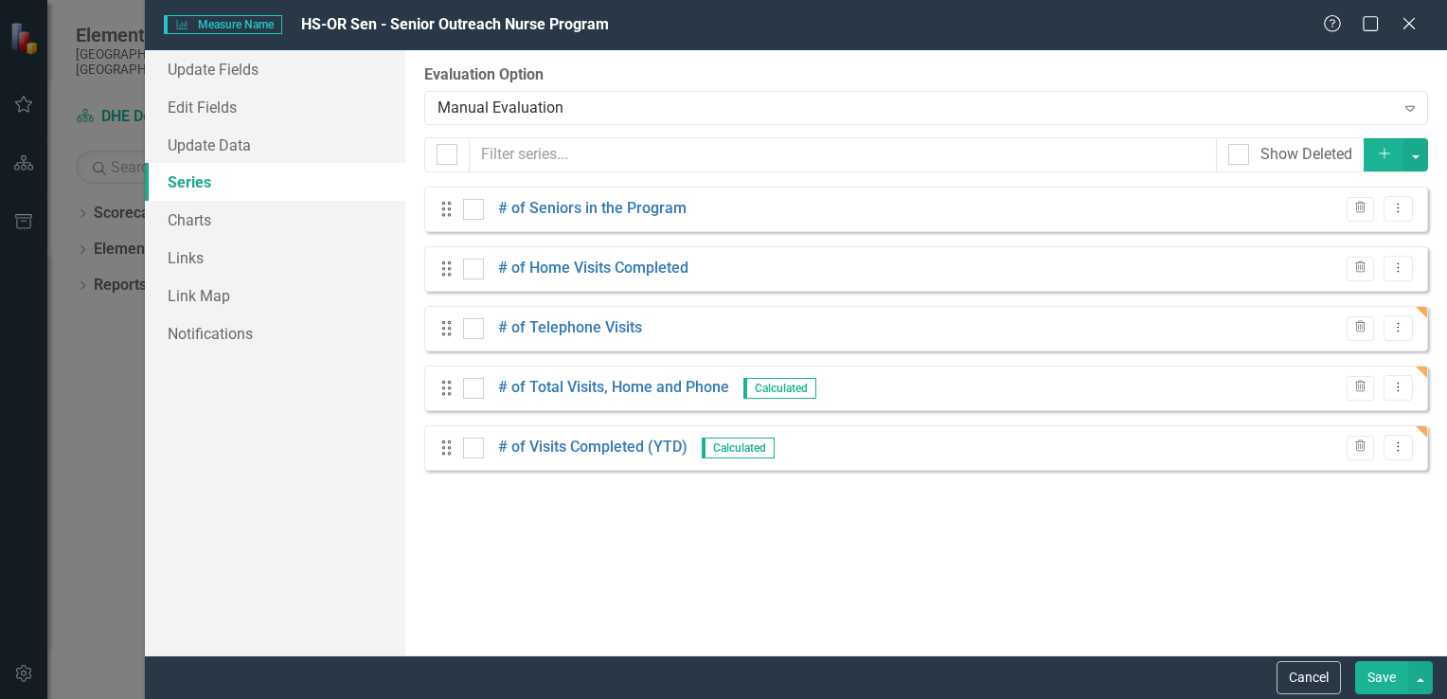
click at [1383, 676] on button "Save" at bounding box center [1381, 677] width 53 height 33
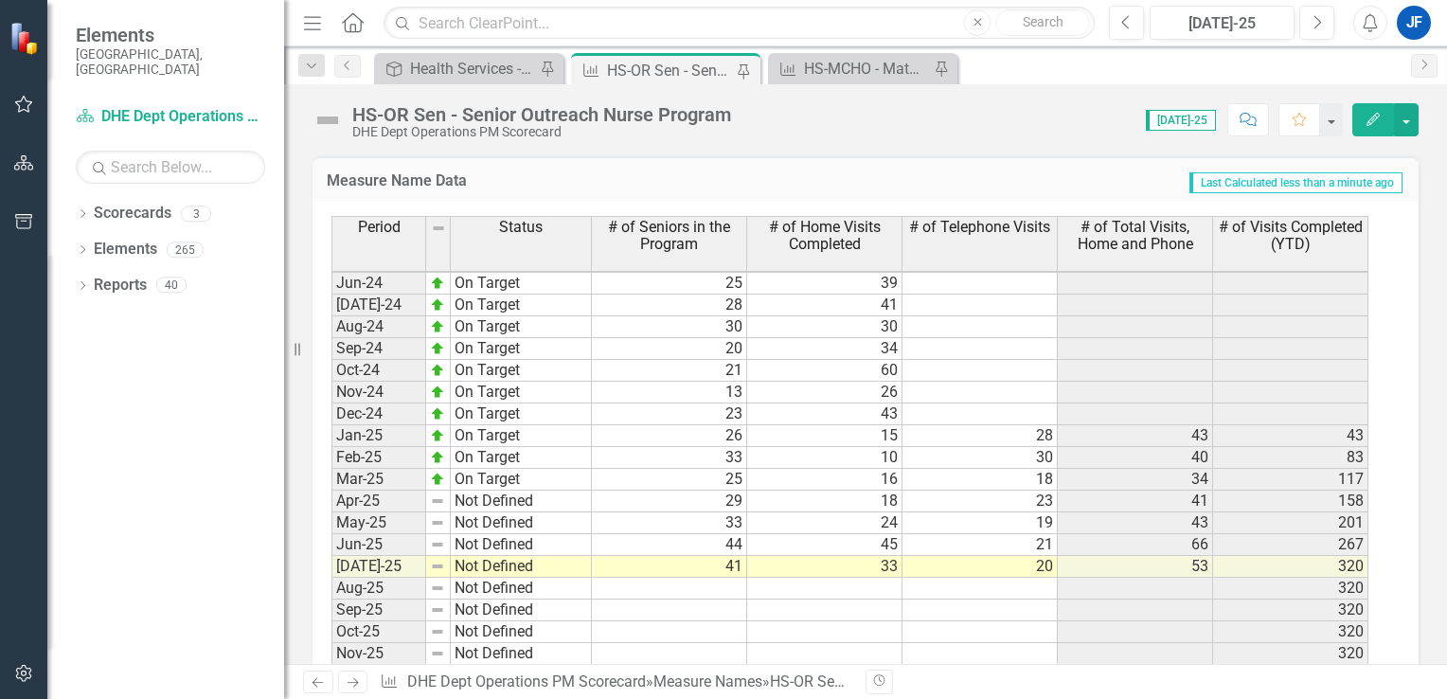
click at [331, 312] on div "Period Status # of Seniors in the Program # of Home Visits Completed # of Telep…" at bounding box center [331, 451] width 0 height 993
click at [1158, 281] on td at bounding box center [1134, 284] width 155 height 22
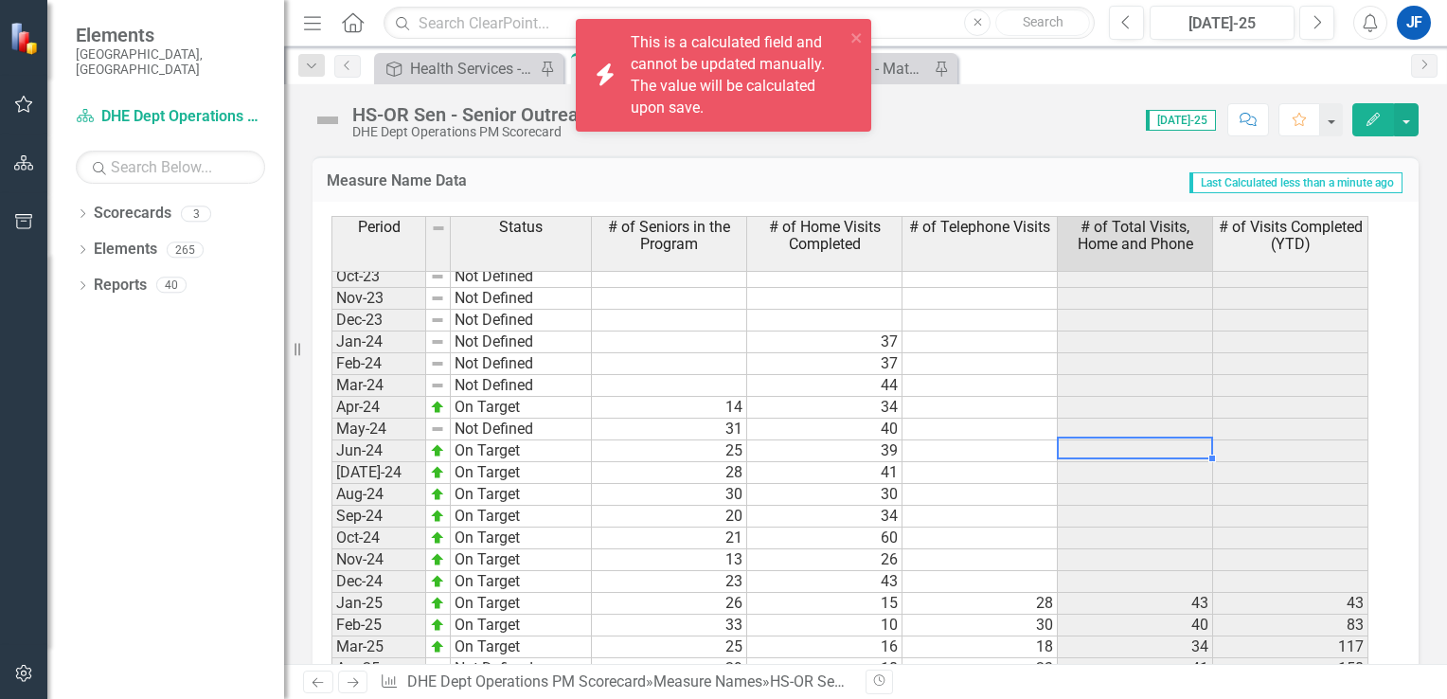
scroll to position [2292, 0]
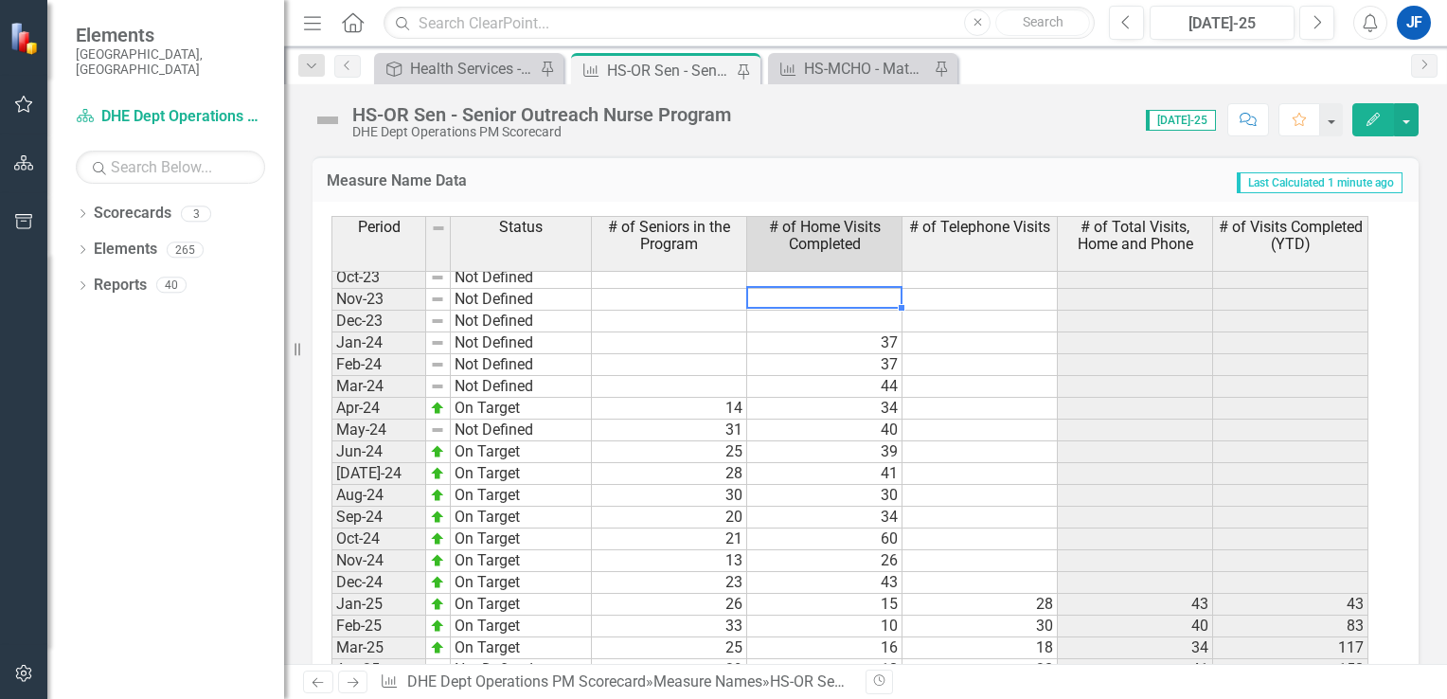
click at [837, 301] on td at bounding box center [824, 300] width 155 height 22
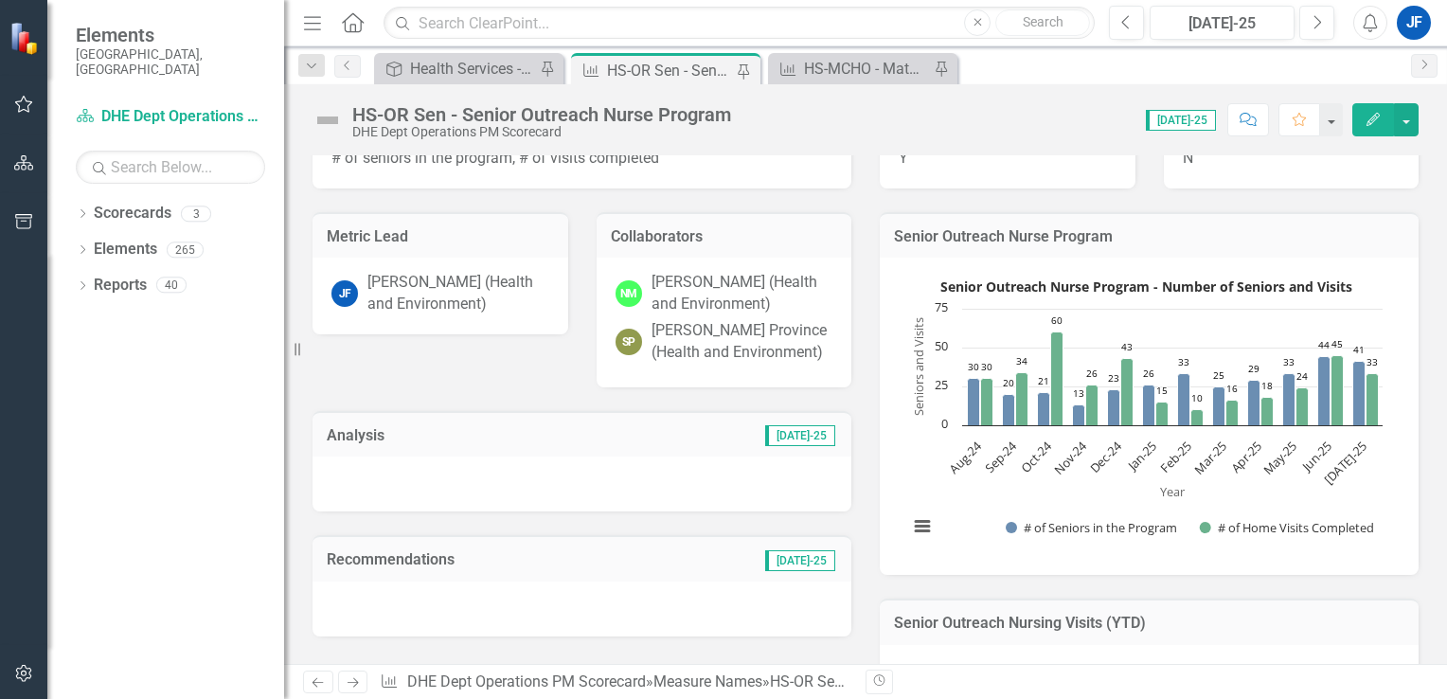
scroll to position [67, 0]
click at [1378, 238] on h3 "Senior Outreach Nurse Program" at bounding box center [1149, 237] width 510 height 17
click at [1371, 113] on icon "Edit" at bounding box center [1372, 119] width 17 height 13
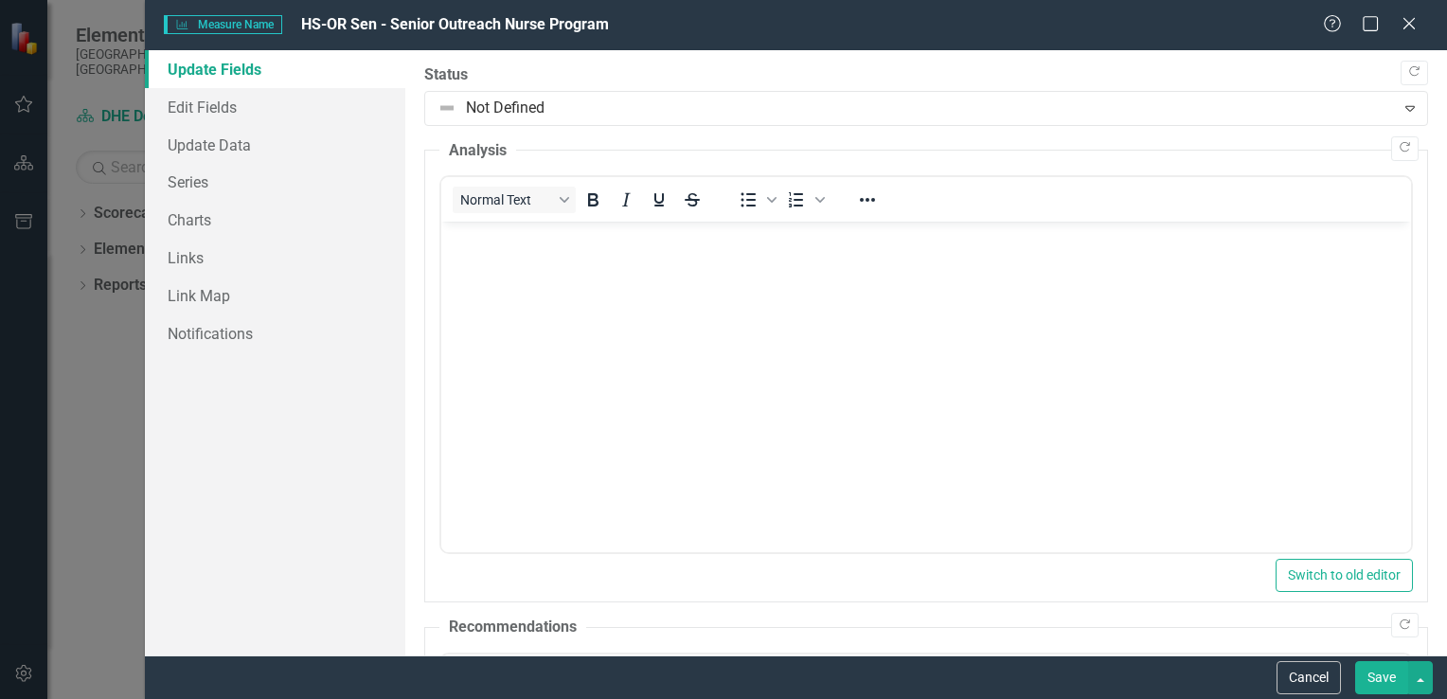
scroll to position [0, 0]
click at [182, 222] on link "Charts" at bounding box center [275, 220] width 260 height 38
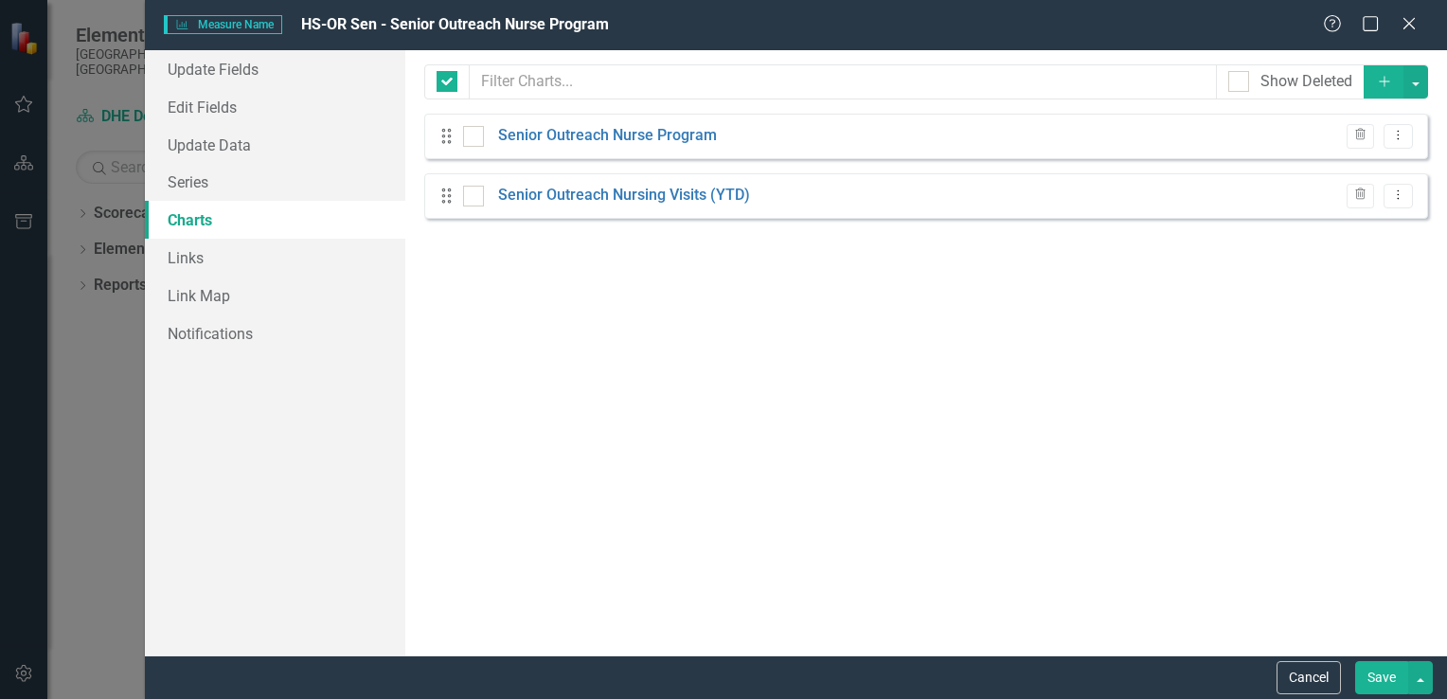
checkbox input "false"
click at [1400, 131] on icon "Dropdown Menu" at bounding box center [1398, 135] width 16 height 12
click at [1354, 167] on link "Edit Edit Chart" at bounding box center [1337, 167] width 150 height 35
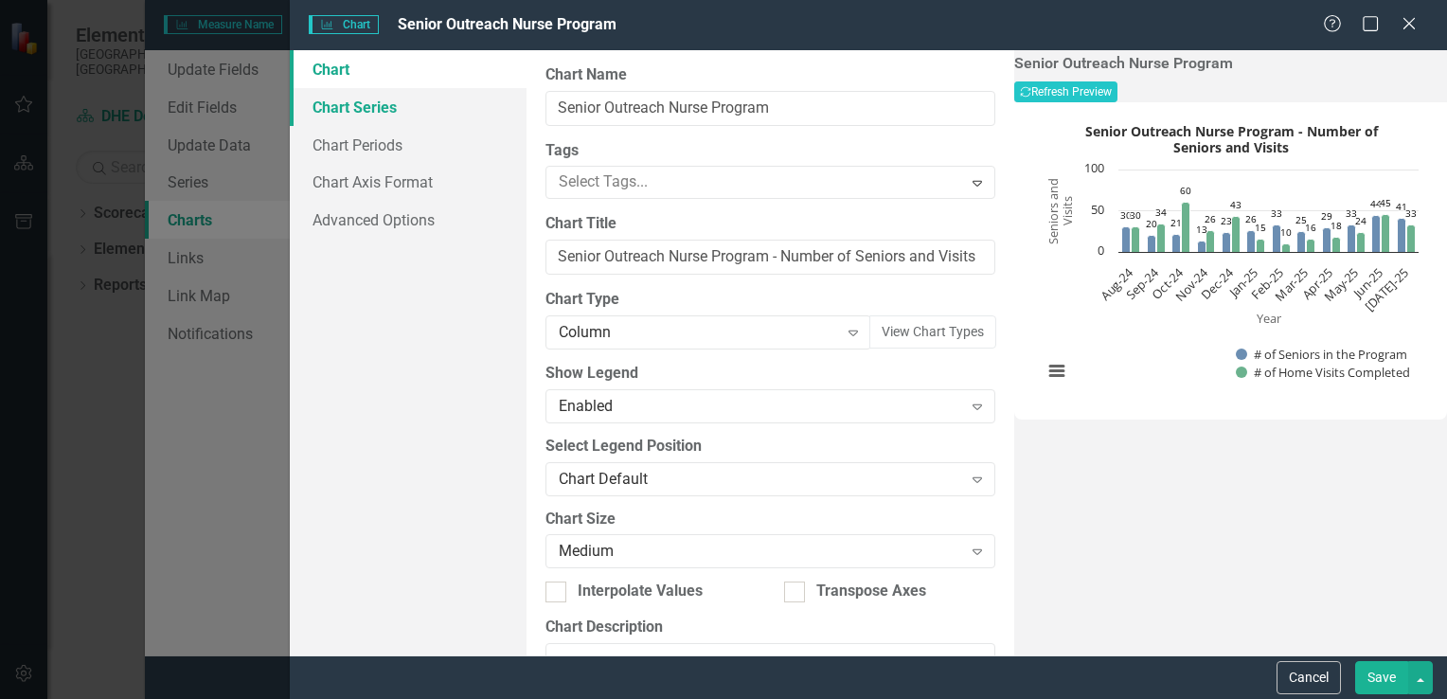
click at [329, 108] on link "Chart Series" at bounding box center [408, 107] width 237 height 38
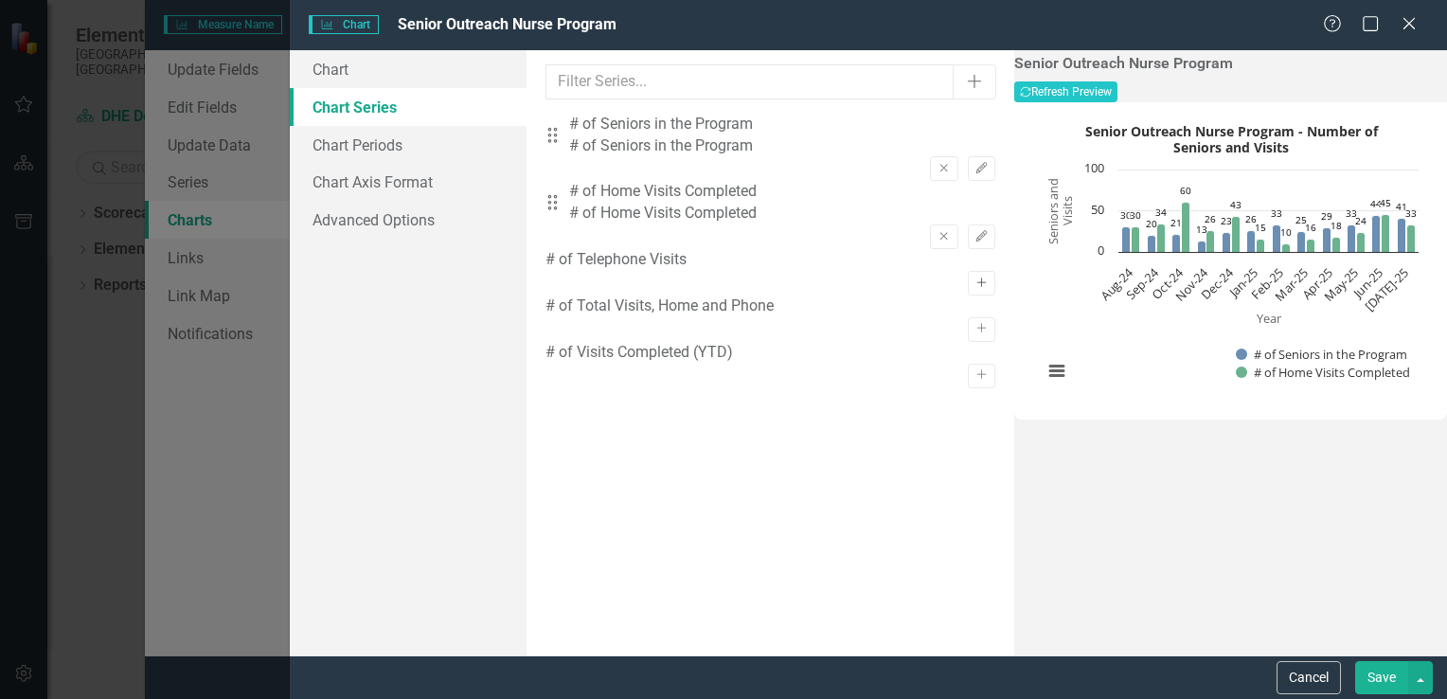
click at [974, 277] on icon "Activate" at bounding box center [981, 282] width 14 height 11
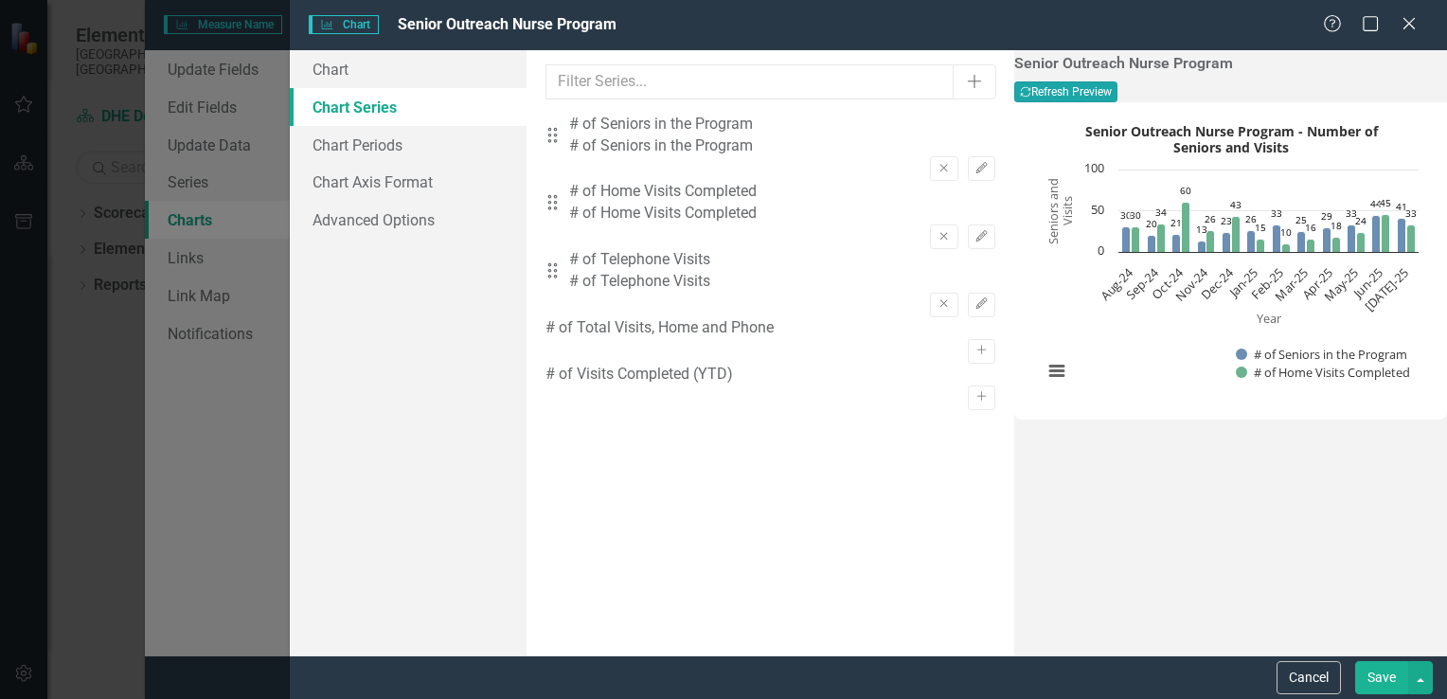
click at [1117, 87] on button "Recalculate Refresh Preview" at bounding box center [1065, 91] width 103 height 21
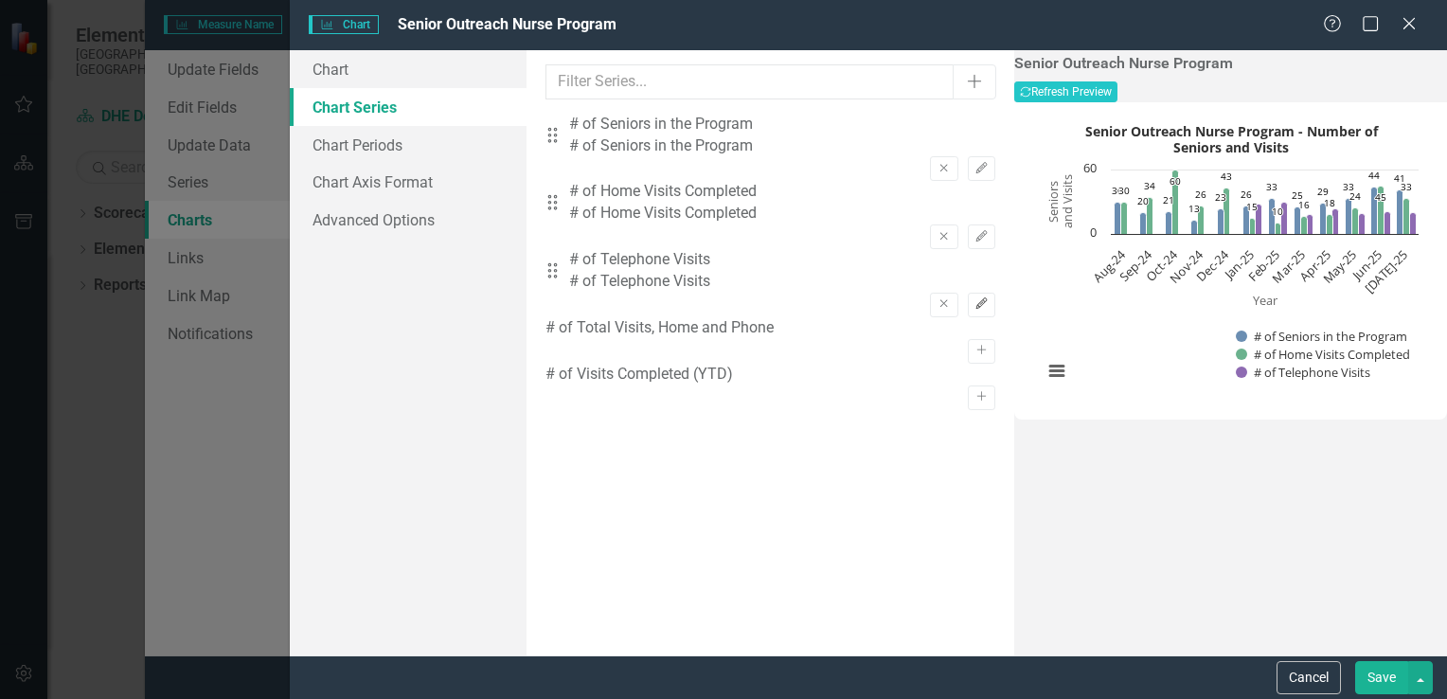
click at [968, 293] on button "Edit" at bounding box center [981, 305] width 27 height 25
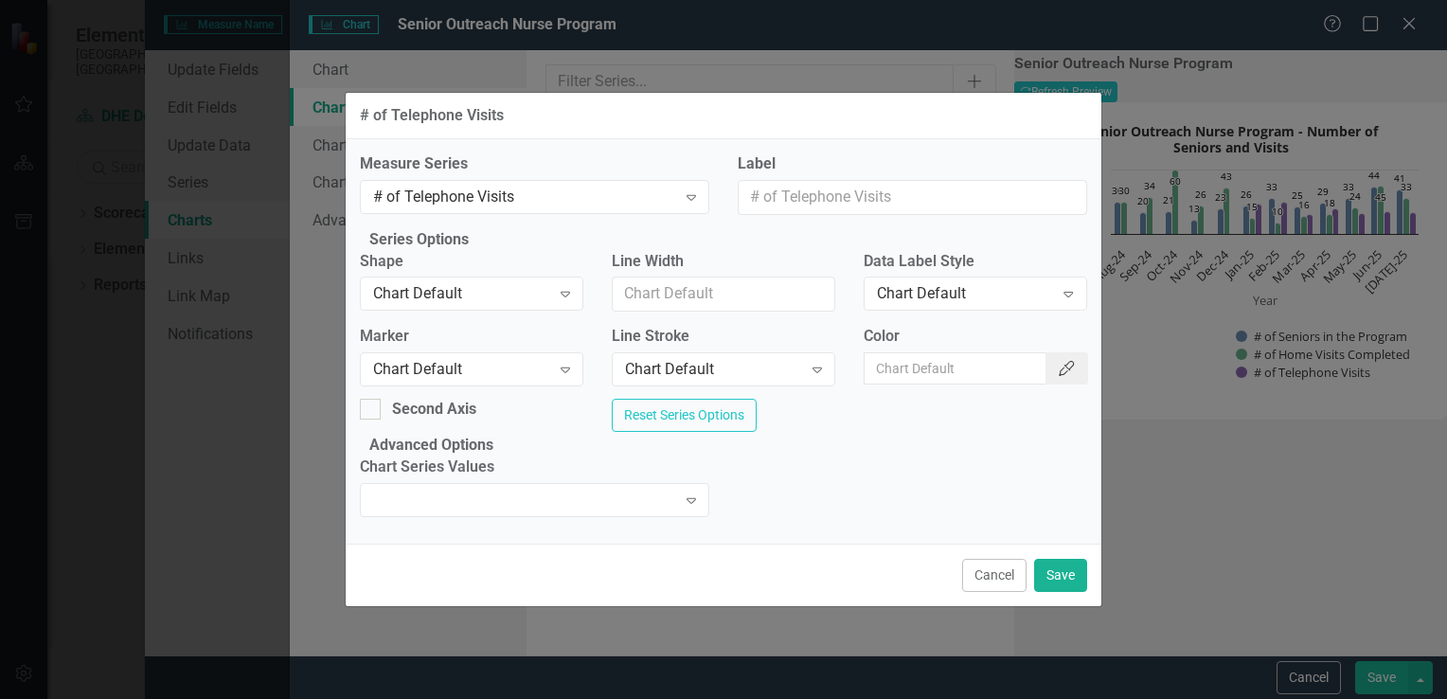
click at [1067, 354] on button "Color Picker" at bounding box center [1066, 368] width 42 height 32
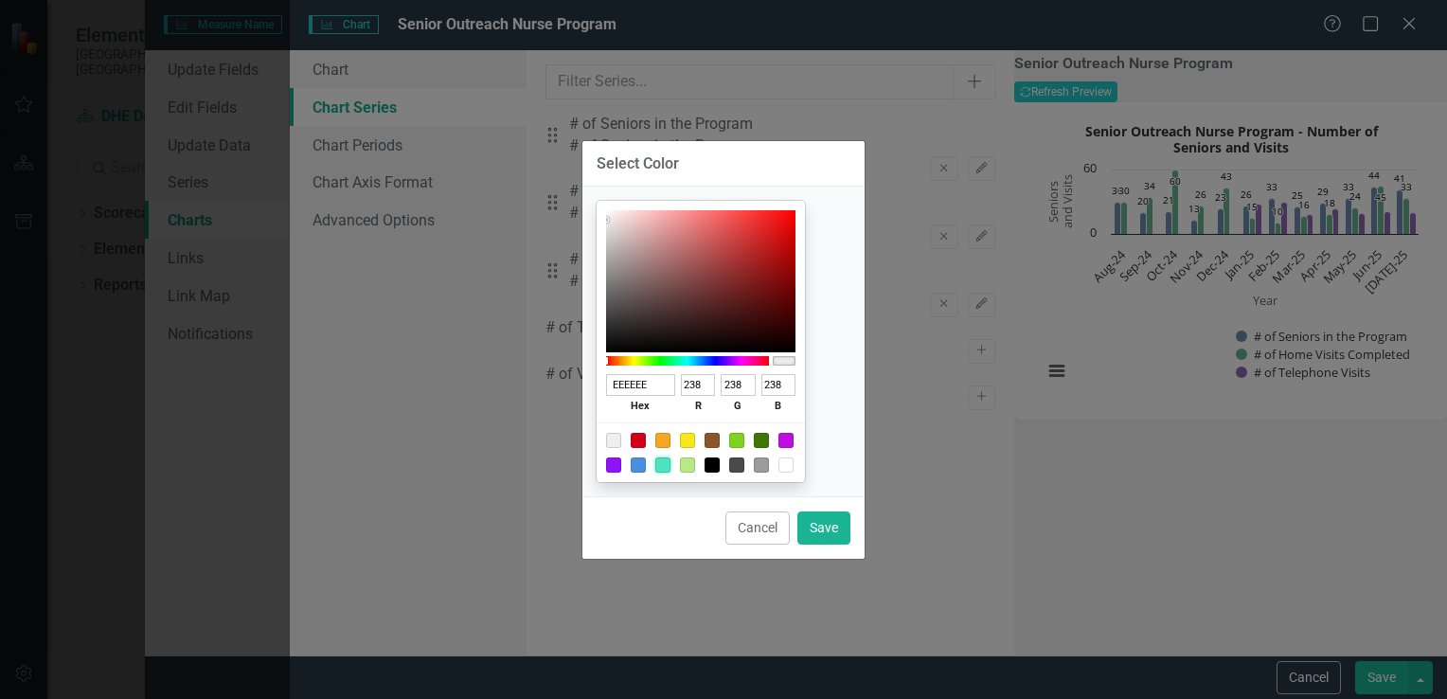
click at [670, 467] on div at bounding box center [662, 464] width 15 height 15
type input "50E3C2"
type input "80"
type input "227"
type input "194"
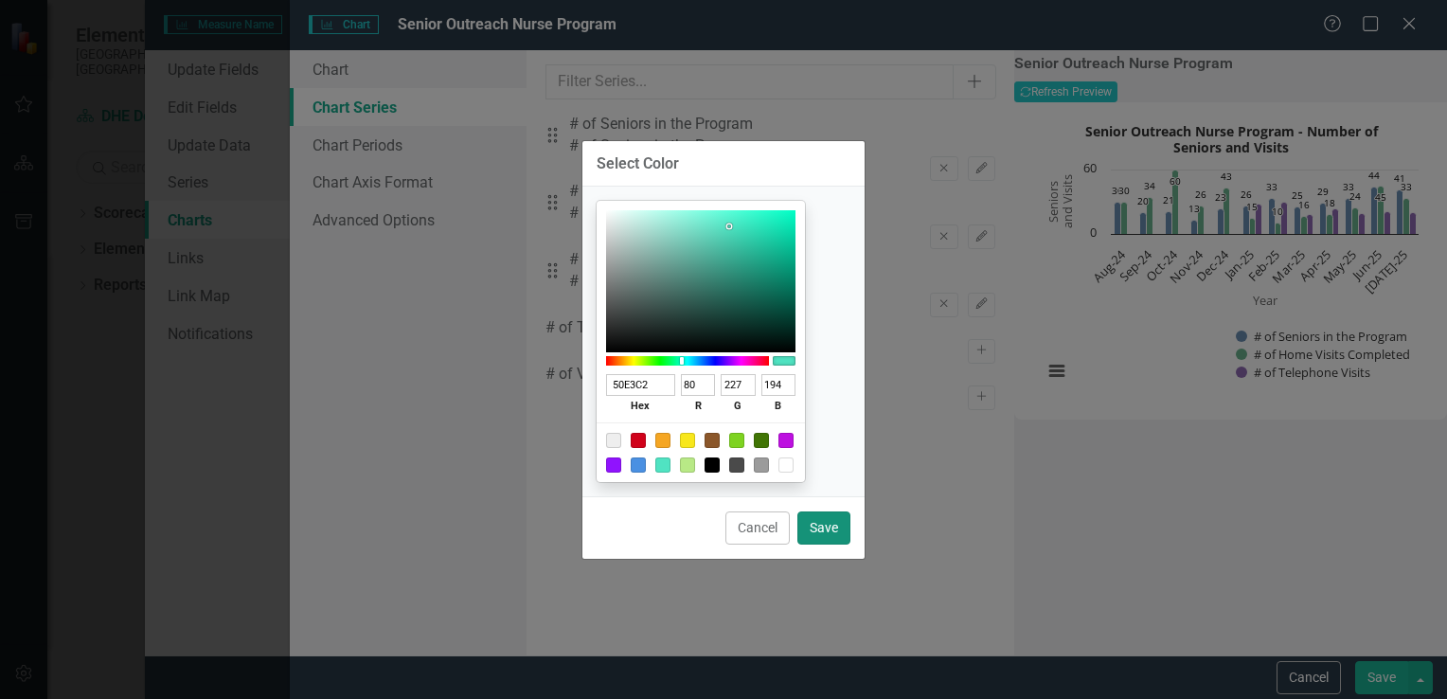
click at [829, 524] on button "Save" at bounding box center [823, 527] width 53 height 33
type input "#50e3c2"
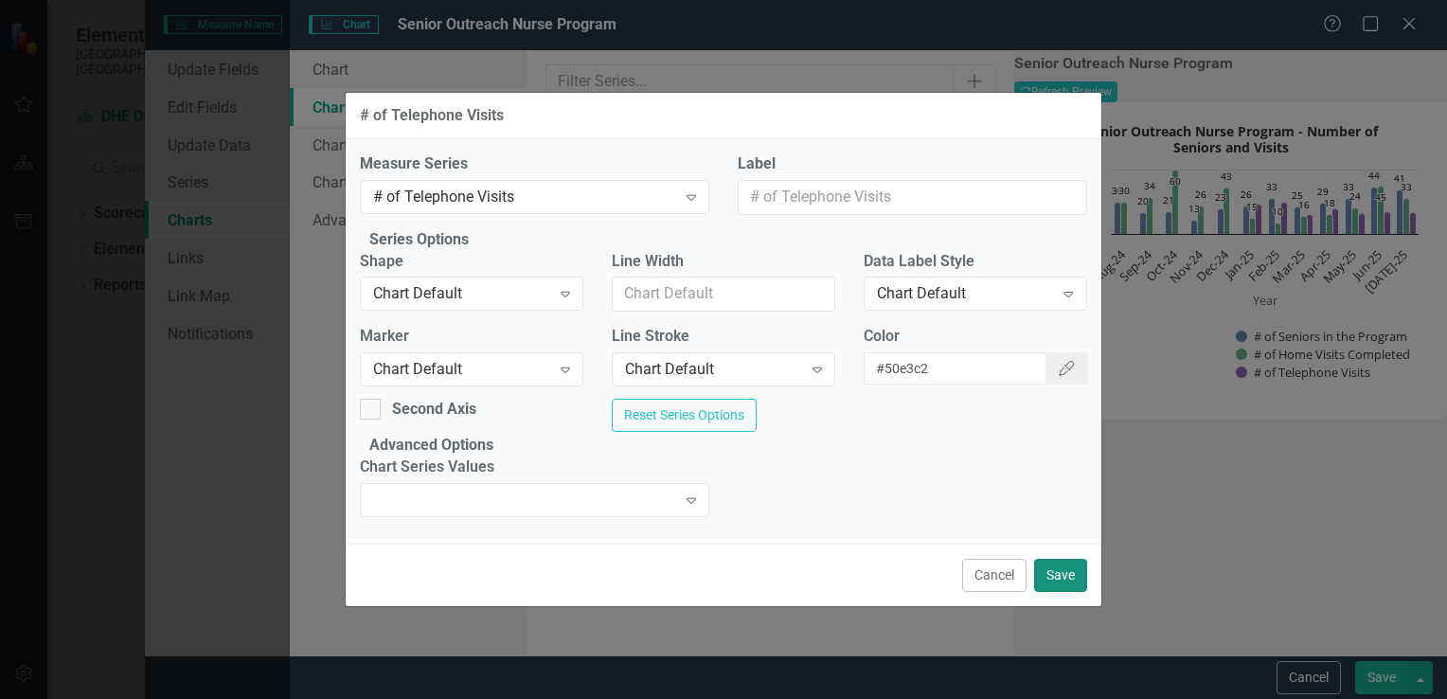
click at [1062, 592] on button "Save" at bounding box center [1060, 575] width 53 height 33
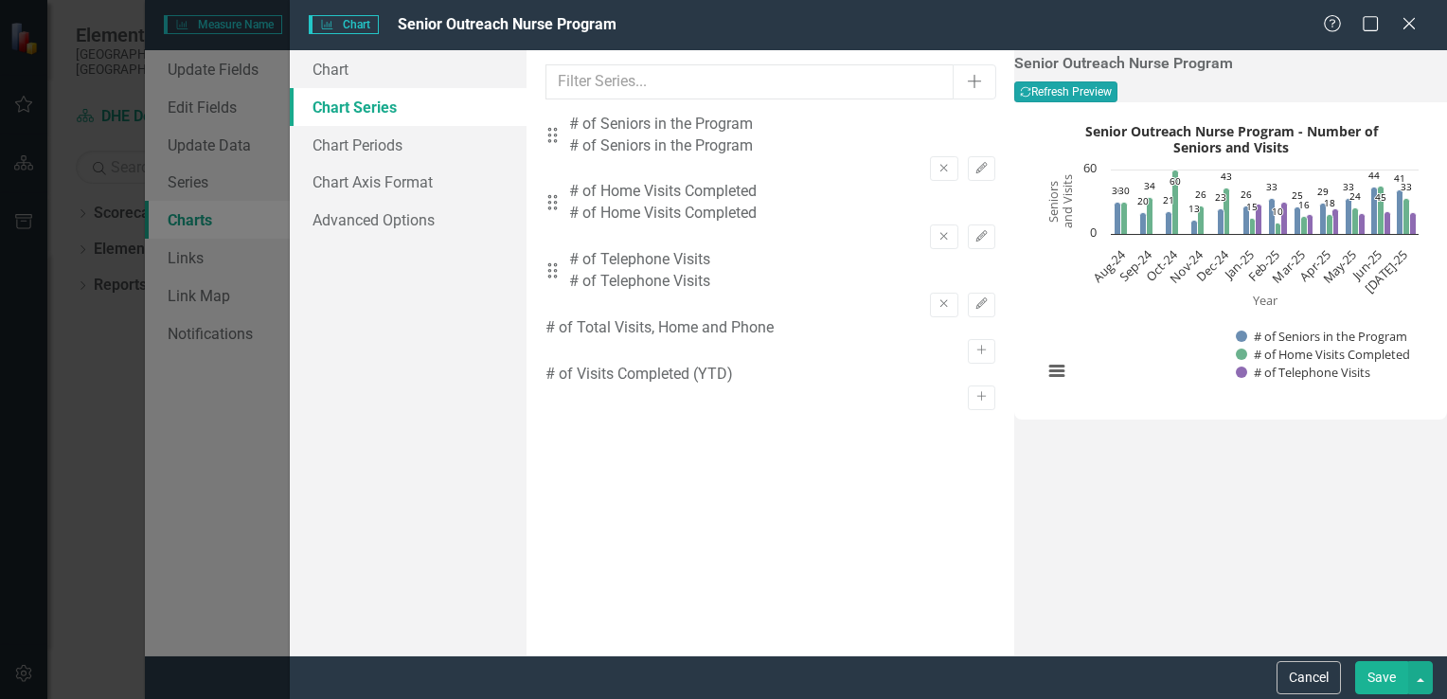
click at [1117, 89] on button "Recalculate Refresh Preview" at bounding box center [1065, 91] width 103 height 21
click at [974, 231] on icon "Edit" at bounding box center [981, 236] width 14 height 11
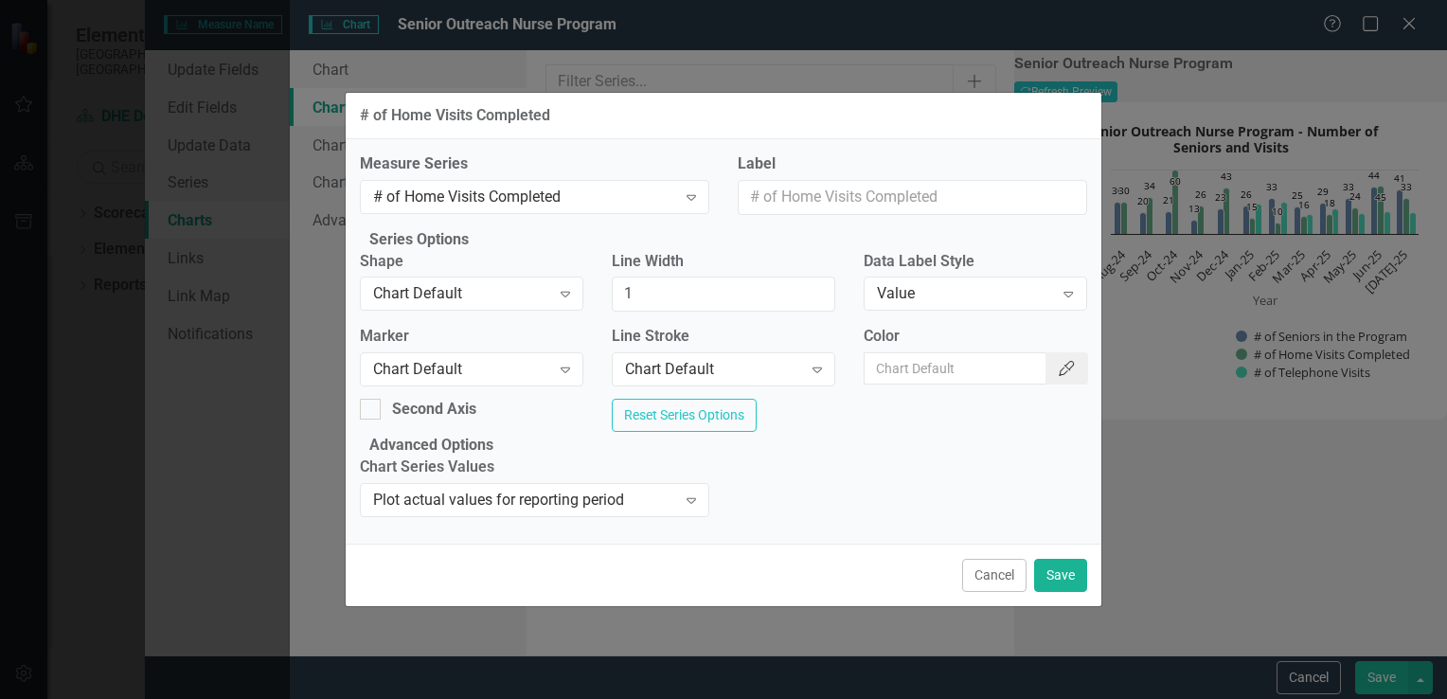
click at [1057, 374] on button "Color Picker" at bounding box center [1066, 368] width 42 height 32
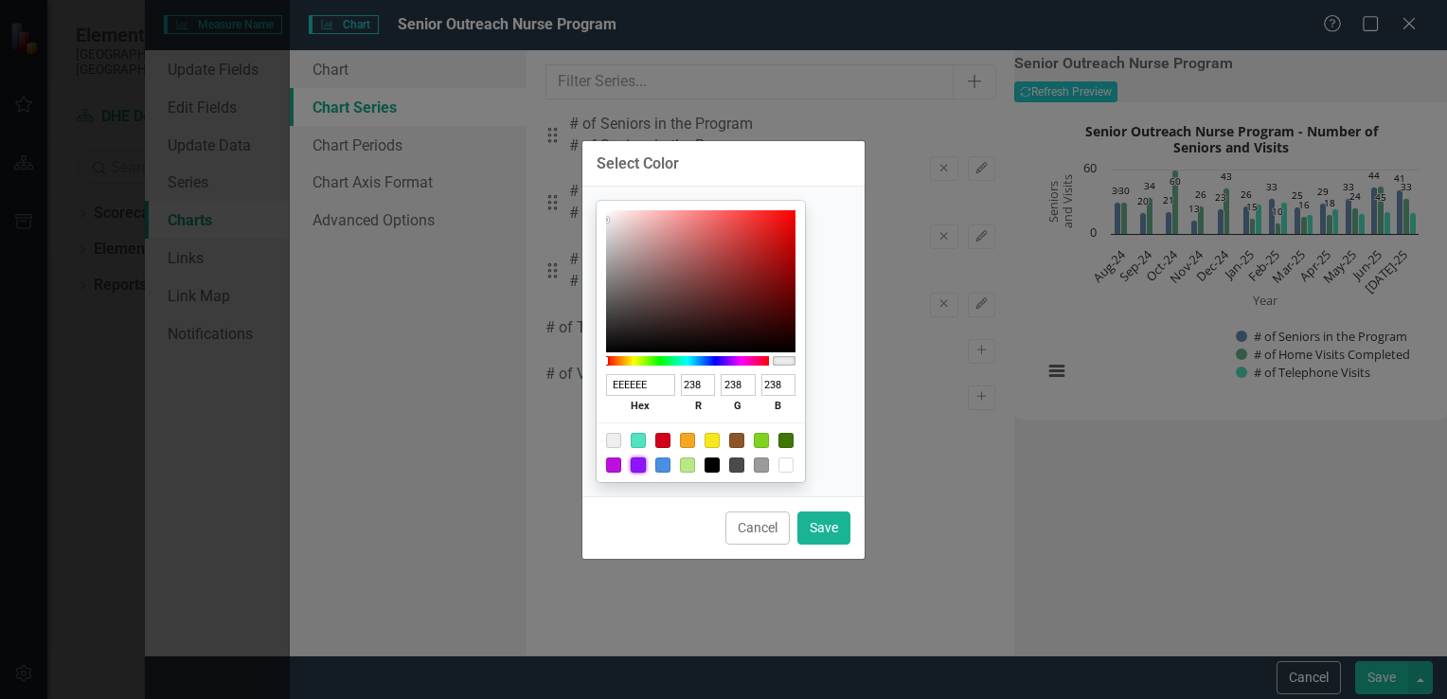
click at [646, 464] on div at bounding box center [638, 464] width 15 height 15
type input "9013FE"
type input "144"
type input "19"
type input "254"
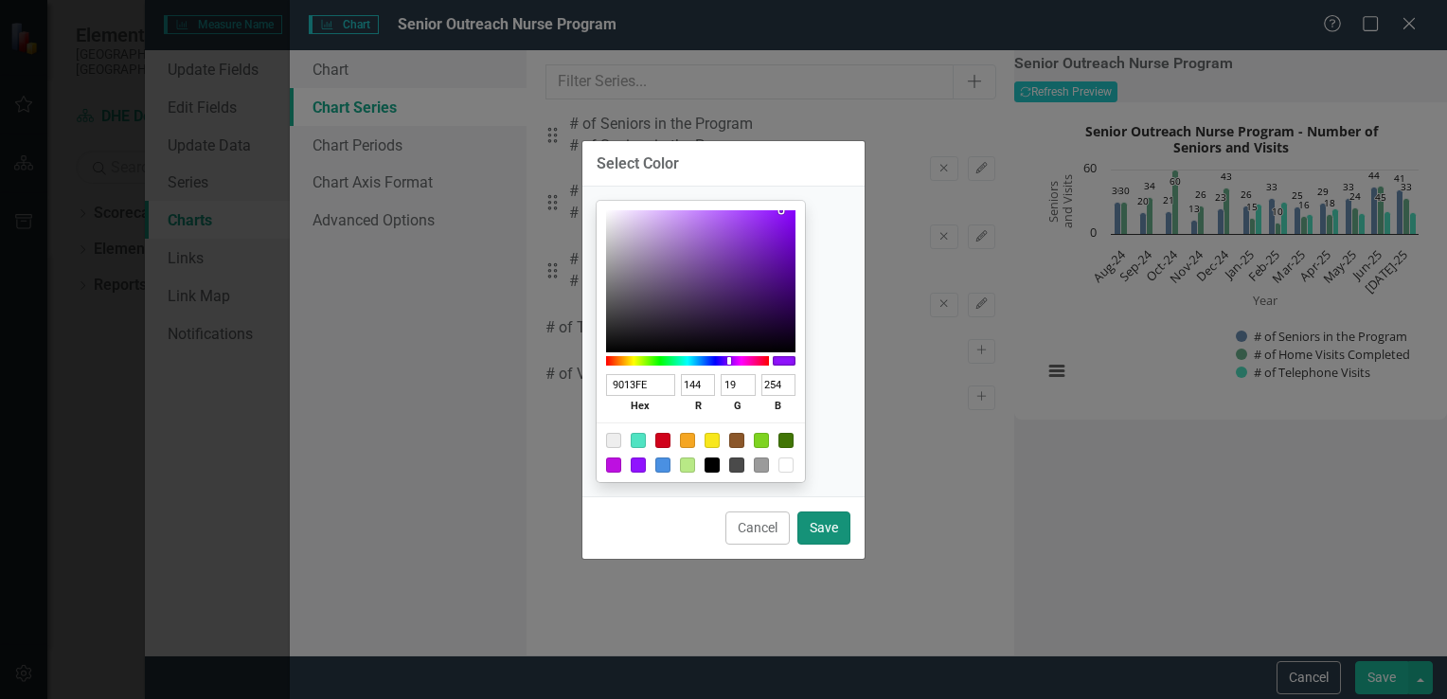
click at [845, 521] on button "Save" at bounding box center [823, 527] width 53 height 33
type input "#9013fe"
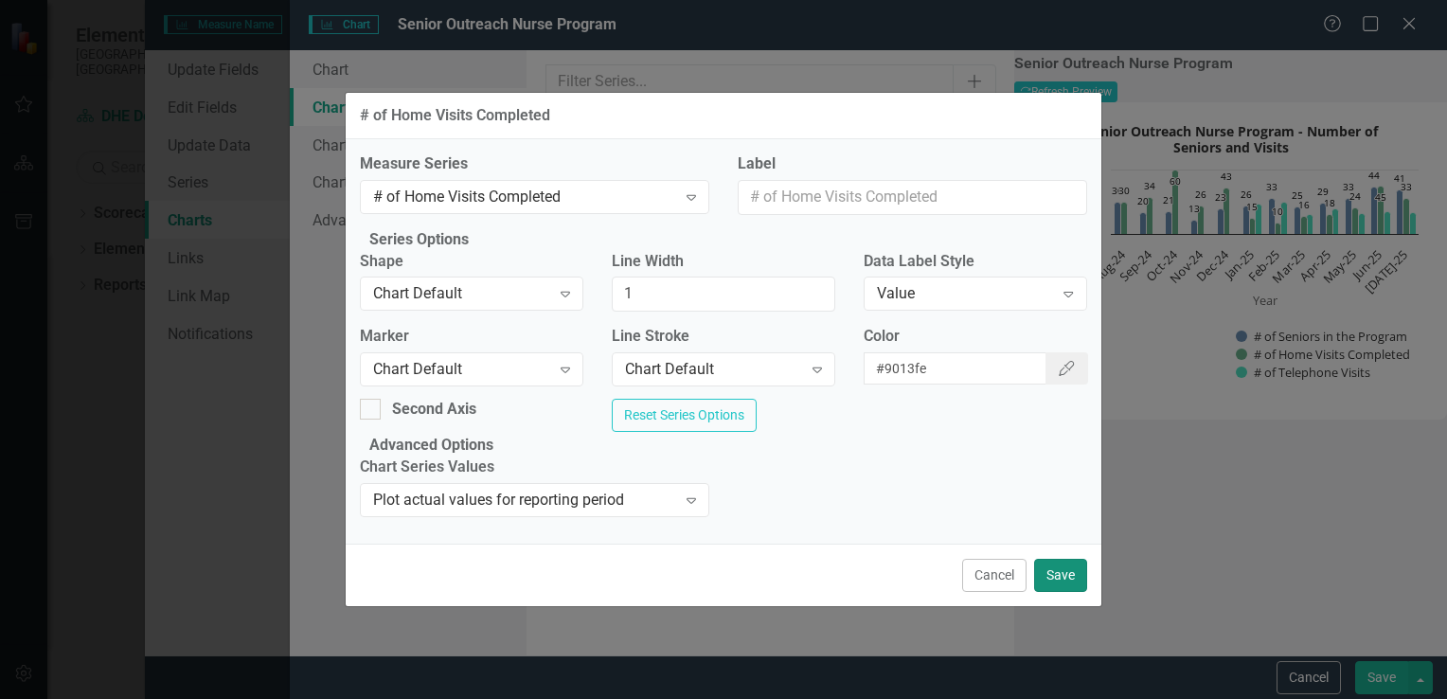
click at [1056, 592] on button "Save" at bounding box center [1060, 575] width 53 height 33
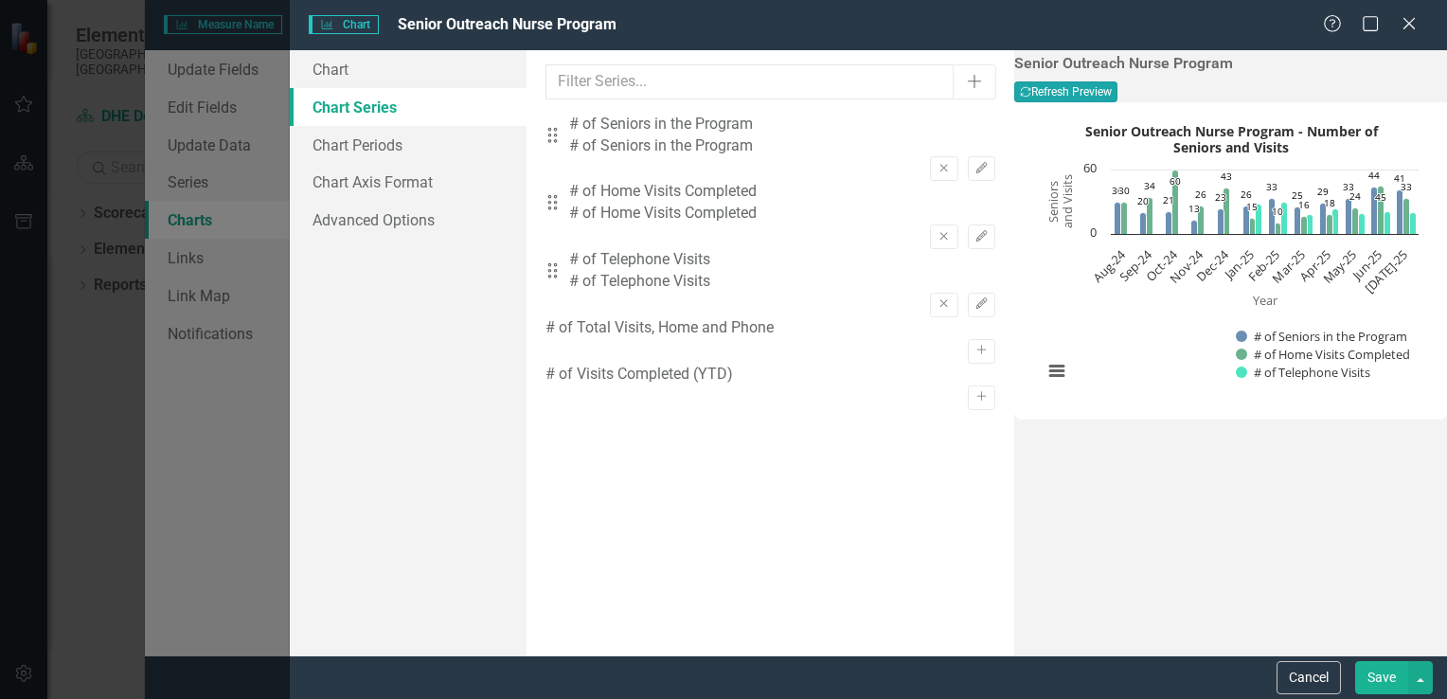
click at [1117, 97] on button "Recalculate Refresh Preview" at bounding box center [1065, 91] width 103 height 21
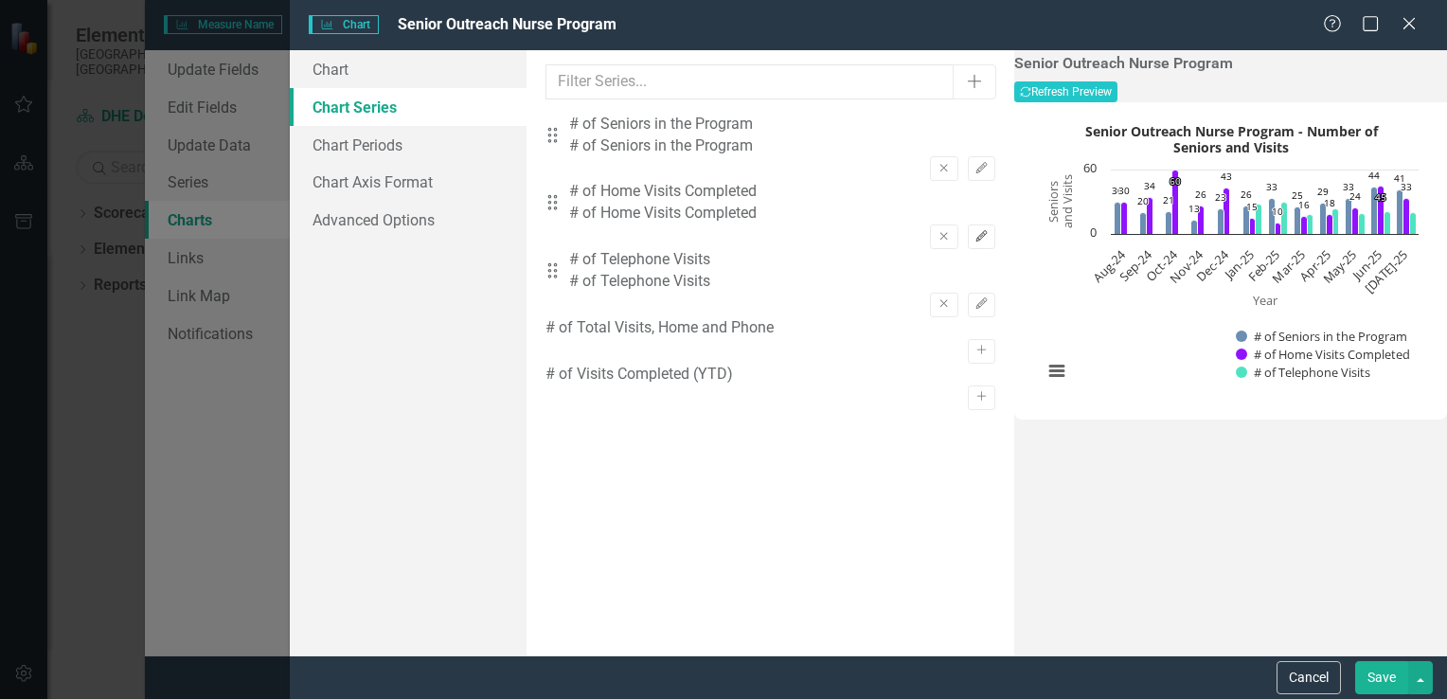
click at [974, 231] on icon "Edit" at bounding box center [981, 236] width 14 height 11
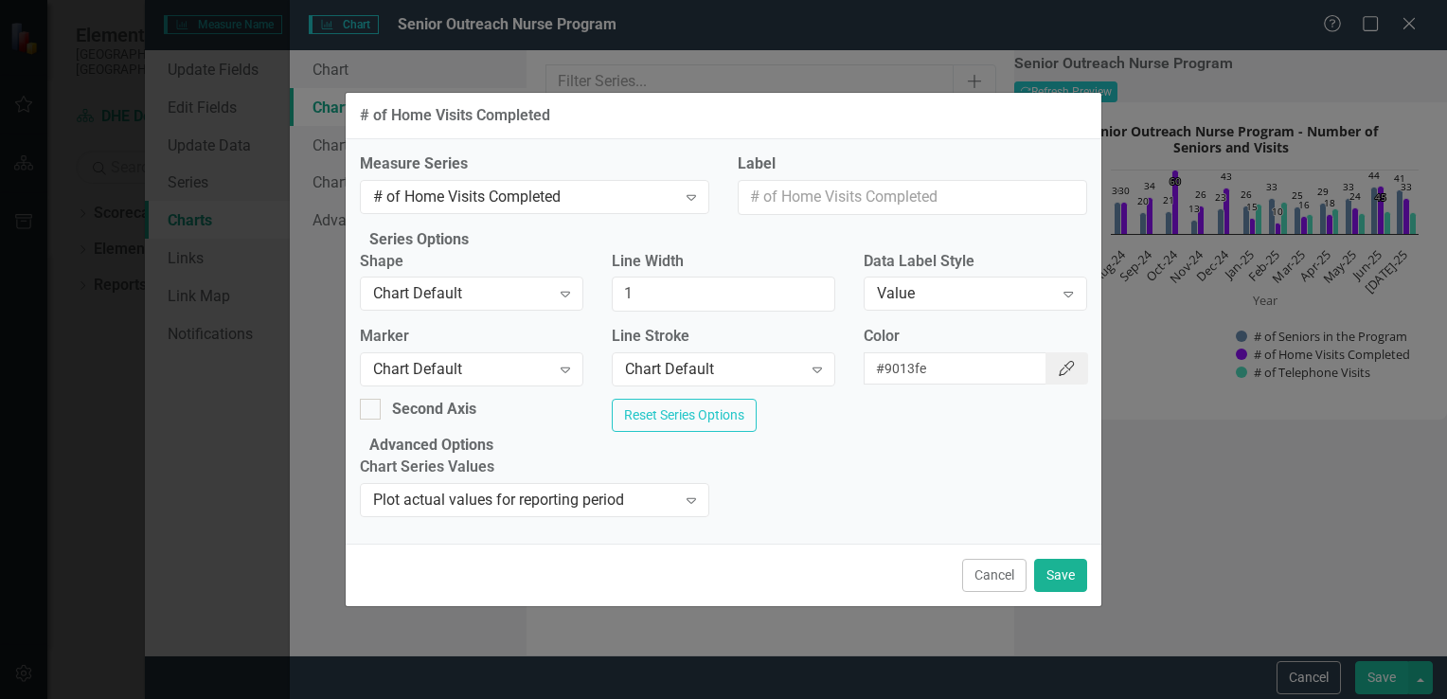
click at [1060, 360] on button "Color Picker" at bounding box center [1066, 368] width 42 height 32
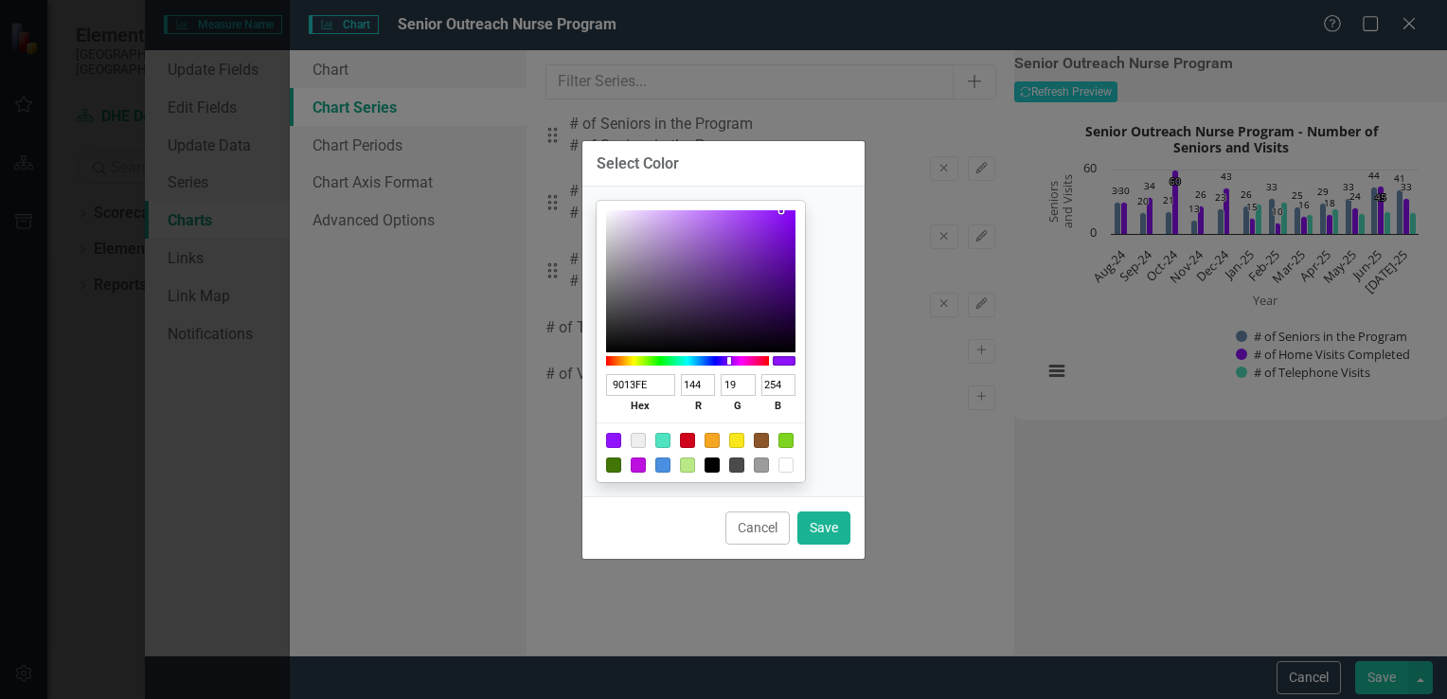
type input "4B0E82"
type input "75"
type input "14"
type input "130"
click at [795, 280] on div at bounding box center [700, 281] width 189 height 142
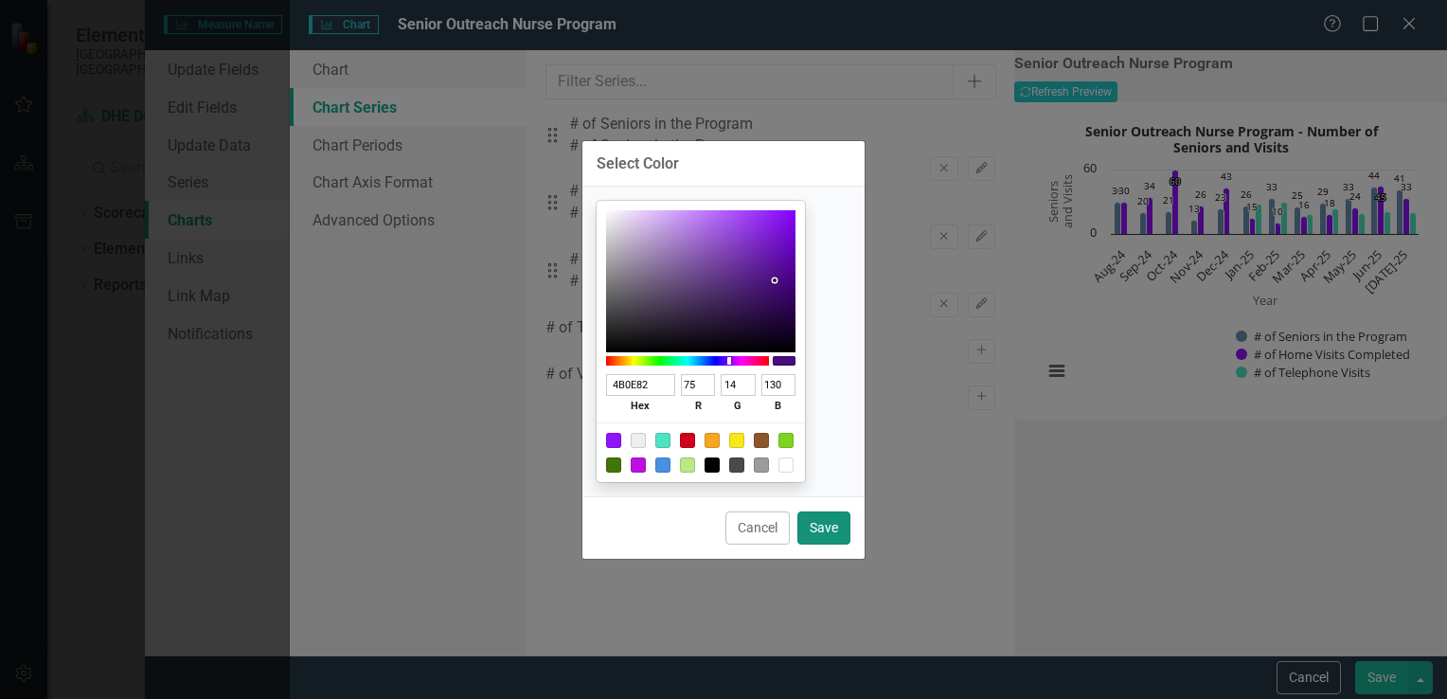
click at [830, 530] on button "Save" at bounding box center [823, 527] width 53 height 33
type input "#4b0e82"
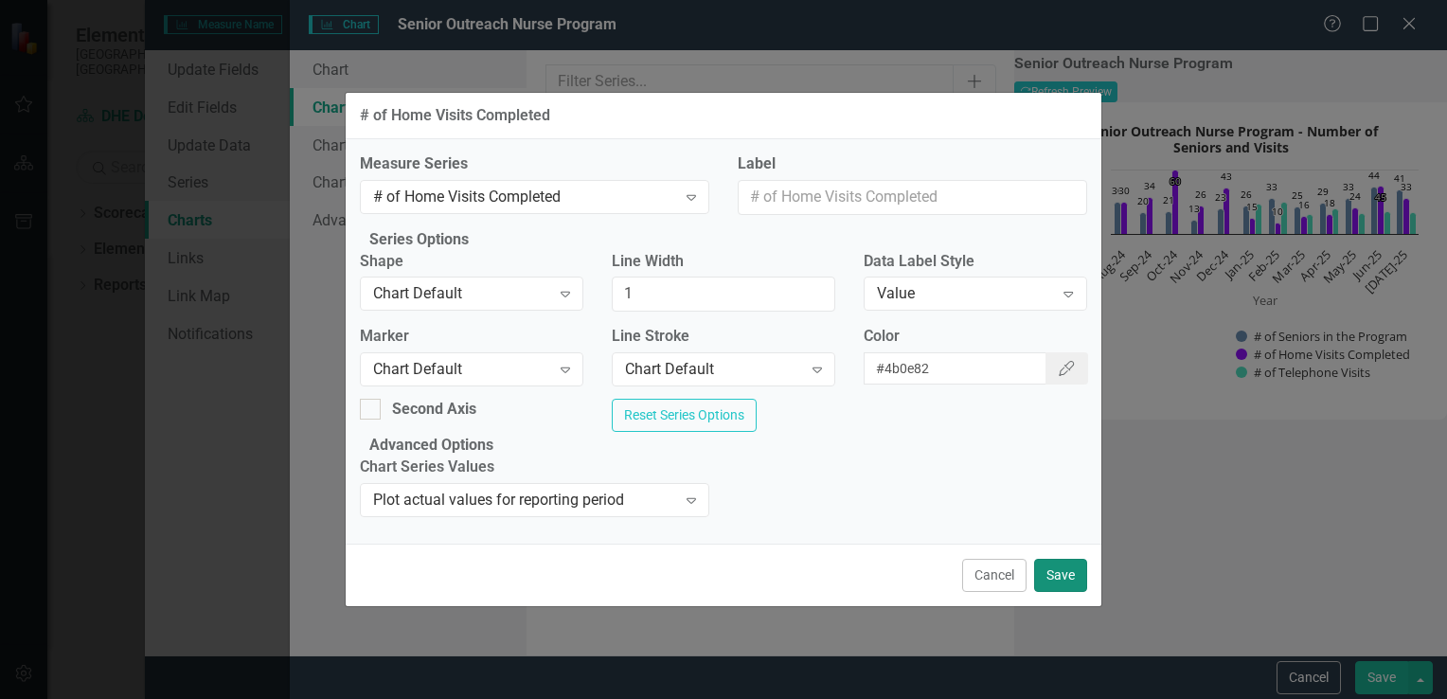
click at [1070, 592] on button "Save" at bounding box center [1060, 575] width 53 height 33
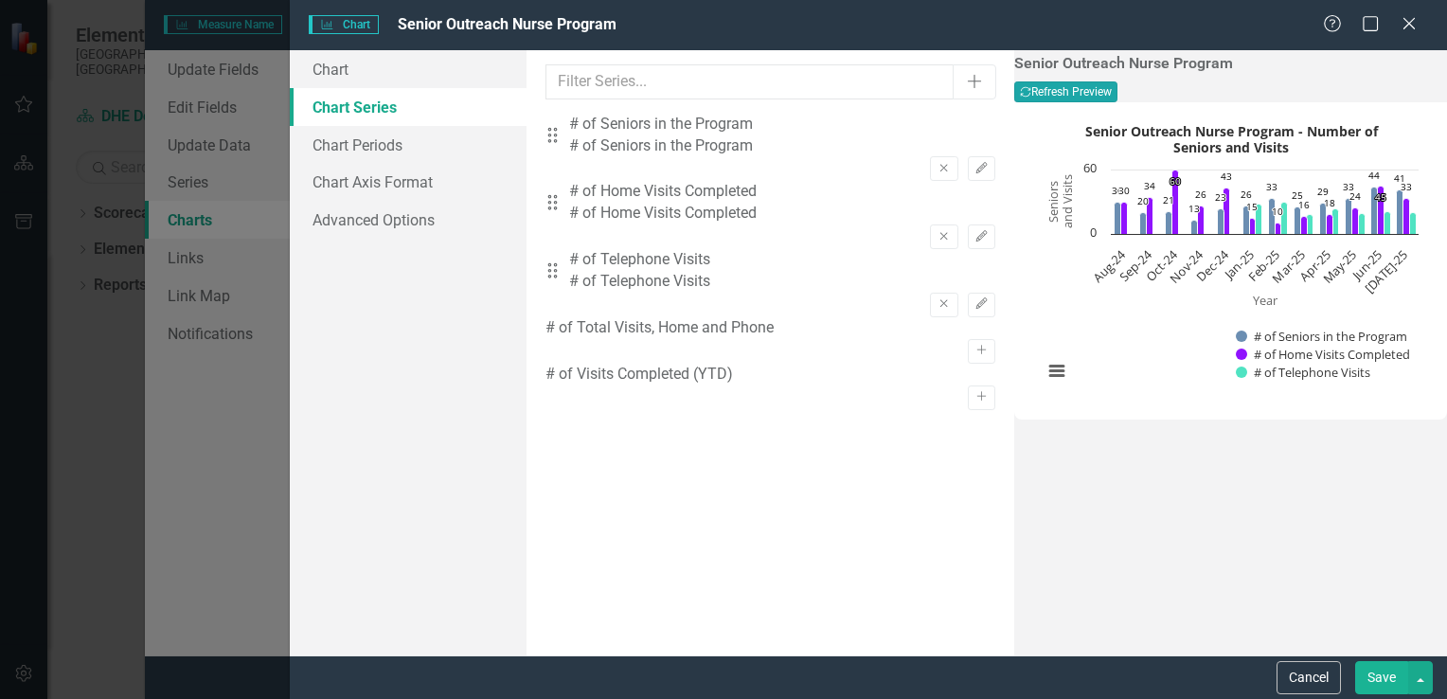
click at [1117, 93] on button "Recalculate Refresh Preview" at bounding box center [1065, 91] width 103 height 21
click at [974, 231] on icon "Edit" at bounding box center [981, 236] width 14 height 11
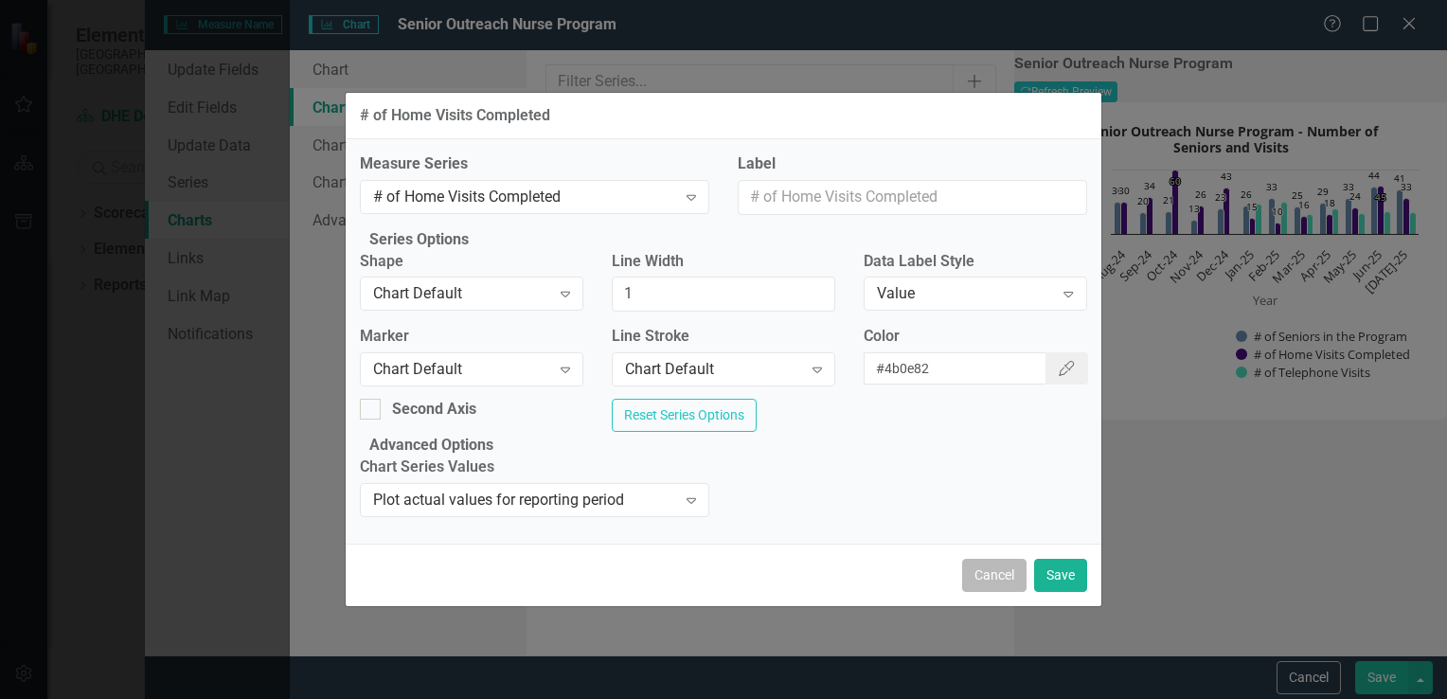
click at [995, 592] on button "Cancel" at bounding box center [994, 575] width 64 height 33
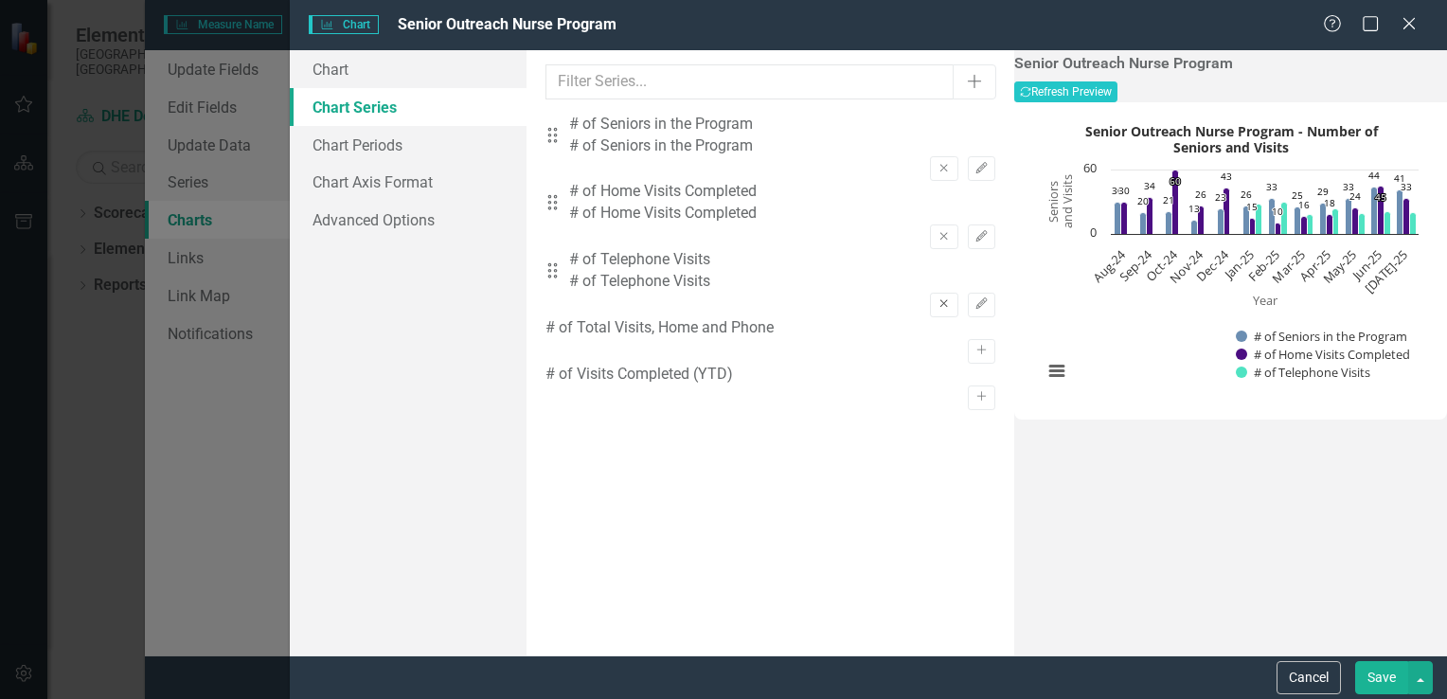
click at [936, 298] on icon "Remove" at bounding box center [943, 303] width 14 height 11
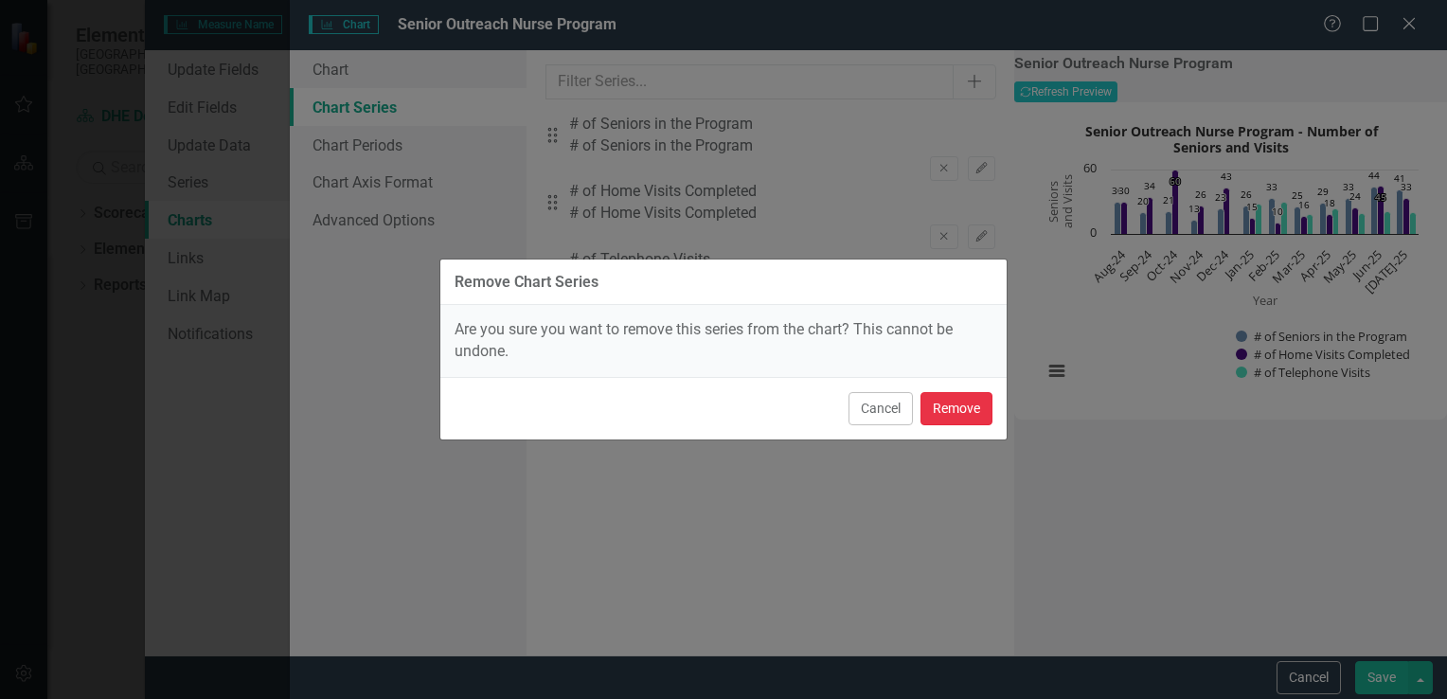
click at [973, 413] on button "Remove" at bounding box center [956, 408] width 72 height 33
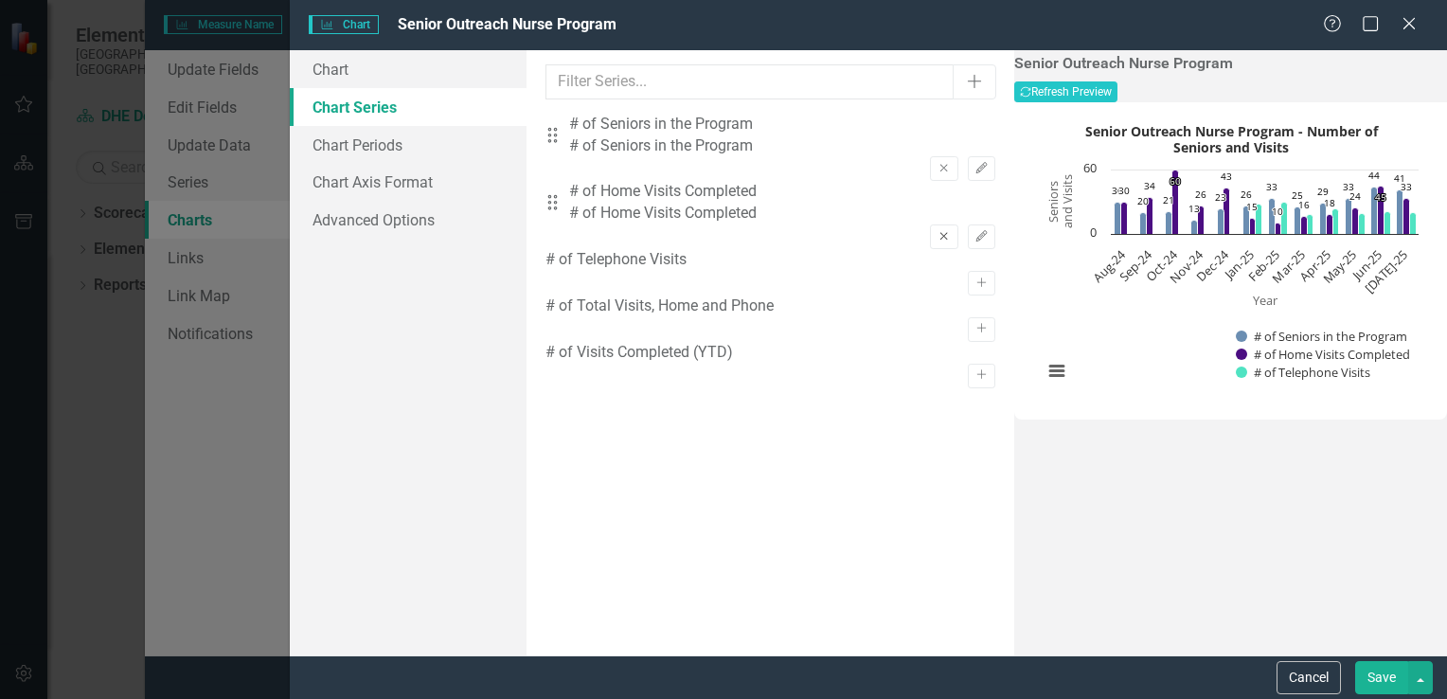
click at [936, 231] on icon "Remove" at bounding box center [943, 236] width 14 height 11
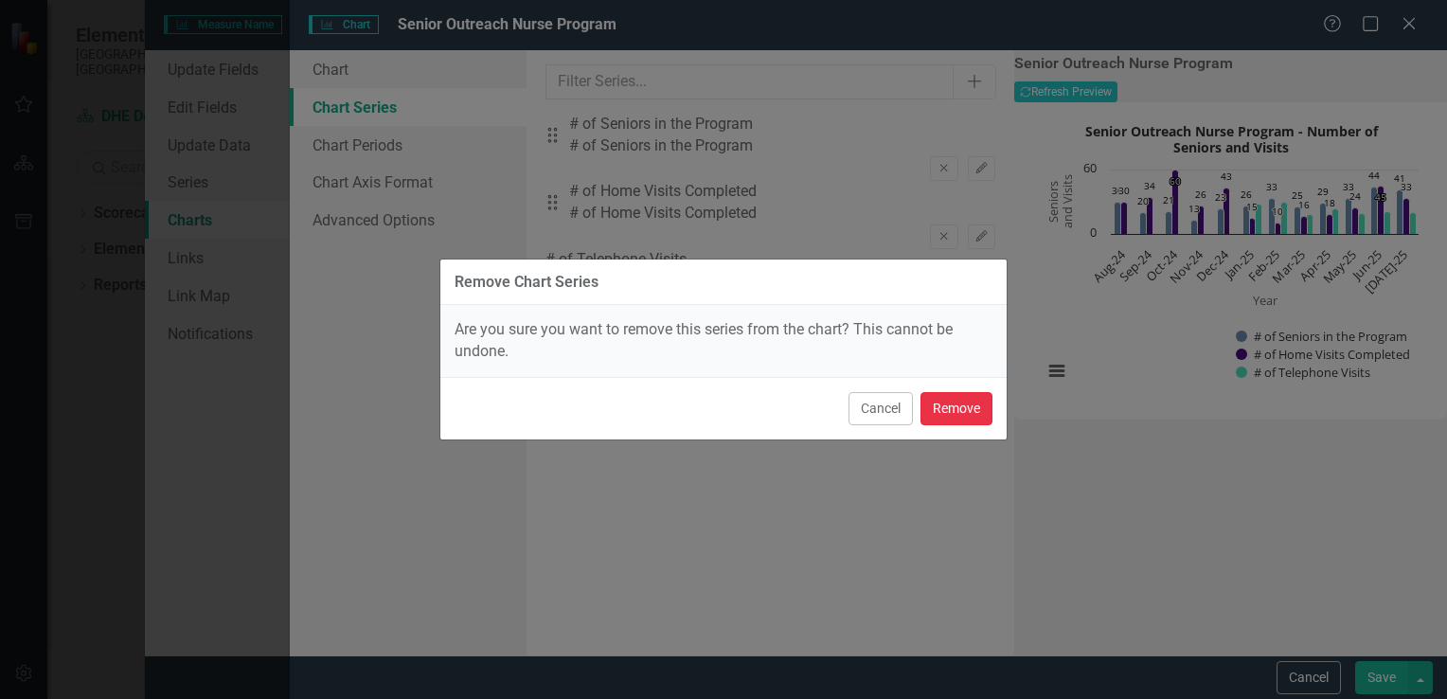
click at [988, 406] on button "Remove" at bounding box center [956, 408] width 72 height 33
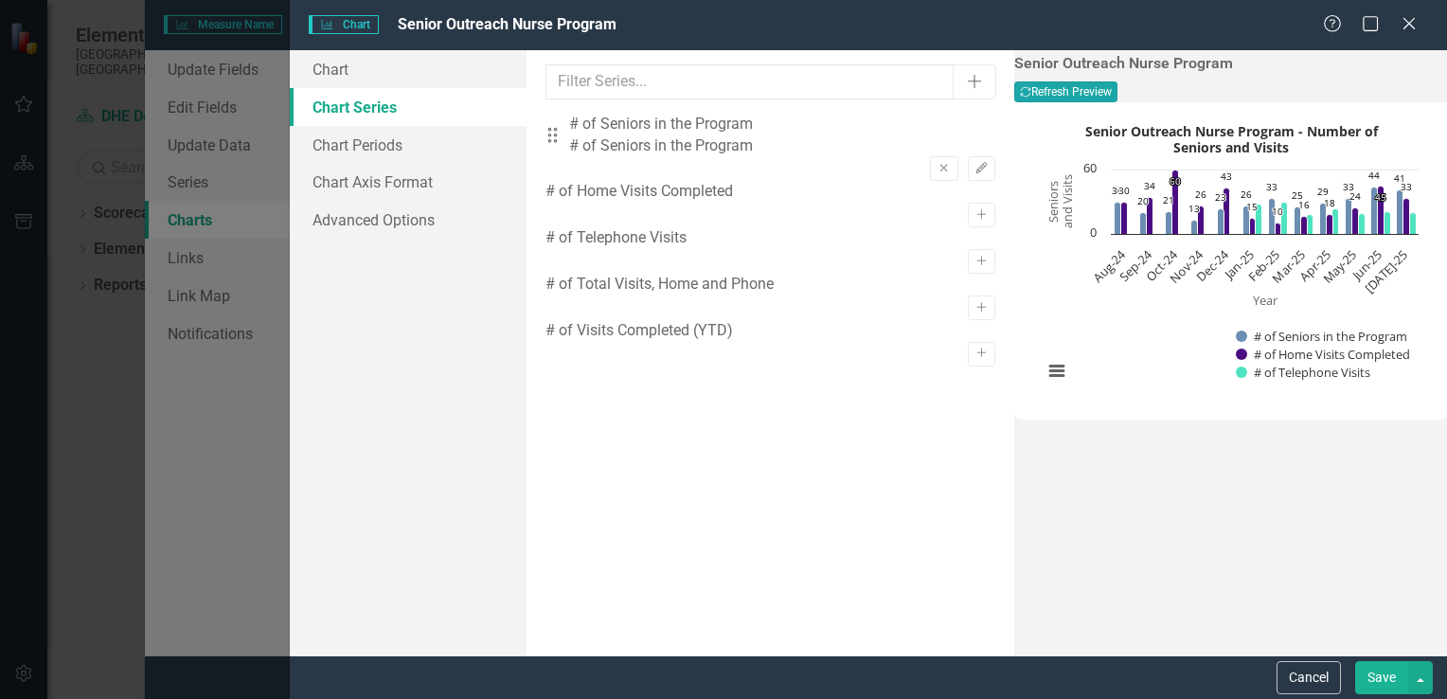
click at [1117, 92] on button "Recalculate Refresh Preview" at bounding box center [1065, 91] width 103 height 21
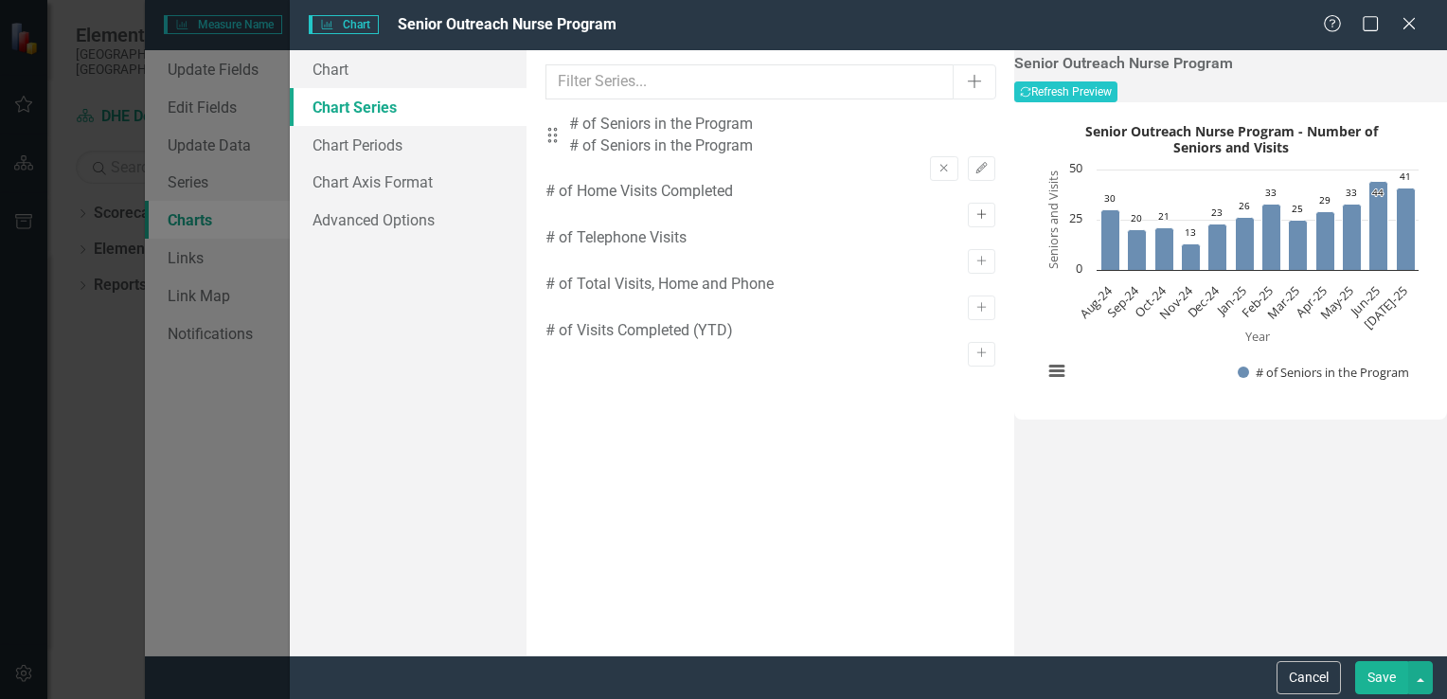
click at [974, 209] on icon "Activate" at bounding box center [981, 214] width 14 height 11
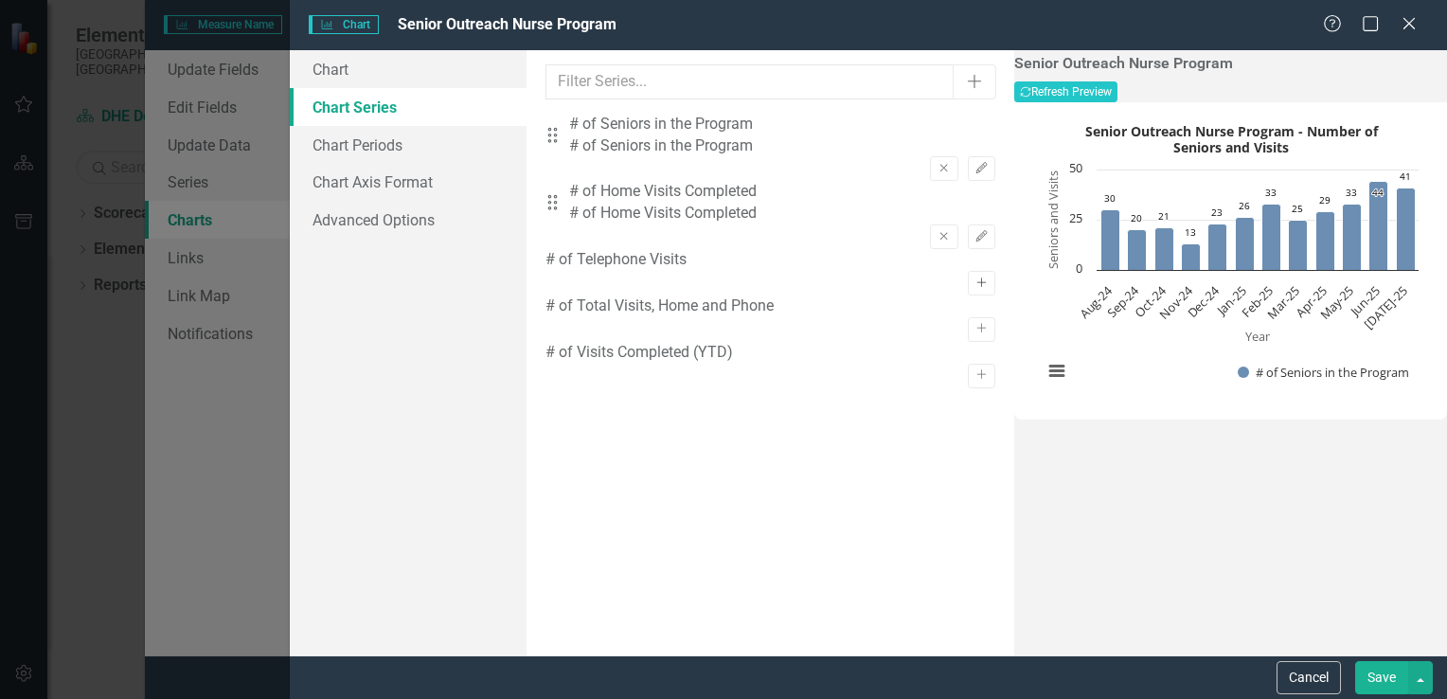
click at [974, 277] on icon "Activate" at bounding box center [981, 282] width 14 height 11
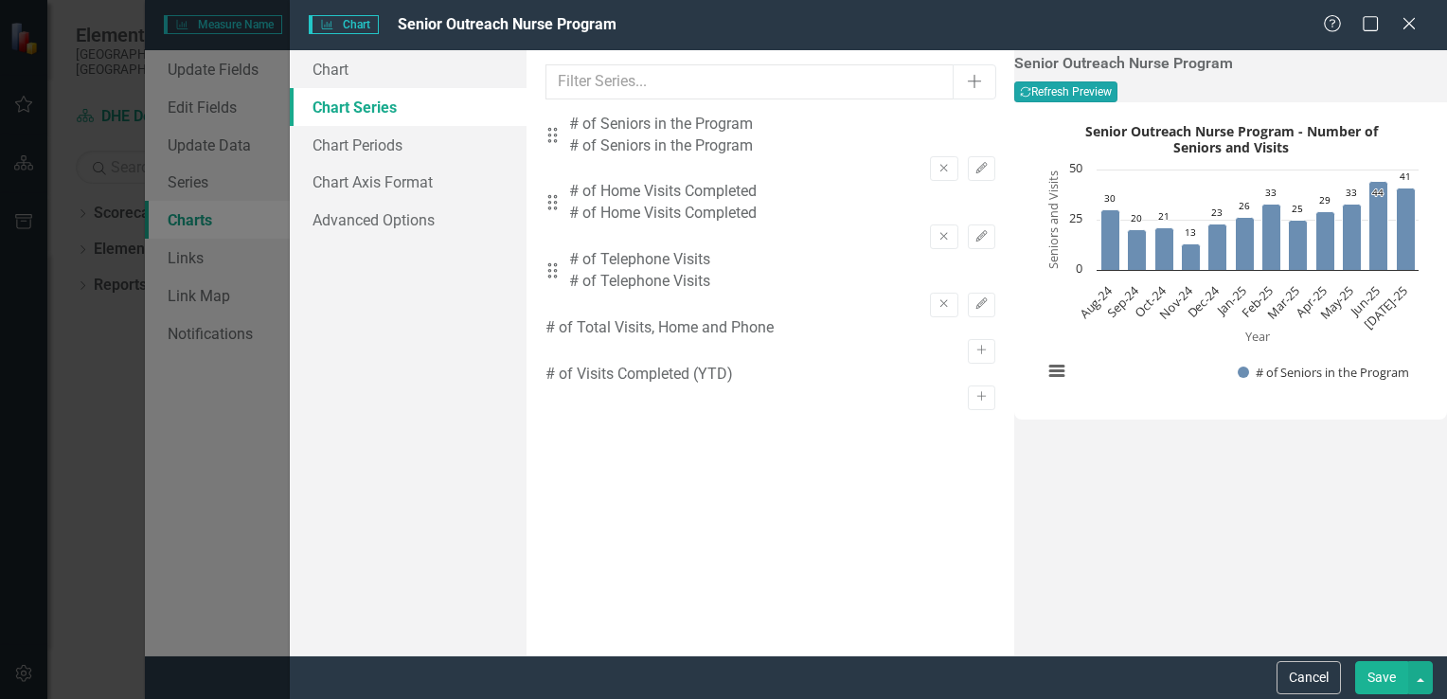
click at [1117, 92] on button "Recalculate Refresh Preview" at bounding box center [1065, 91] width 103 height 21
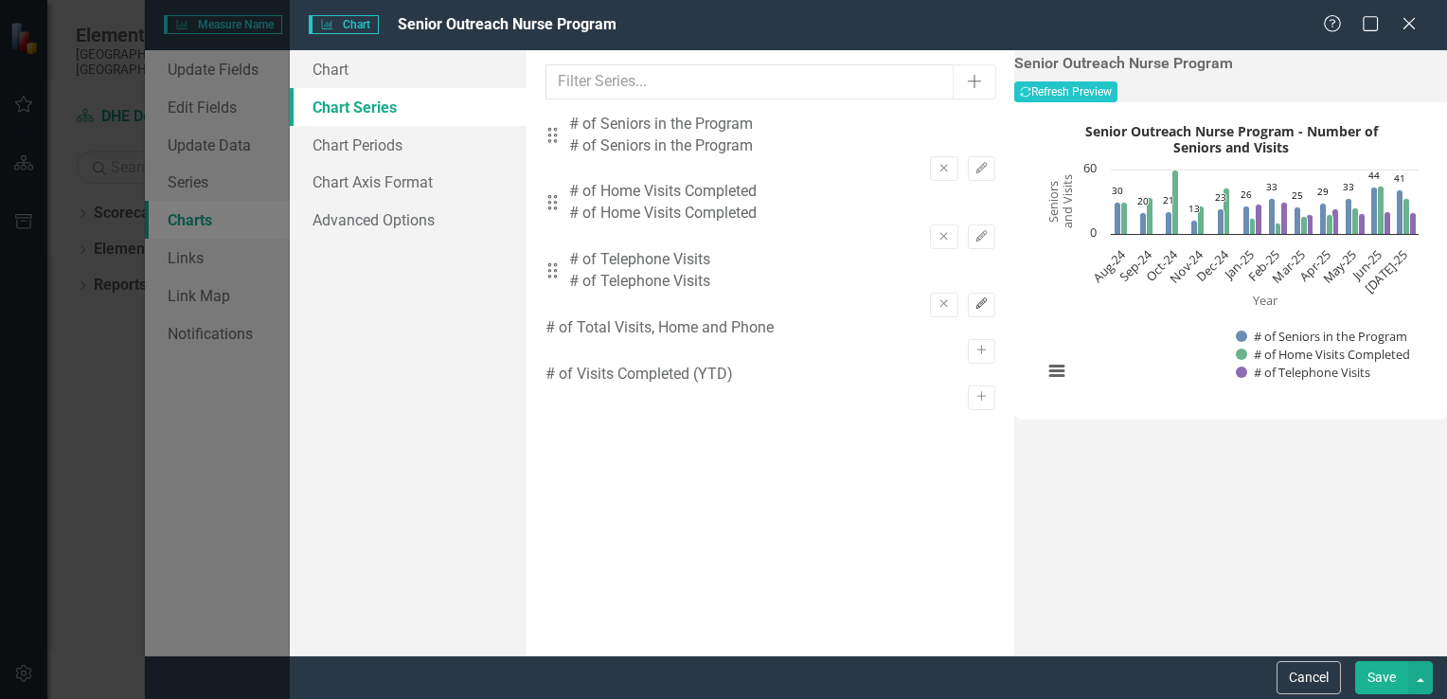
click at [975, 298] on icon "button" at bounding box center [980, 303] width 11 height 11
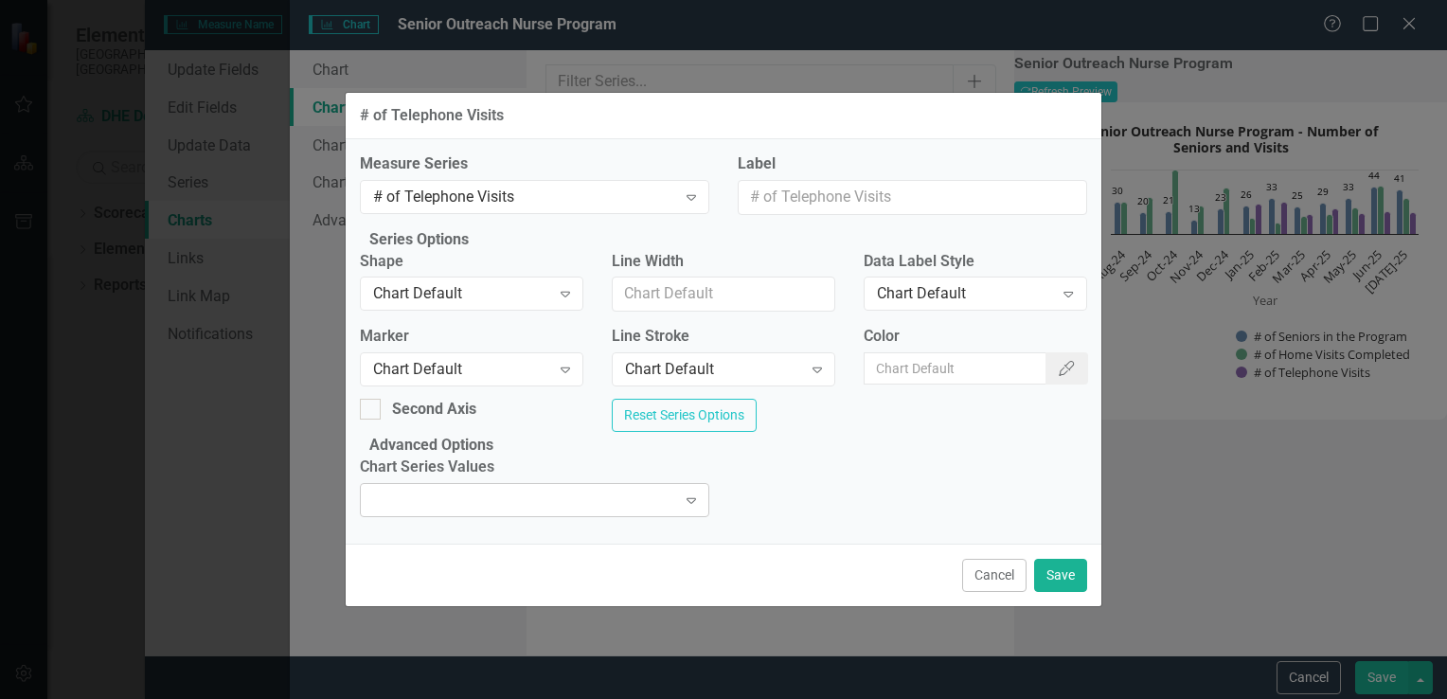
click at [701, 515] on div "Expand" at bounding box center [691, 500] width 34 height 30
click at [1067, 592] on button "Save" at bounding box center [1060, 575] width 53 height 33
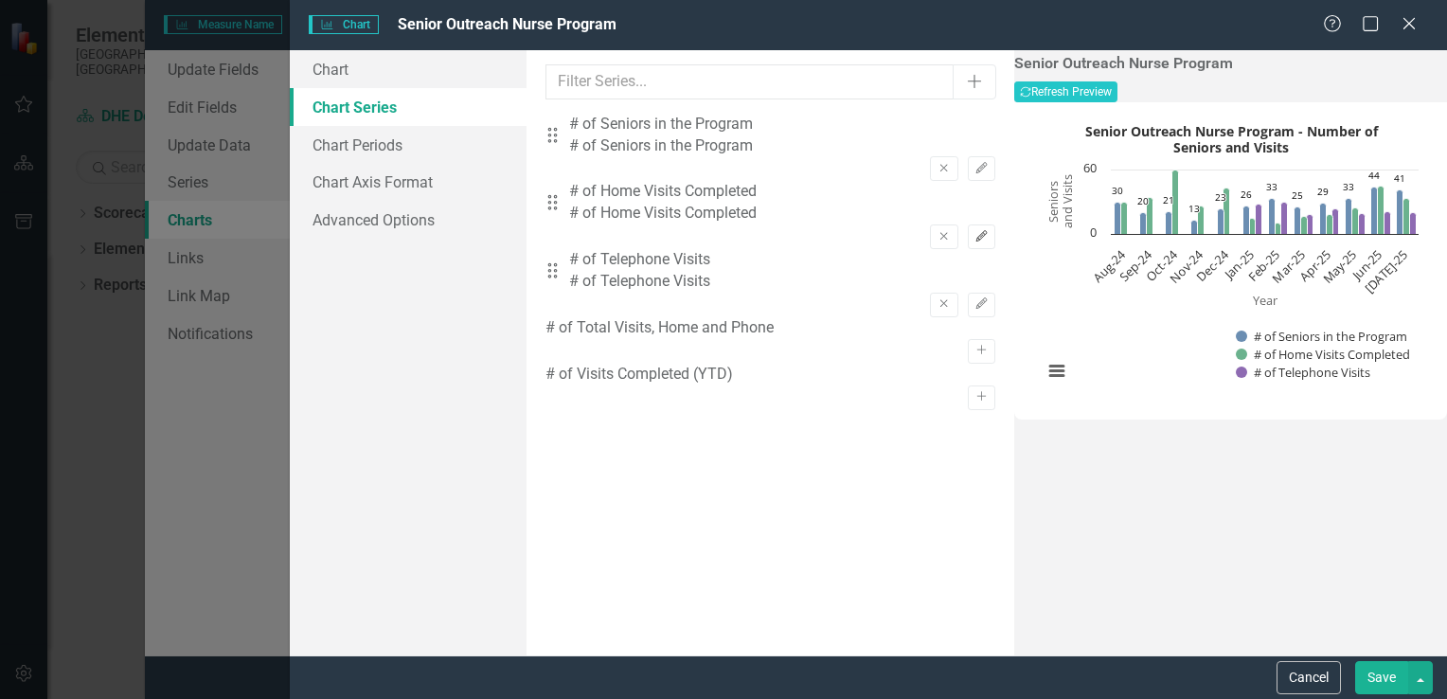
click at [968, 224] on button "Edit" at bounding box center [981, 236] width 27 height 25
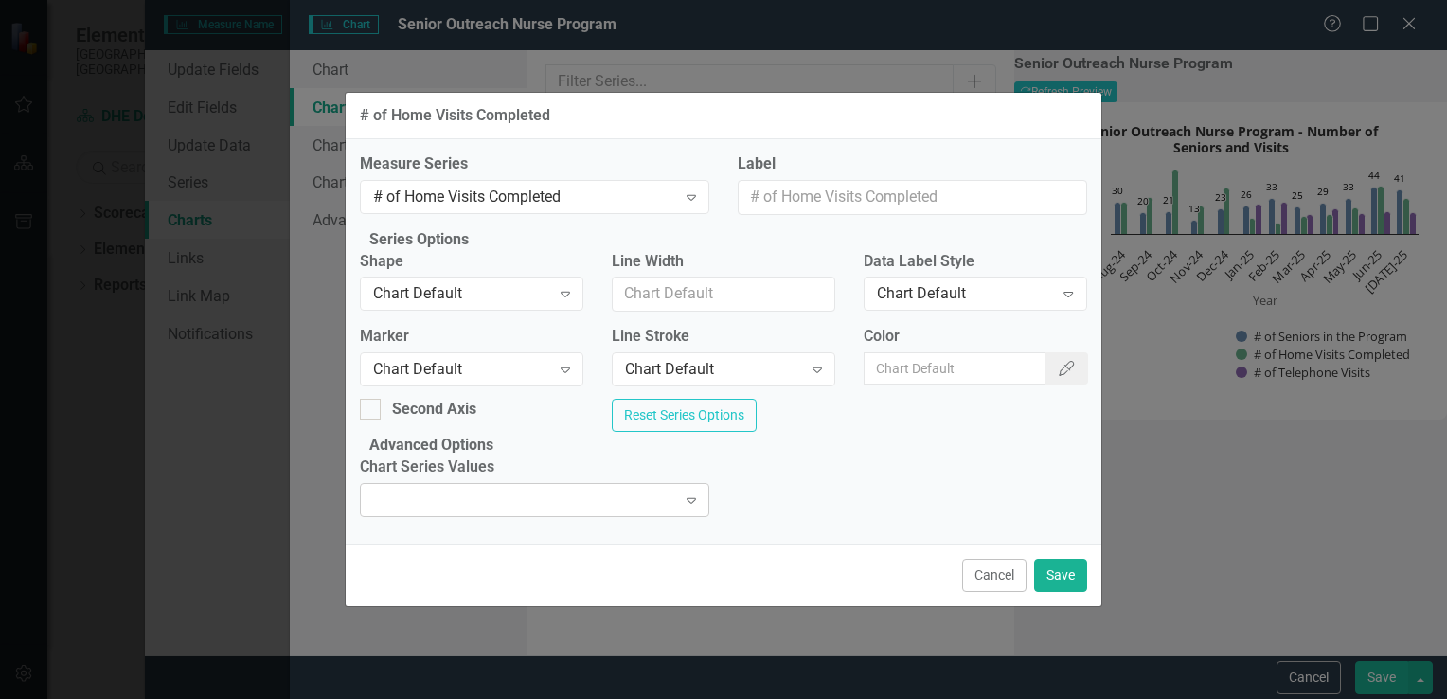
click at [550, 502] on div at bounding box center [519, 500] width 311 height 4
click at [1081, 592] on button "Save" at bounding box center [1060, 575] width 53 height 33
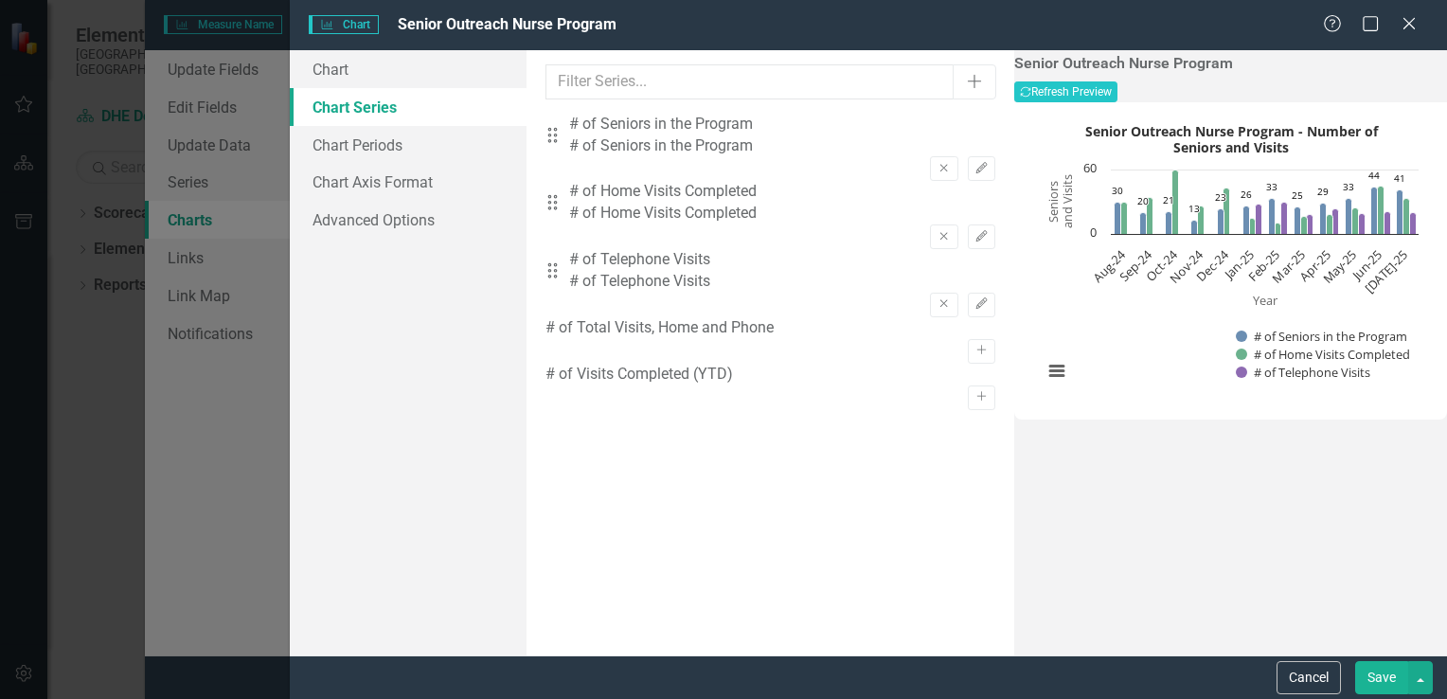
click at [1390, 682] on button "Save" at bounding box center [1381, 677] width 53 height 33
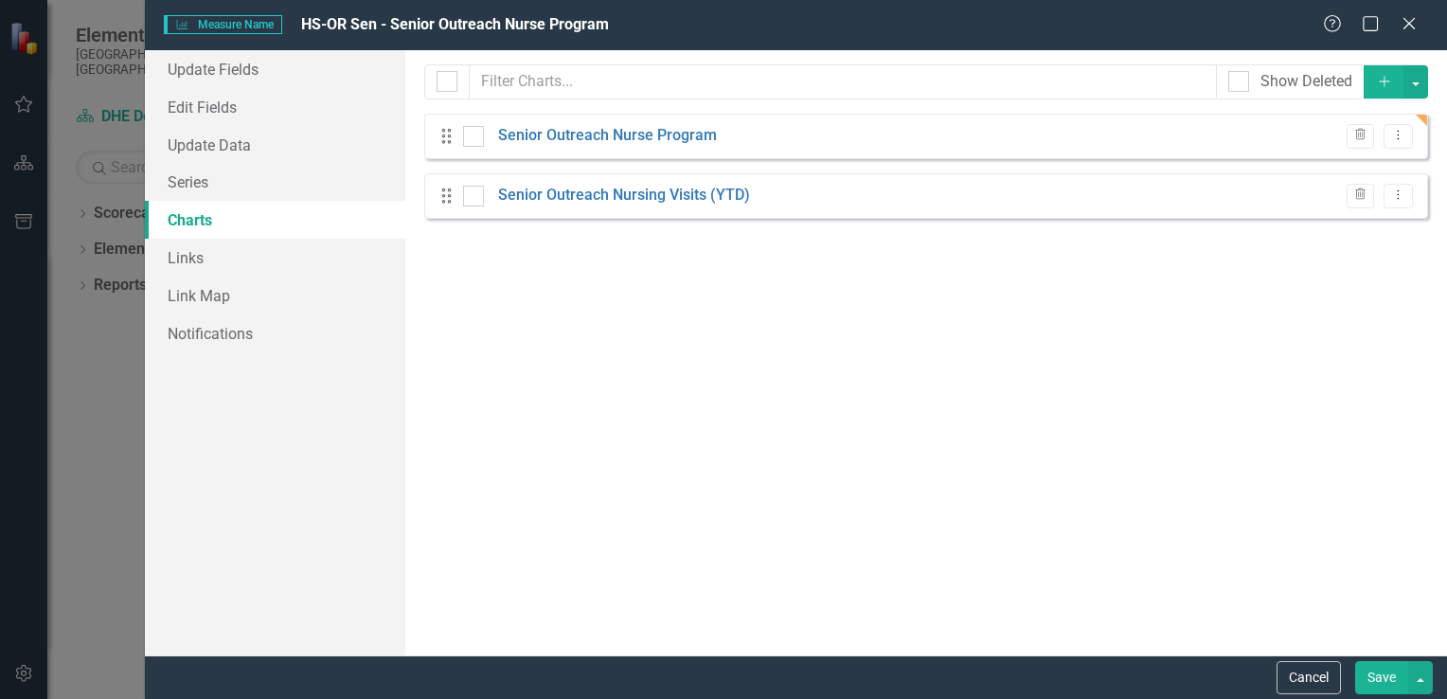
click at [1386, 676] on button "Save" at bounding box center [1381, 677] width 53 height 33
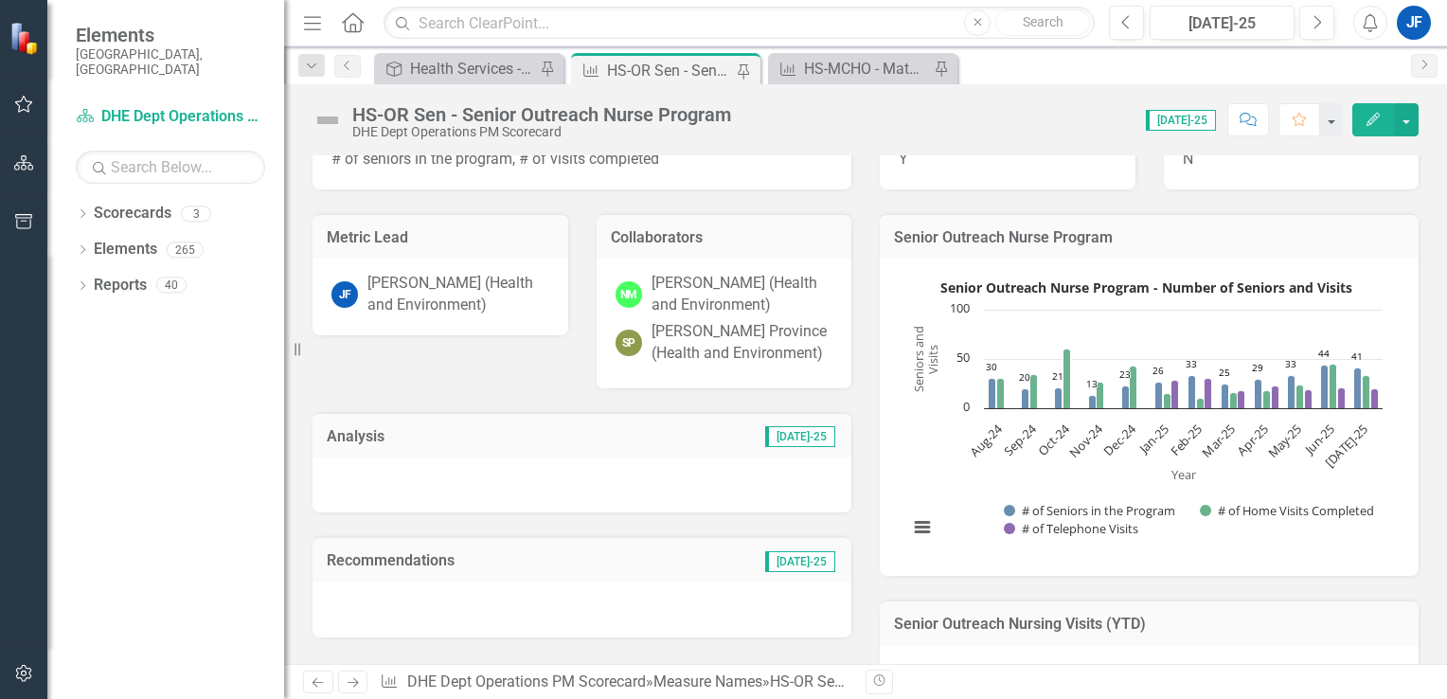
click at [1377, 122] on icon "Edit" at bounding box center [1372, 119] width 17 height 13
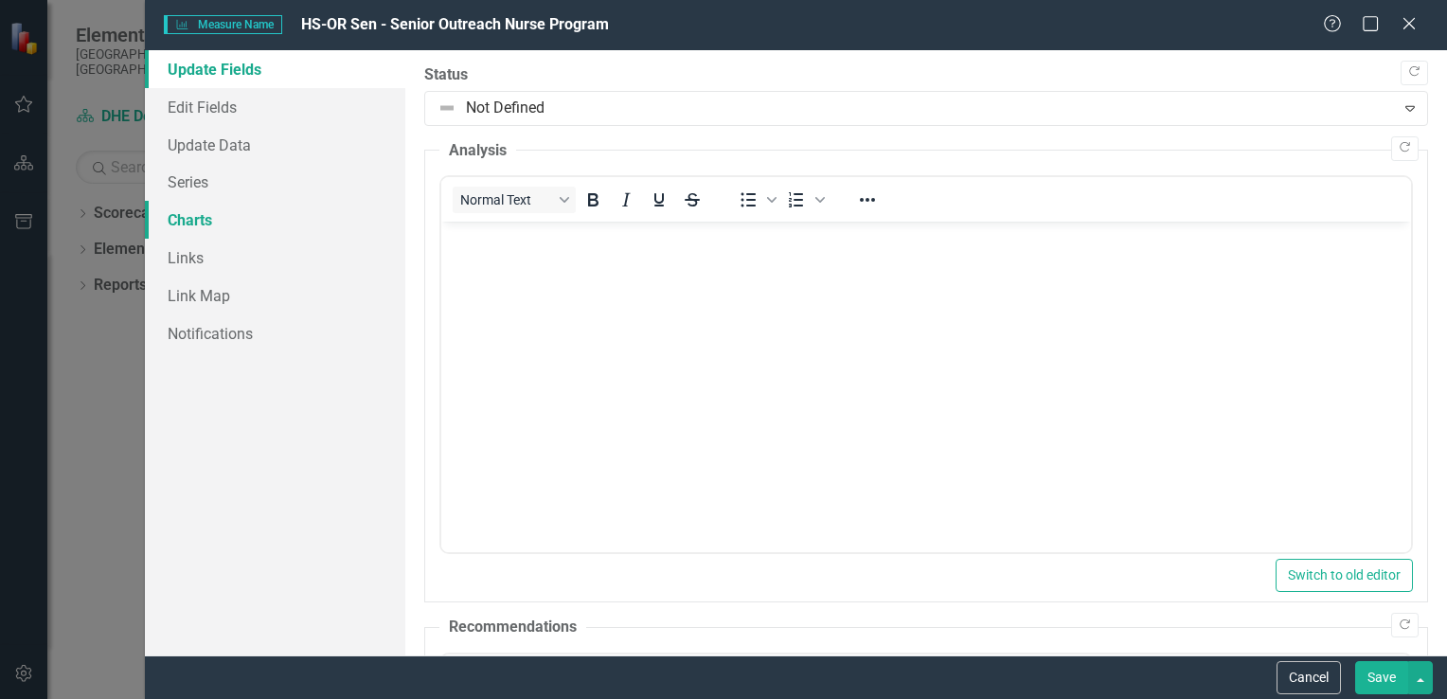
click at [212, 222] on link "Charts" at bounding box center [275, 220] width 260 height 38
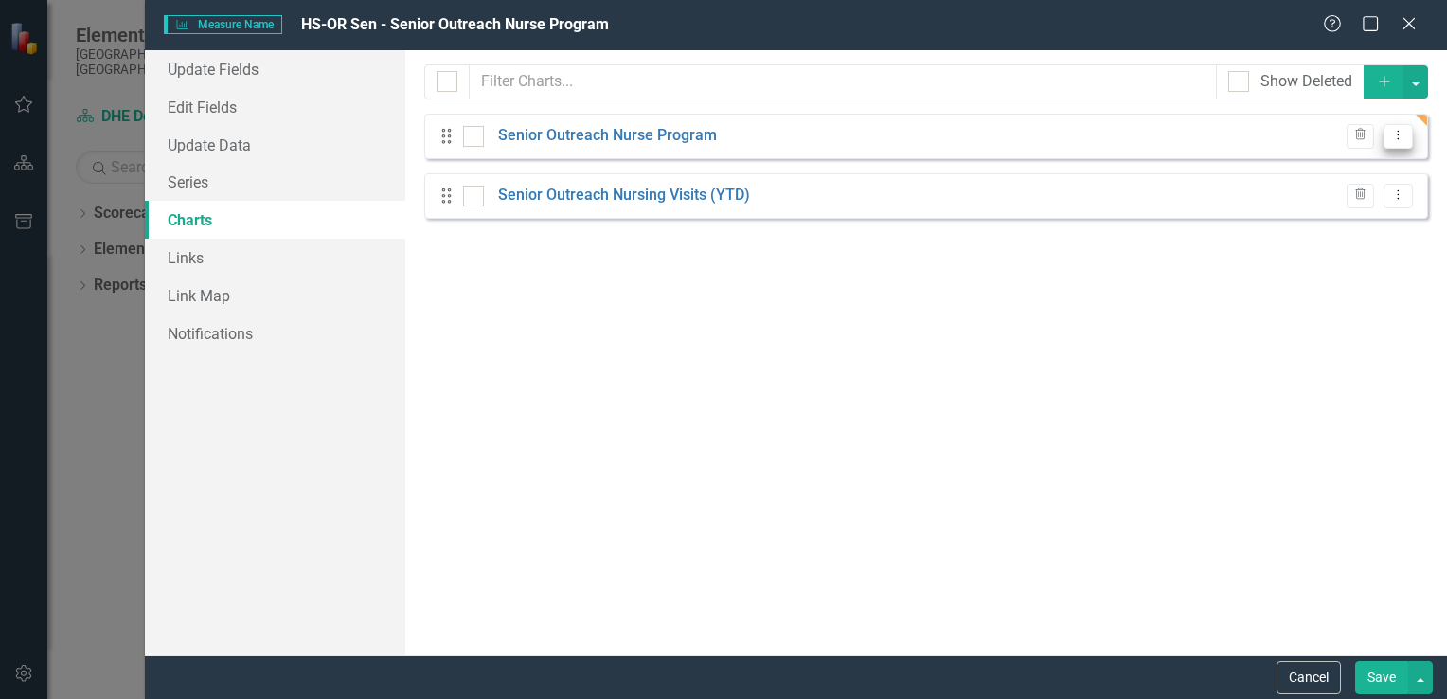
click at [1402, 140] on icon "Dropdown Menu" at bounding box center [1398, 135] width 16 height 12
click at [1330, 169] on link "Edit Edit Chart" at bounding box center [1337, 167] width 150 height 35
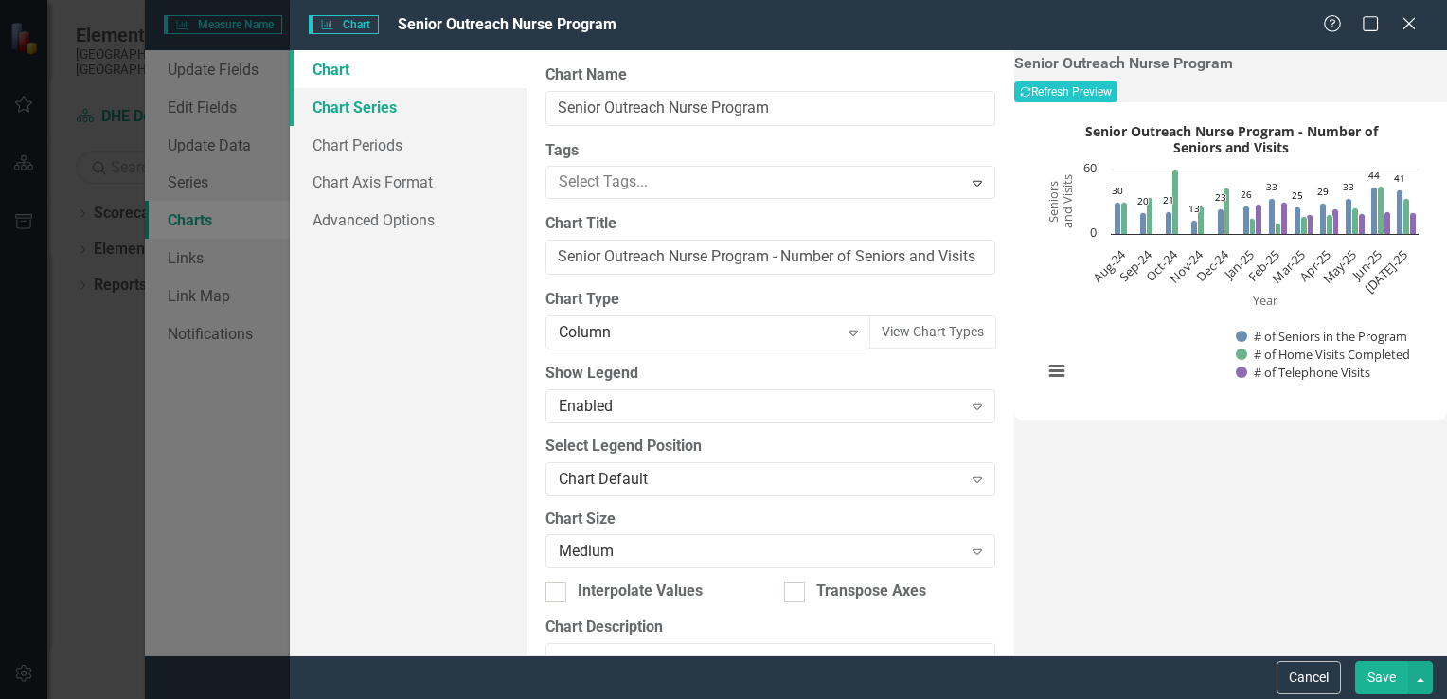
click at [360, 96] on link "Chart Series" at bounding box center [408, 107] width 237 height 38
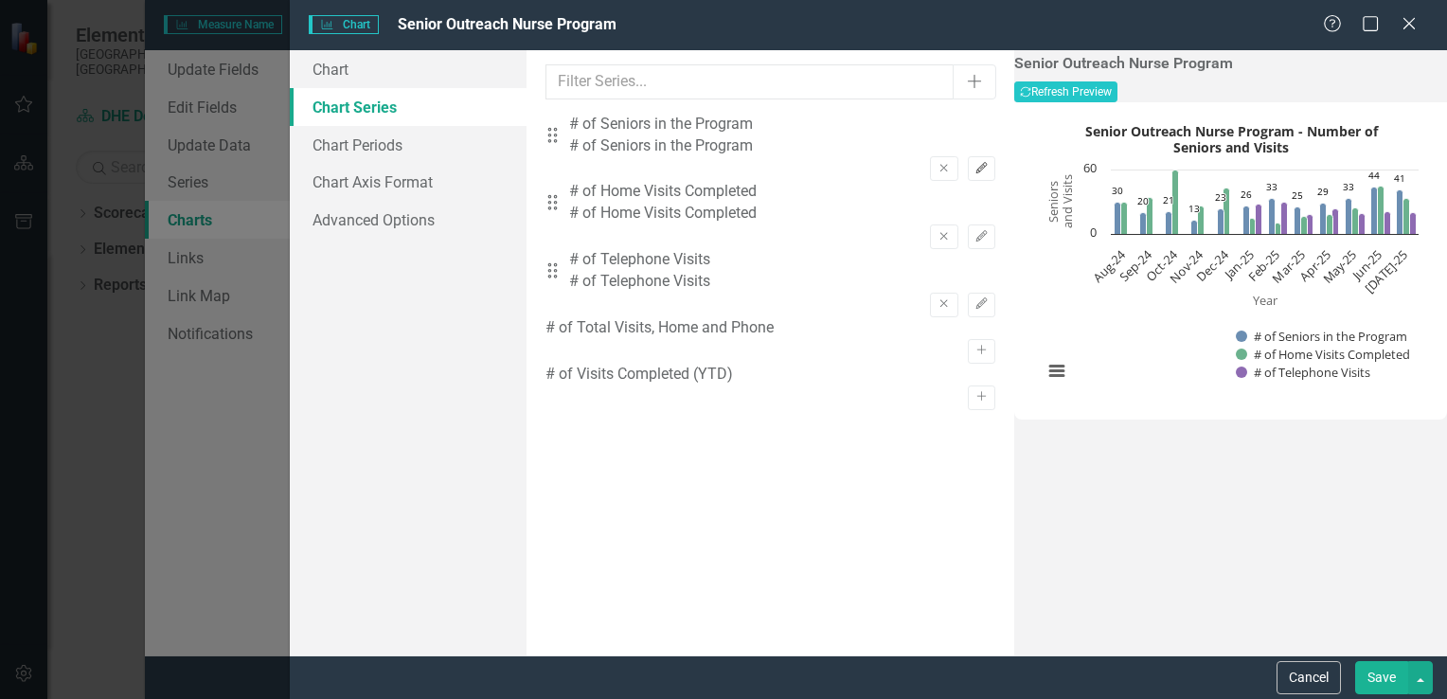
click at [968, 156] on button "Edit" at bounding box center [981, 168] width 27 height 25
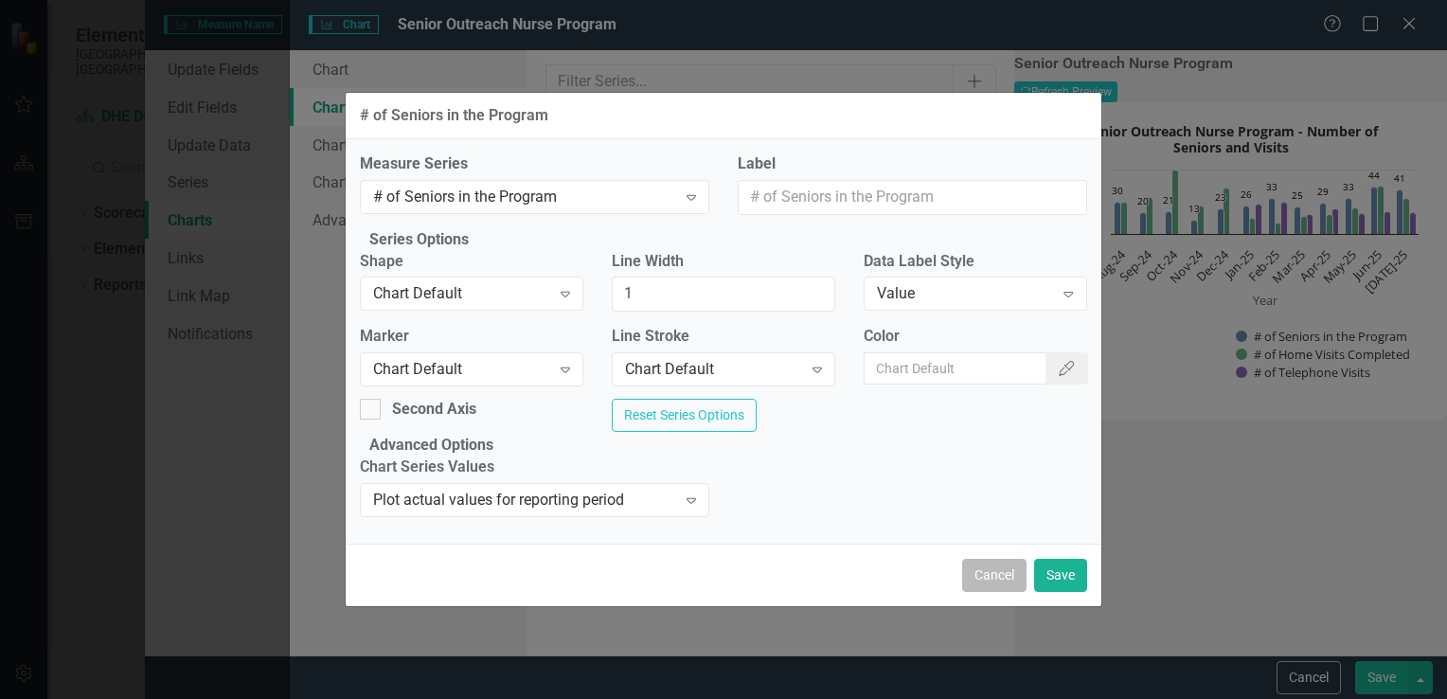
click at [1019, 592] on button "Cancel" at bounding box center [994, 575] width 64 height 33
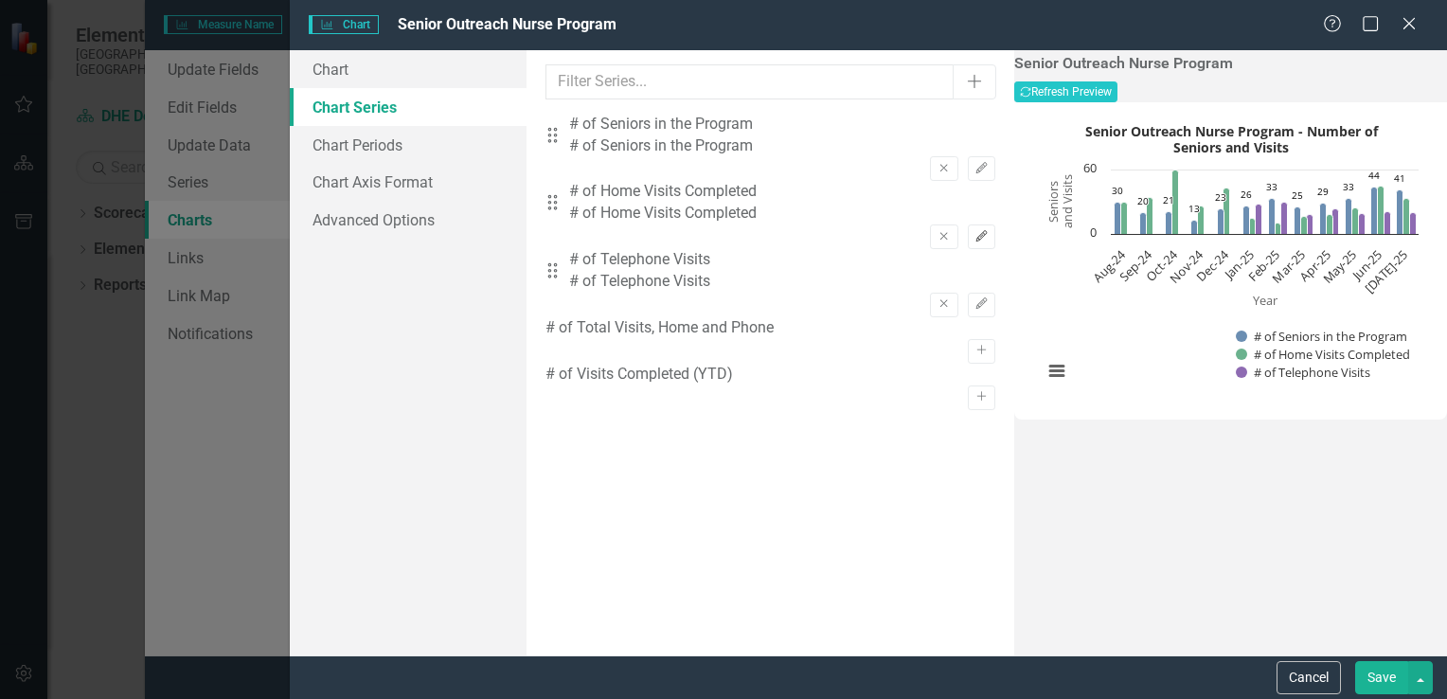
click at [974, 231] on icon "Edit" at bounding box center [981, 236] width 14 height 11
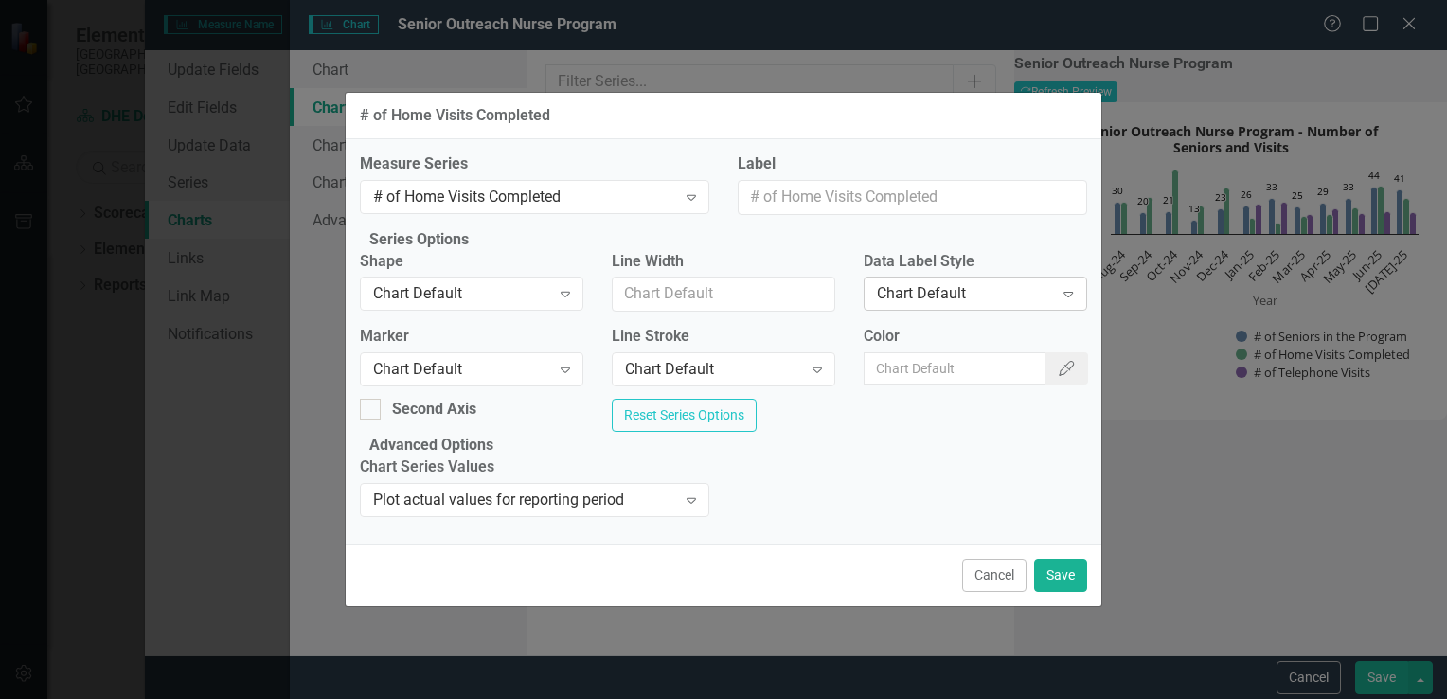
click at [1058, 287] on icon "Expand" at bounding box center [1067, 293] width 19 height 15
click at [1064, 592] on button "Save" at bounding box center [1060, 575] width 53 height 33
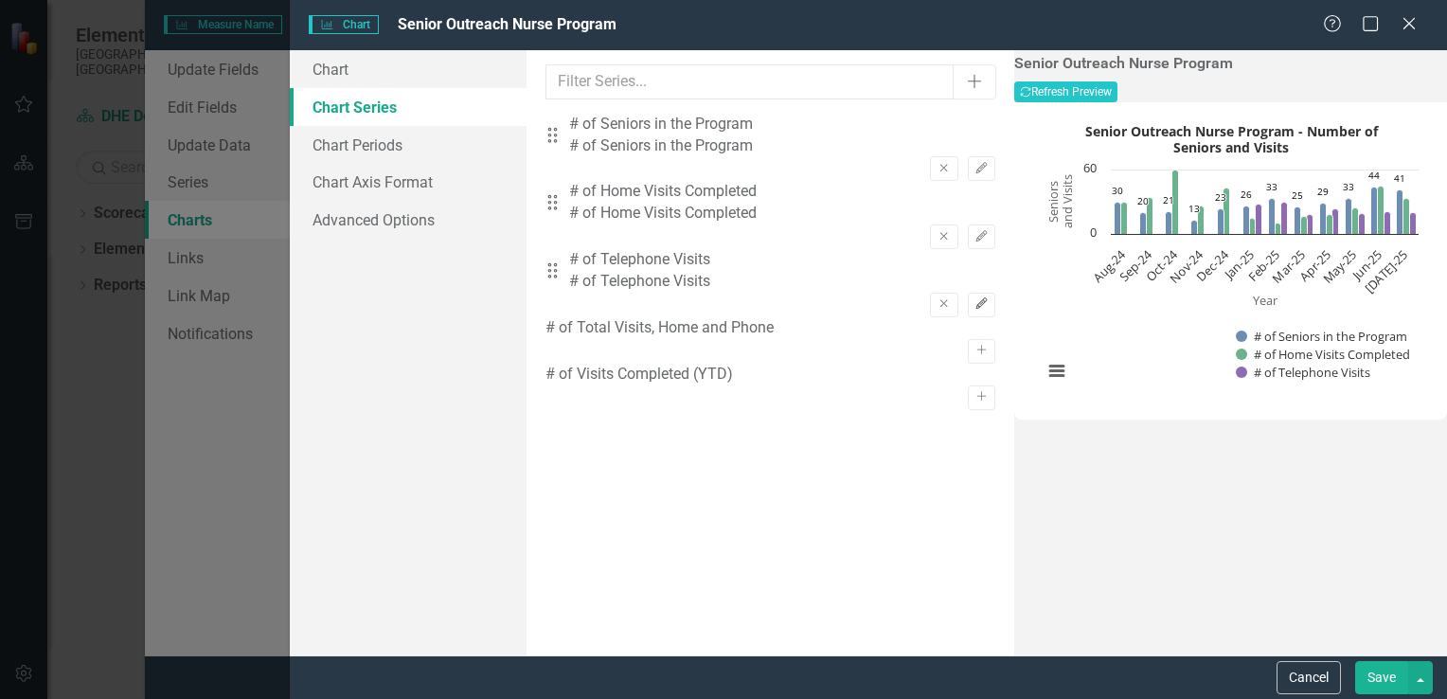
click at [968, 293] on button "Edit" at bounding box center [981, 305] width 27 height 25
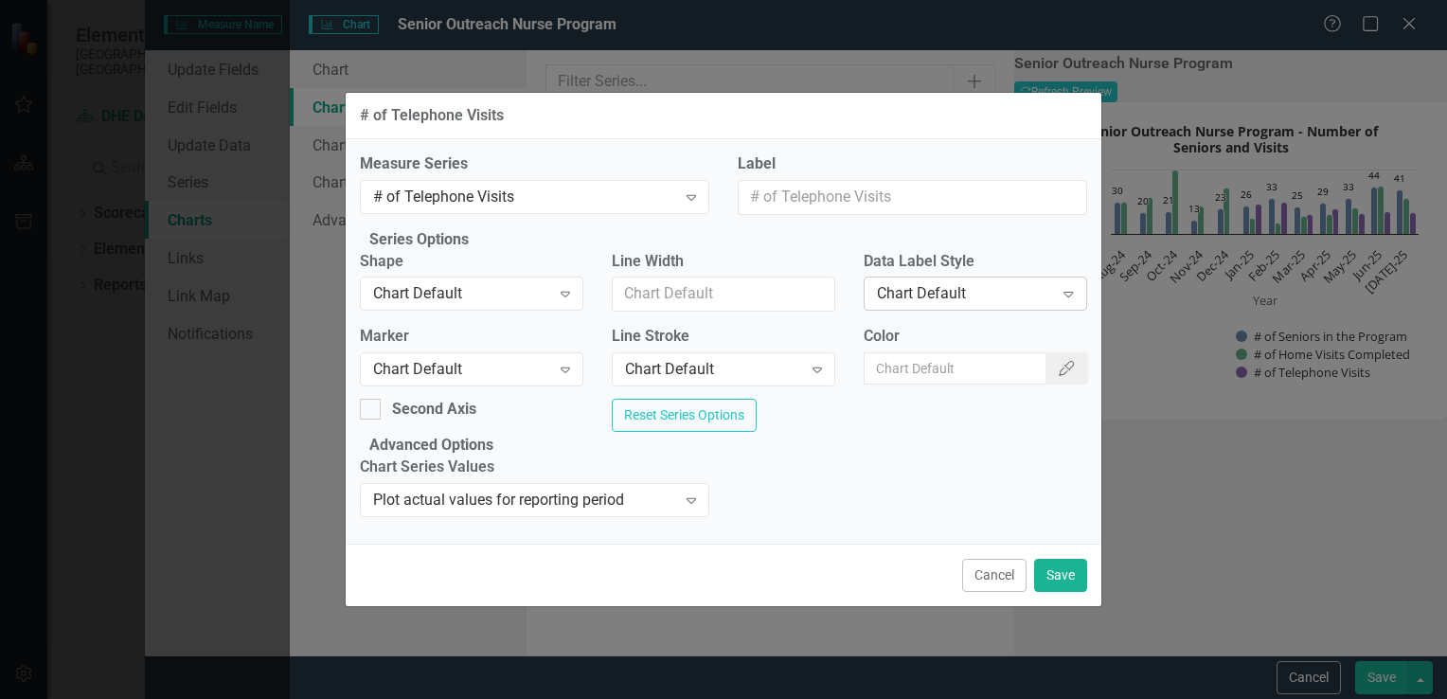
click at [1063, 286] on icon "Expand" at bounding box center [1067, 293] width 19 height 15
click at [1068, 592] on button "Save" at bounding box center [1060, 575] width 53 height 33
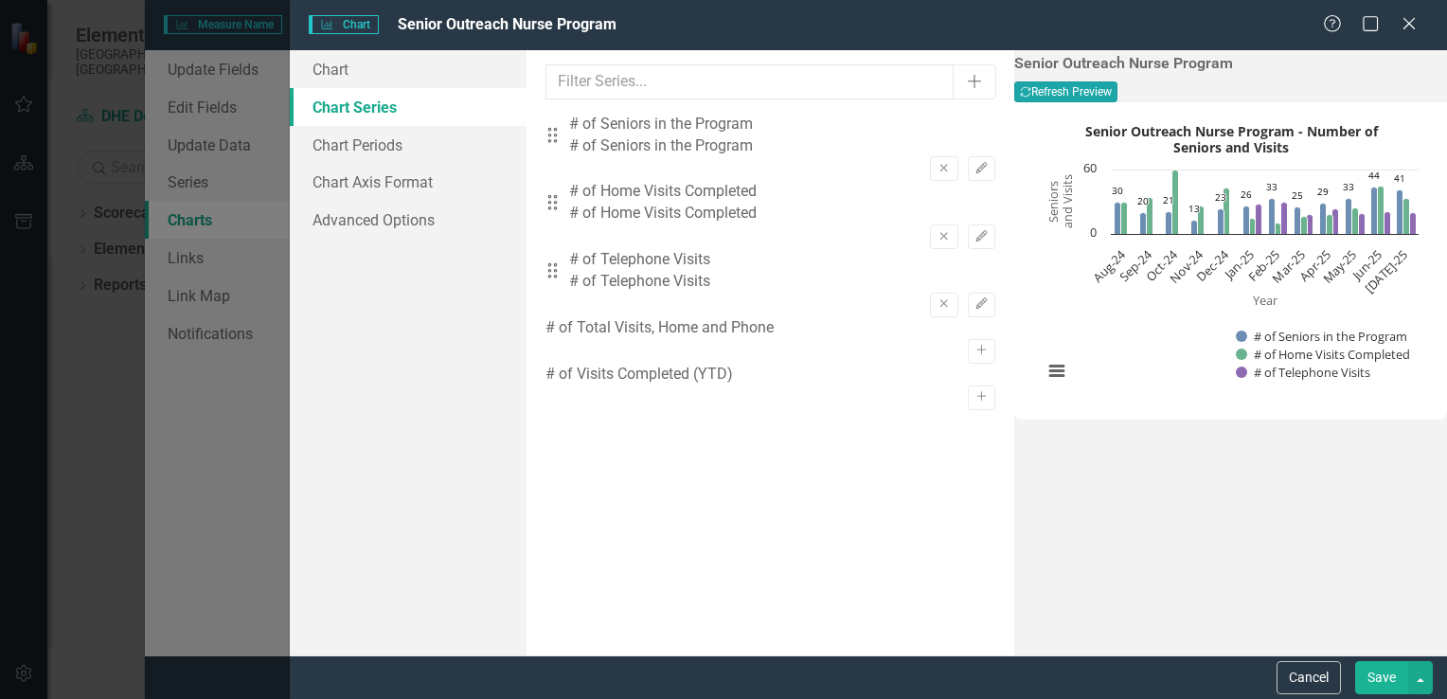
click at [1117, 87] on button "Recalculate Refresh Preview" at bounding box center [1065, 91] width 103 height 21
click at [1381, 672] on button "Save" at bounding box center [1381, 677] width 53 height 33
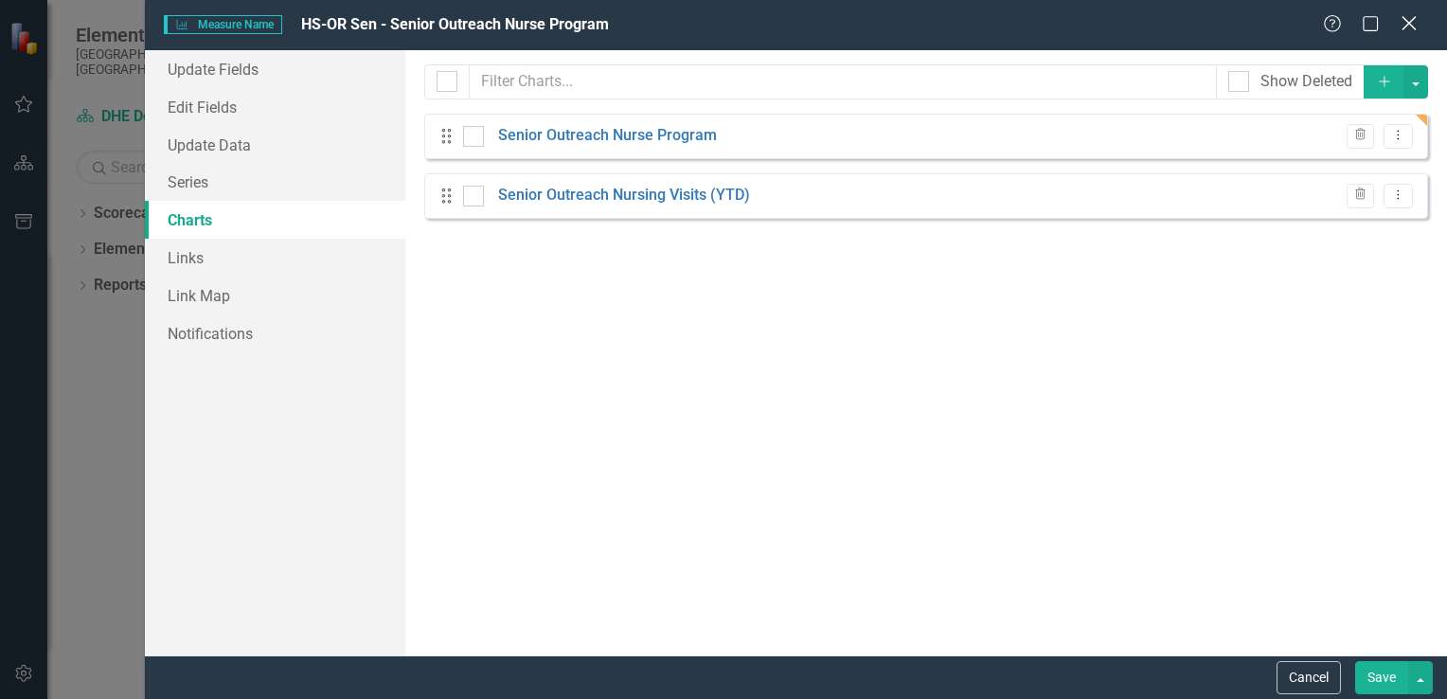
click at [1408, 25] on icon at bounding box center [1408, 23] width 14 height 14
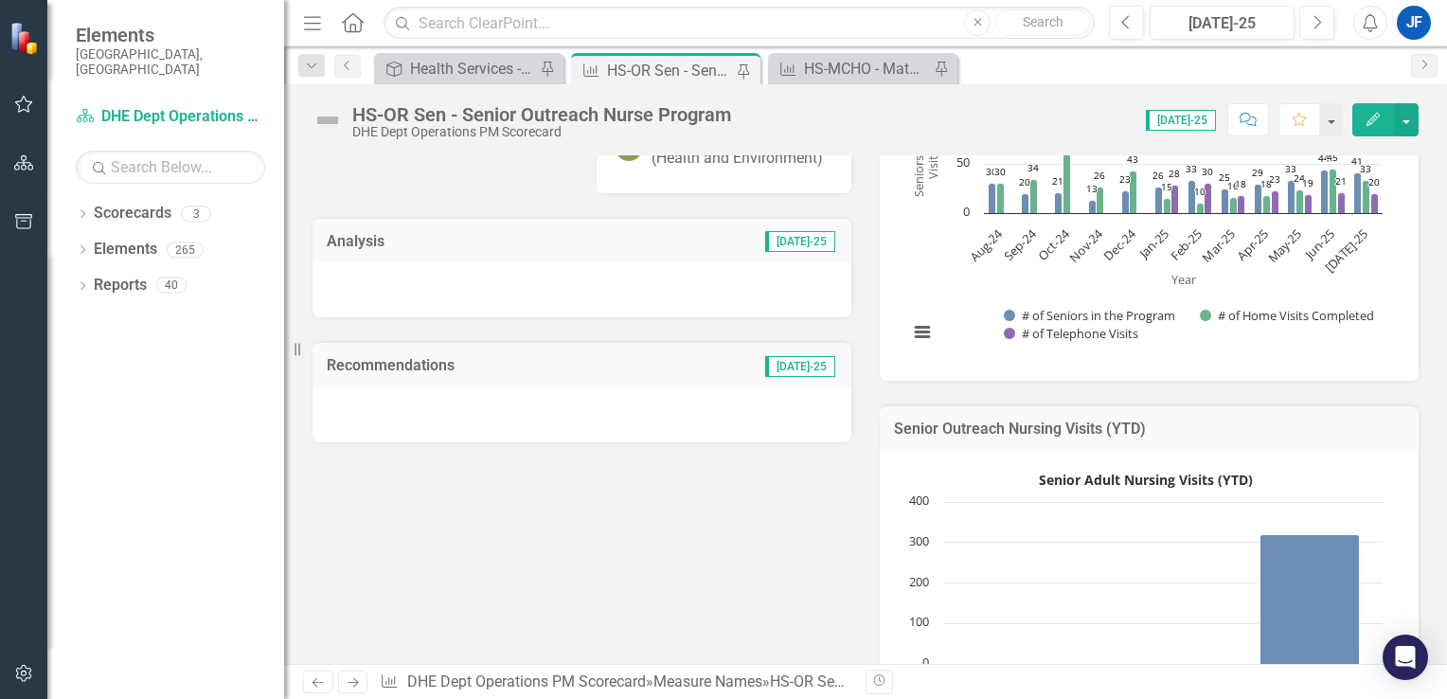
scroll to position [262, 0]
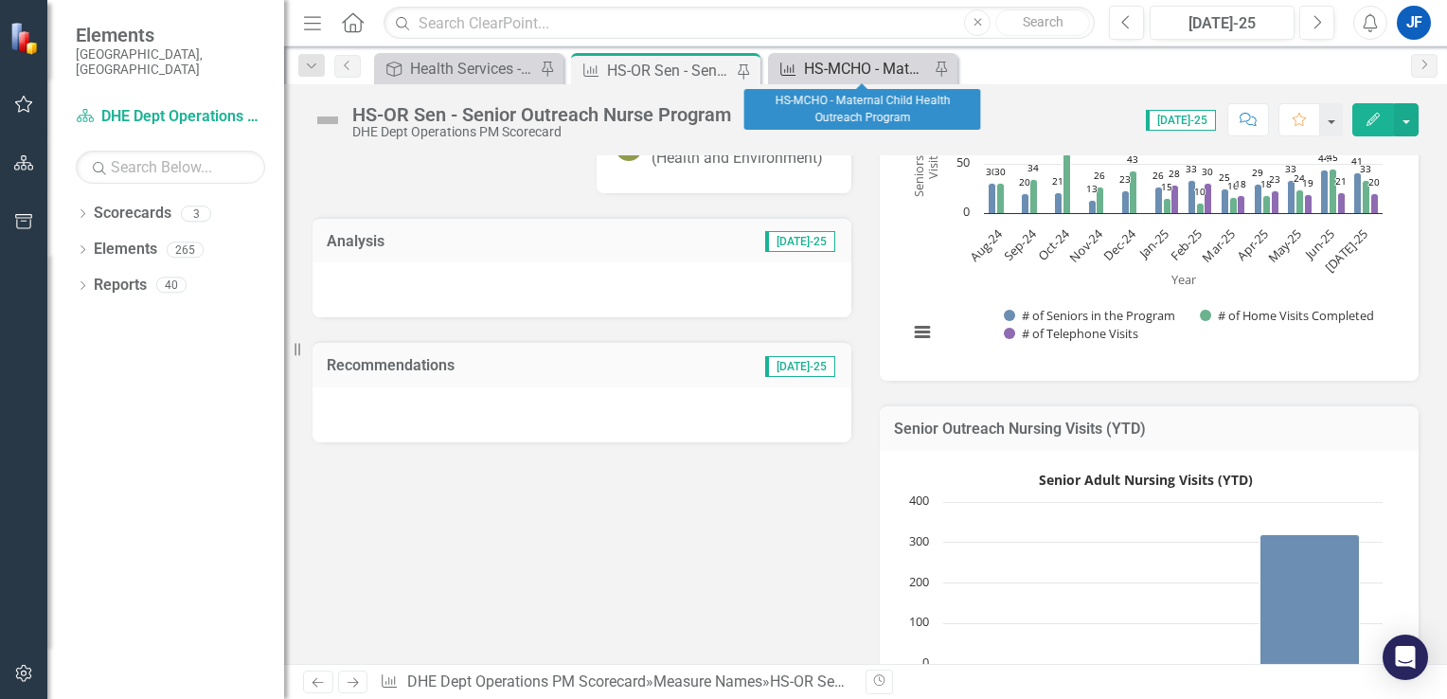
click at [871, 69] on div "HS-MCHO - Maternal Child Health Outreach Program" at bounding box center [866, 69] width 125 height 24
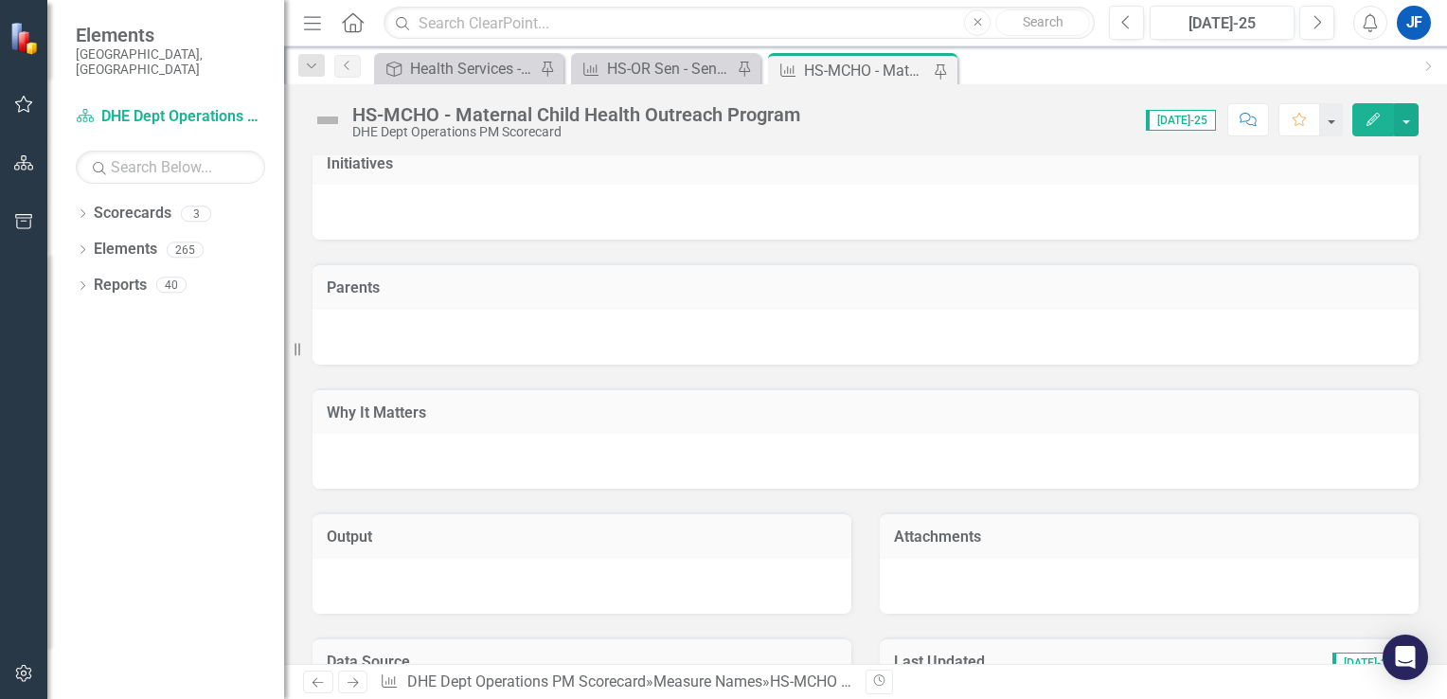
scroll to position [2142, 0]
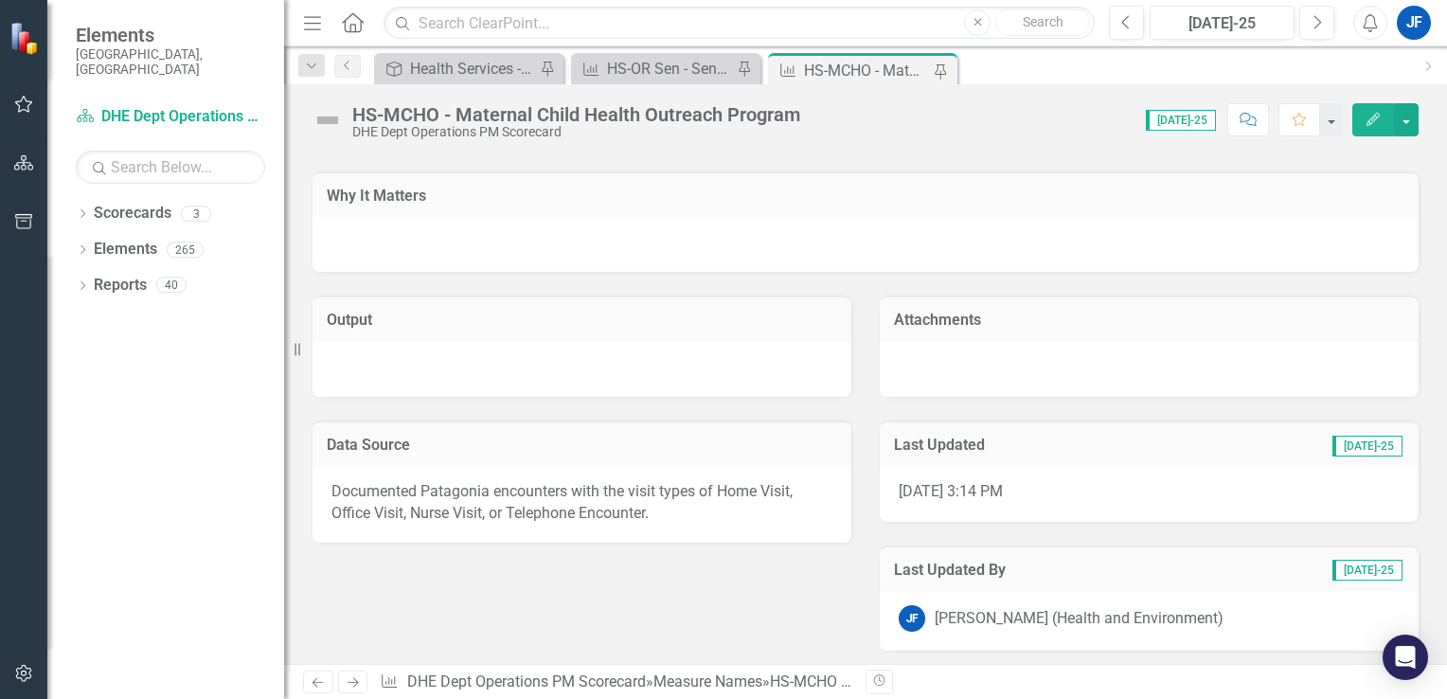
click at [733, 453] on td "Data Source" at bounding box center [582, 447] width 510 height 25
click at [725, 512] on div "Documented Patagonia encounters with the visit types of Home Visit, Office Visi…" at bounding box center [581, 505] width 539 height 77
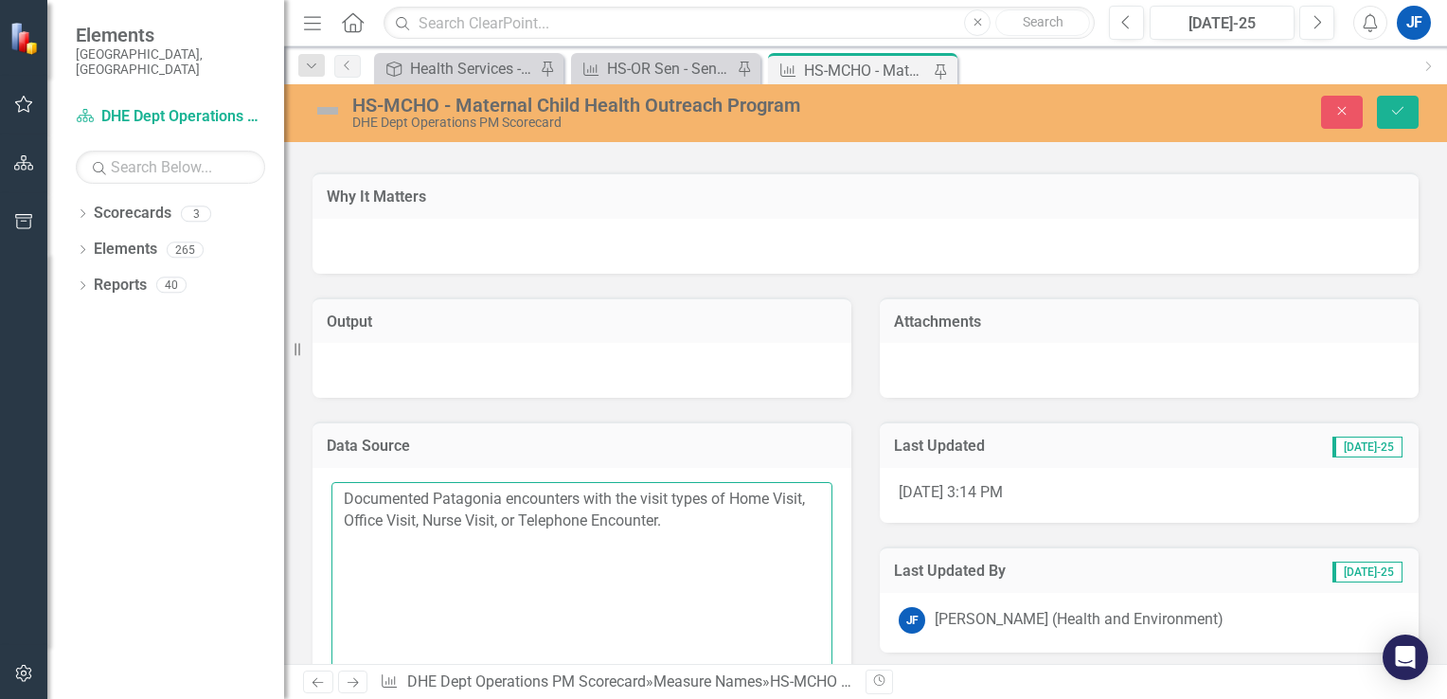
click at [687, 518] on textarea "Documented Patagonia encounters with the visit types of Home Visit, Office Visi…" at bounding box center [581, 596] width 501 height 229
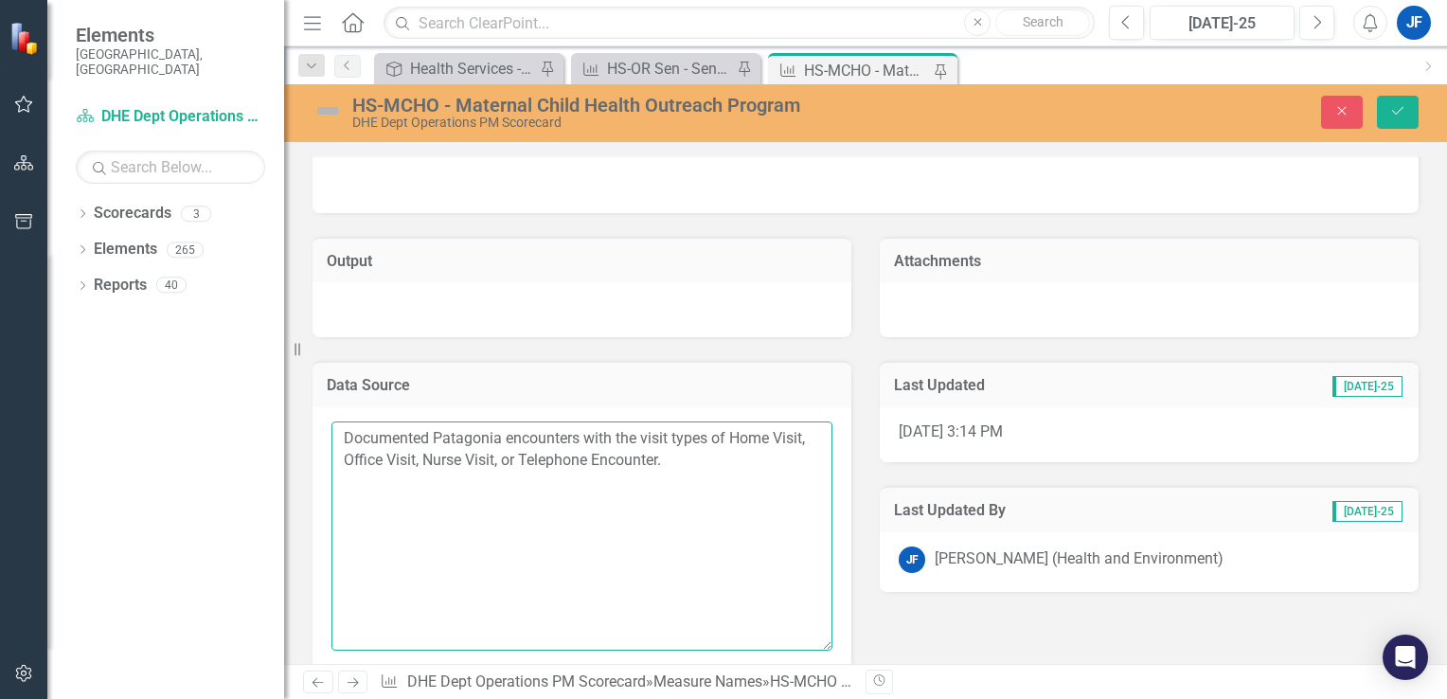
scroll to position [2236, 0]
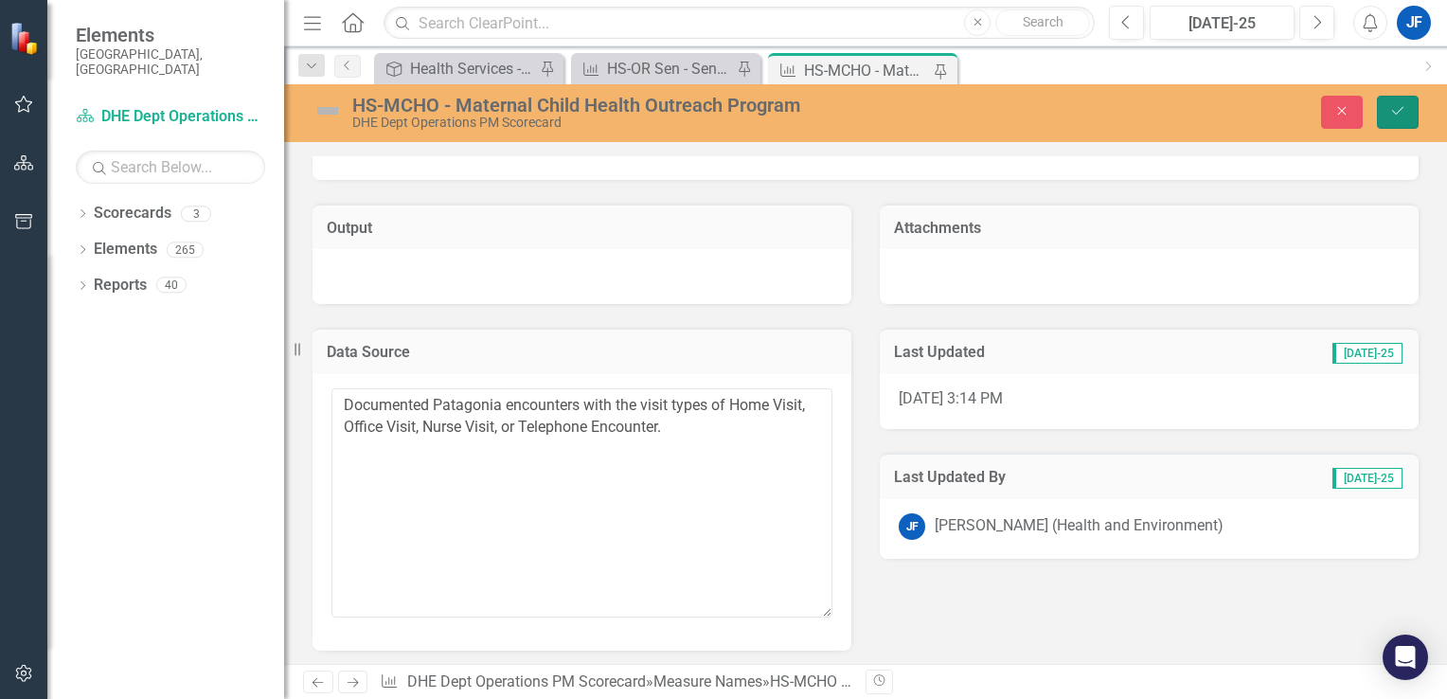
click at [1405, 116] on icon "Save" at bounding box center [1397, 110] width 17 height 13
